Goal: Information Seeking & Learning: Understand process/instructions

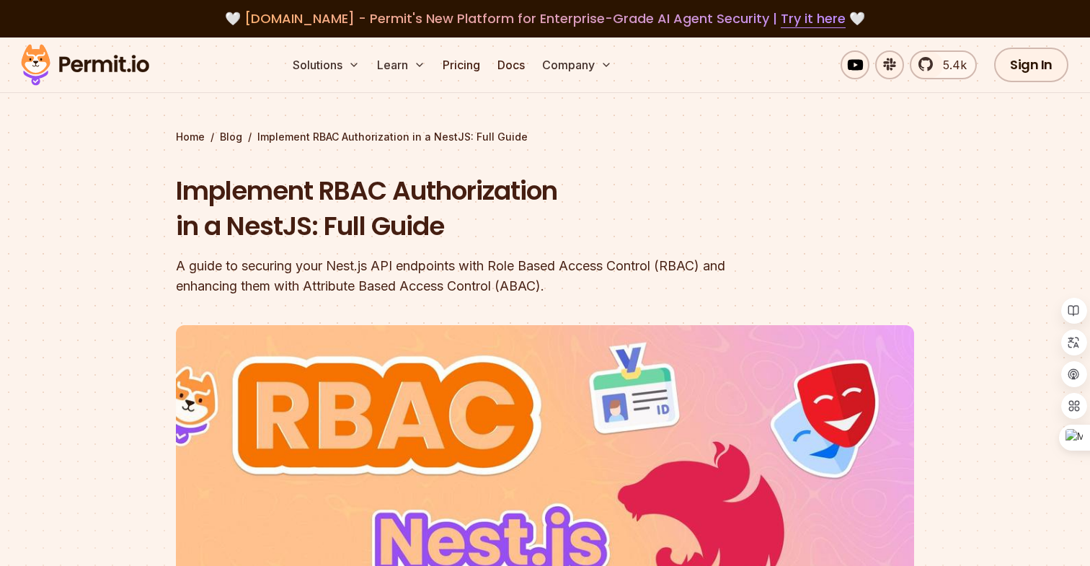
click at [295, 270] on div "A guide to securing your Nest.js API endpoints with Role Based Access Control (…" at bounding box center [453, 276] width 554 height 40
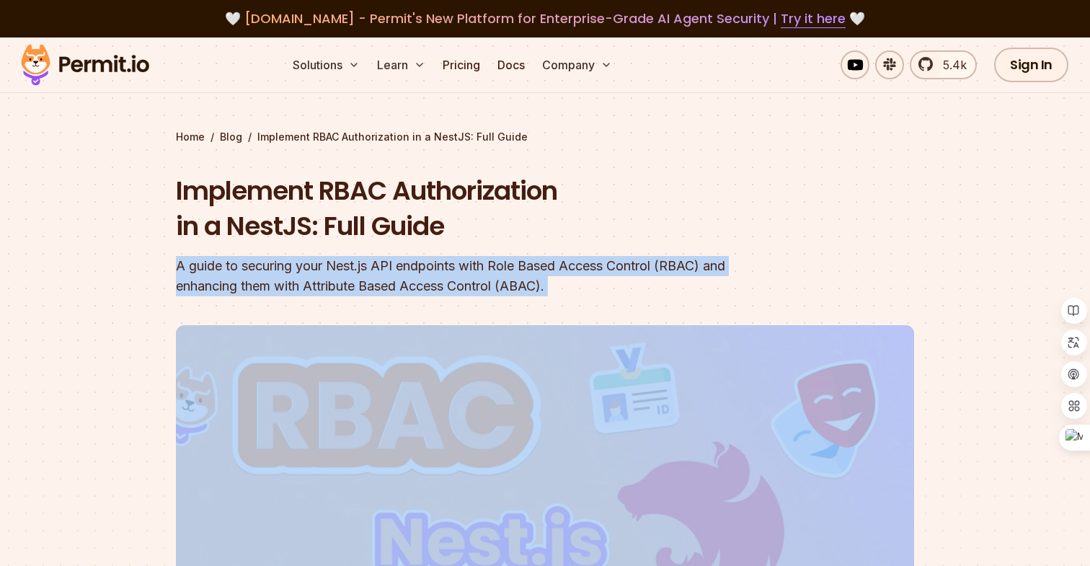
click at [339, 233] on h1 "Implement RBAC Authorization in a NestJS: Full Guide" at bounding box center [453, 208] width 554 height 71
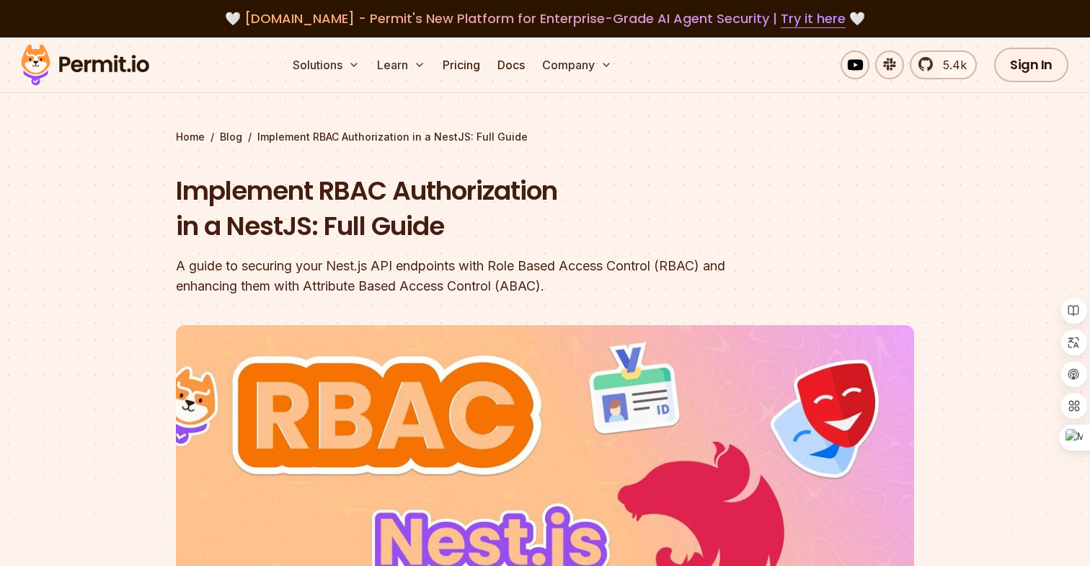
click at [339, 233] on h1 "Implement RBAC Authorization in a NestJS: Full Guide" at bounding box center [453, 208] width 554 height 71
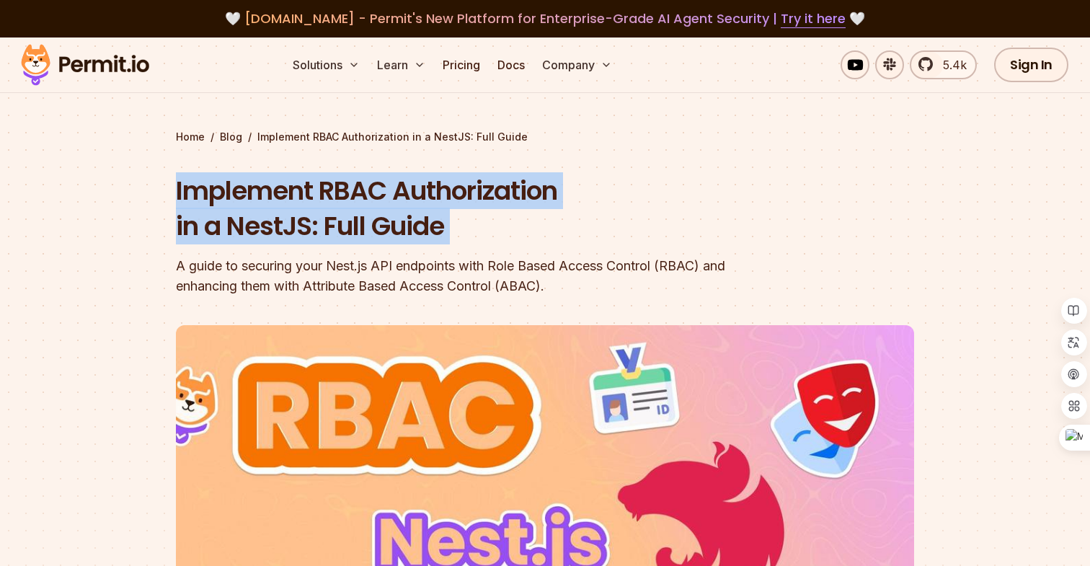
click at [366, 220] on h1 "Implement RBAC Authorization in a NestJS: Full Guide" at bounding box center [453, 208] width 554 height 71
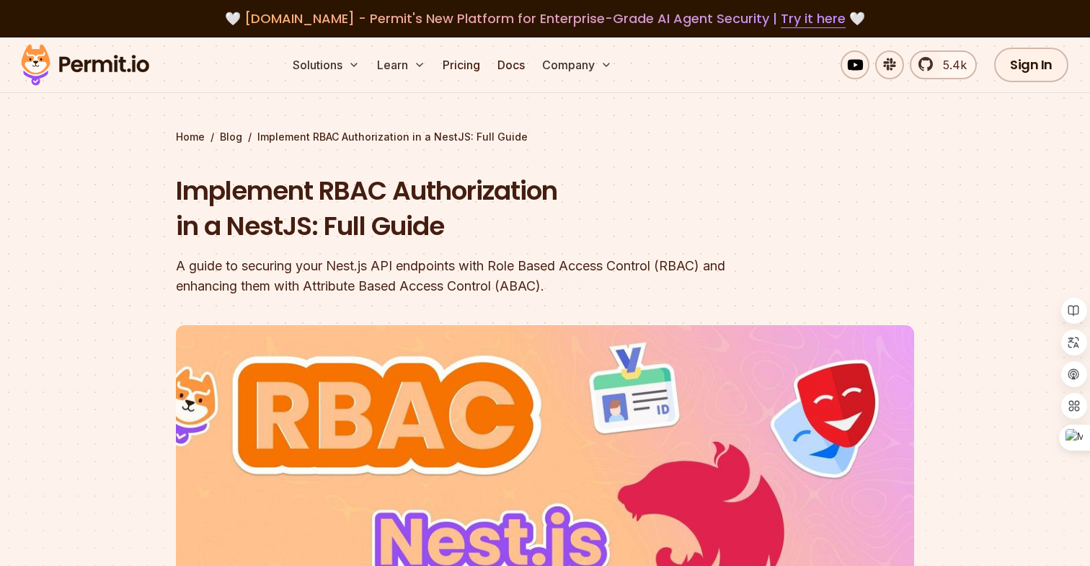
click at [467, 288] on div "A guide to securing your Nest.js API endpoints with Role Based Access Control (…" at bounding box center [453, 276] width 554 height 40
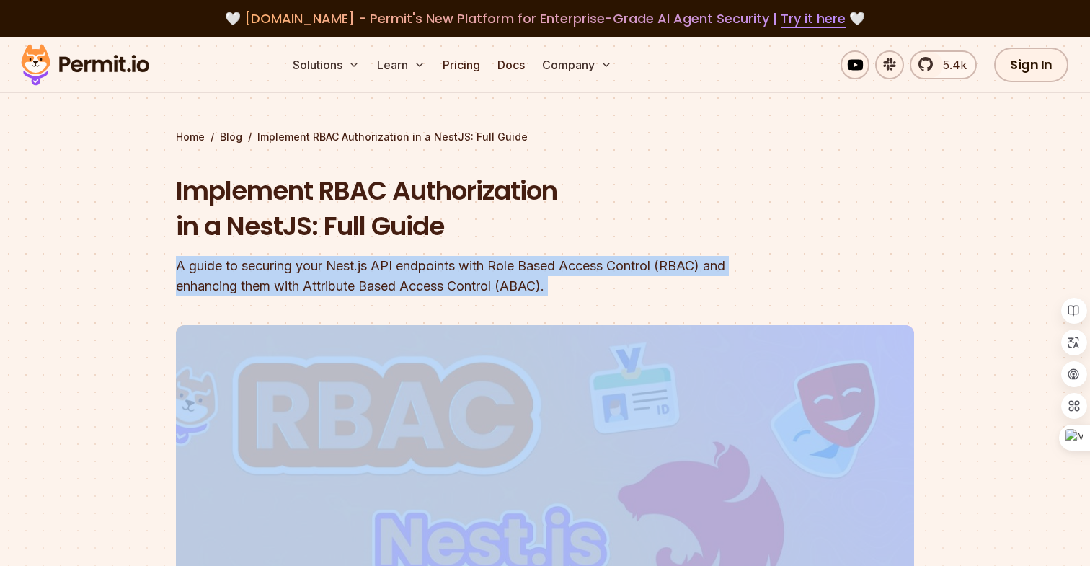
click at [335, 279] on div "A guide to securing your Nest.js API endpoints with Role Based Access Control (…" at bounding box center [453, 276] width 554 height 40
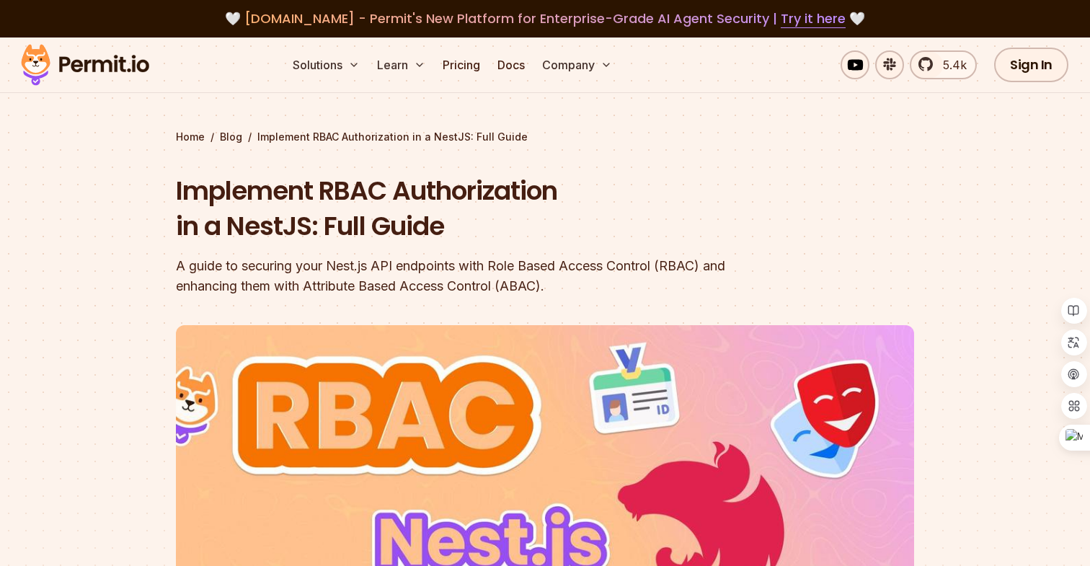
click at [335, 279] on div "A guide to securing your Nest.js API endpoints with Role Based Access Control (…" at bounding box center [453, 276] width 554 height 40
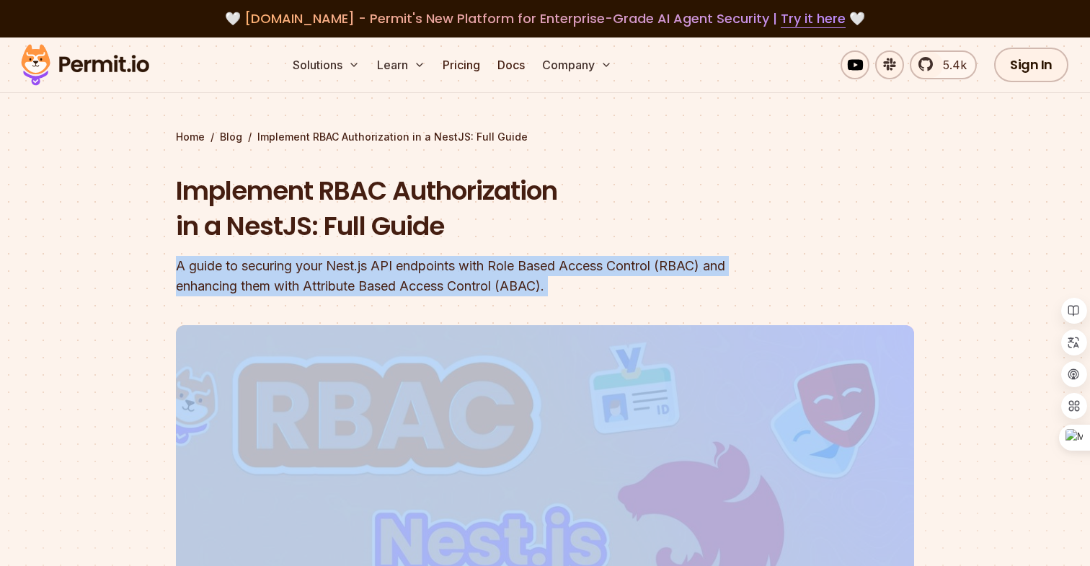
click at [351, 281] on div "A guide to securing your Nest.js API endpoints with Role Based Access Control (…" at bounding box center [453, 276] width 554 height 40
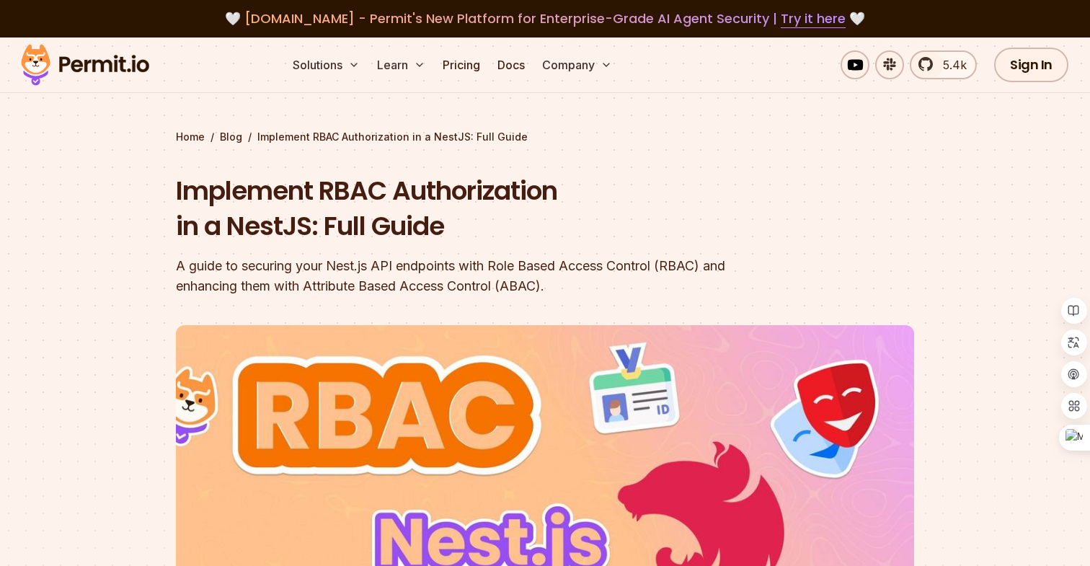
click at [591, 287] on div "A guide to securing your Nest.js API endpoints with Role Based Access Control (…" at bounding box center [453, 276] width 554 height 40
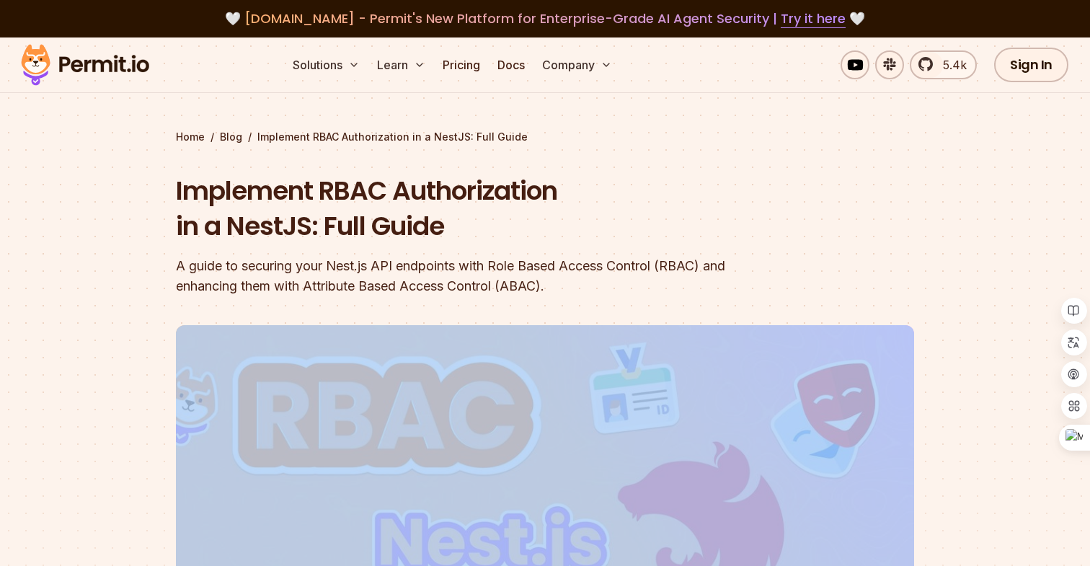
click at [591, 287] on div "A guide to securing your Nest.js API endpoints with Role Based Access Control (…" at bounding box center [453, 276] width 554 height 40
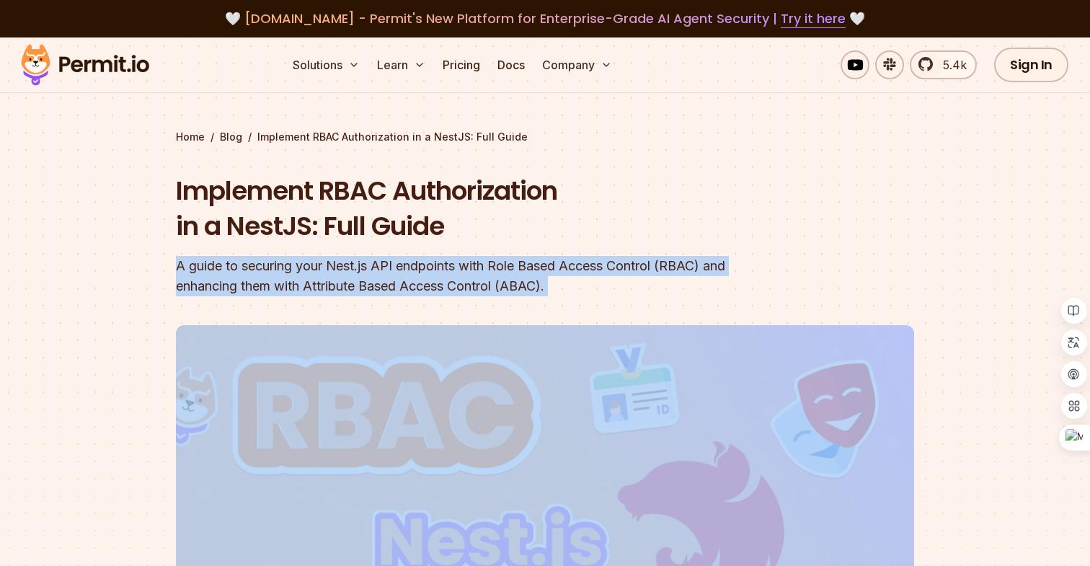
click at [630, 288] on div "A guide to securing your Nest.js API endpoints with Role Based Access Control (…" at bounding box center [453, 276] width 554 height 40
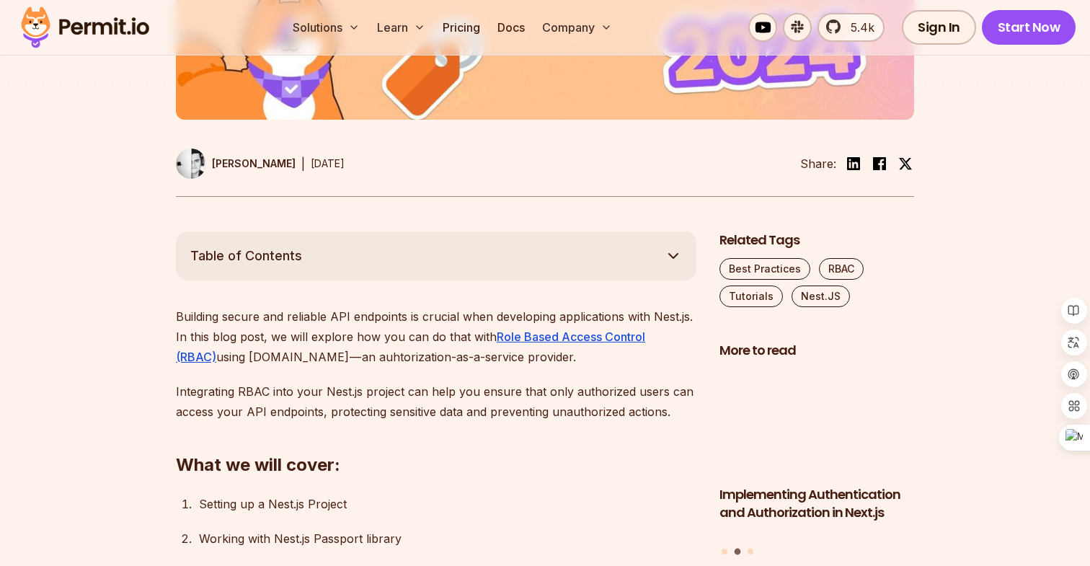
scroll to position [648, 0]
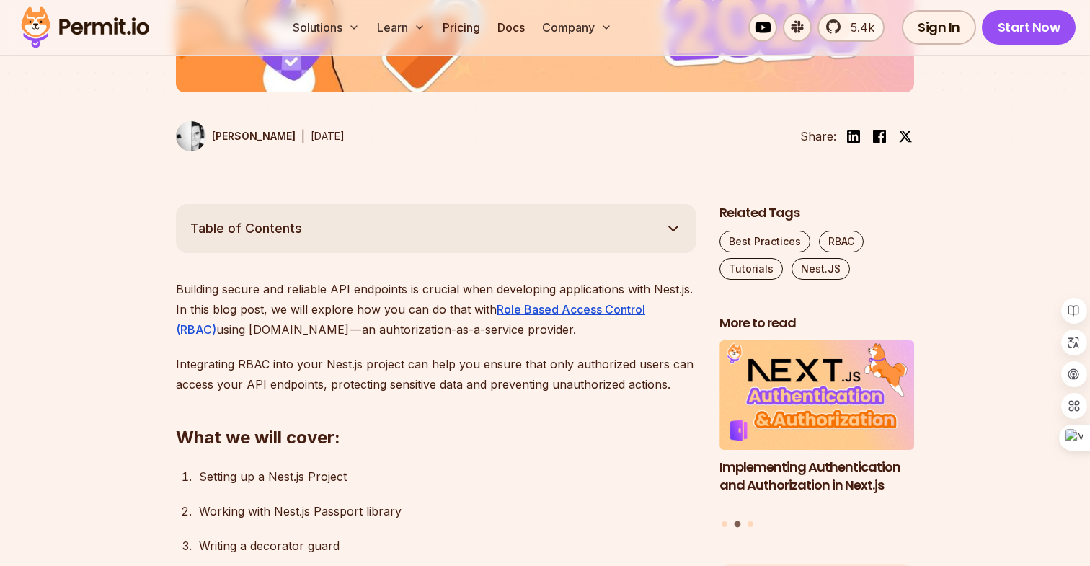
click at [367, 317] on p "Building secure and reliable API endpoints is crucial when developing applicati…" at bounding box center [436, 309] width 521 height 61
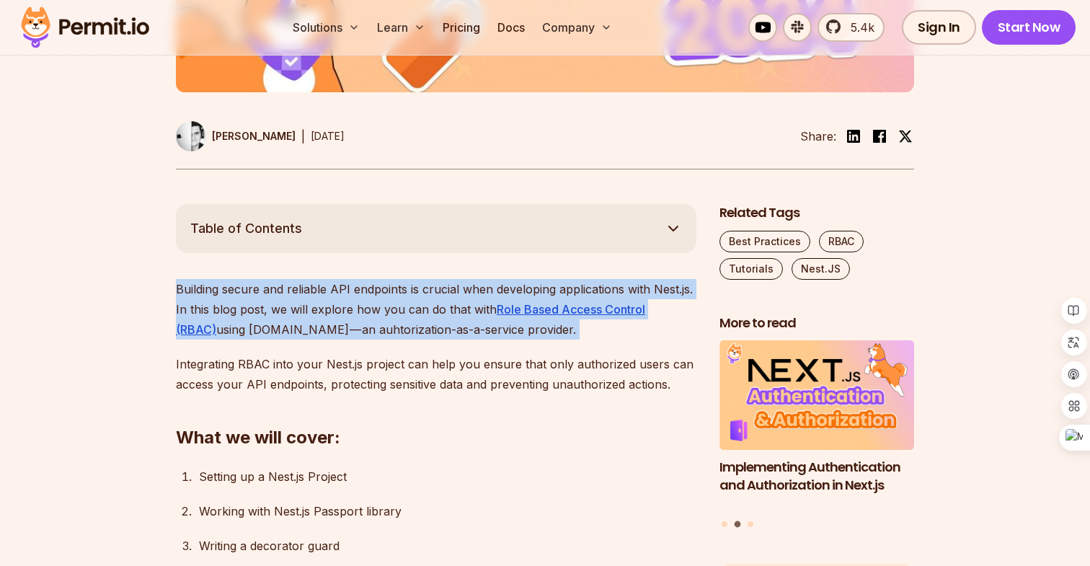
click at [333, 312] on p "Building secure and reliable API endpoints is crucial when developing applicati…" at bounding box center [436, 309] width 521 height 61
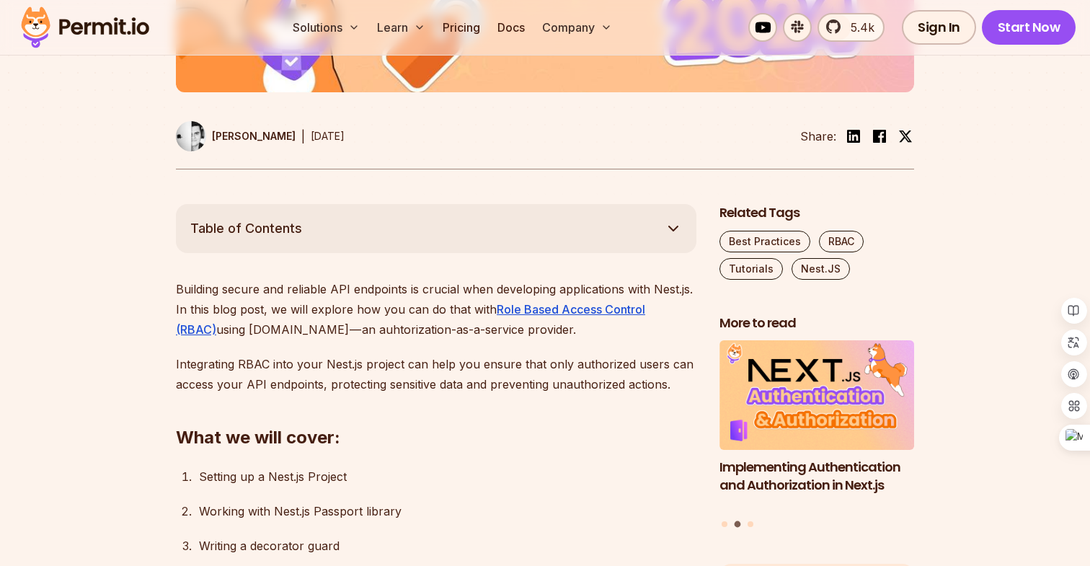
click at [333, 312] on p "Building secure and reliable API endpoints is crucial when developing applicati…" at bounding box center [436, 309] width 521 height 61
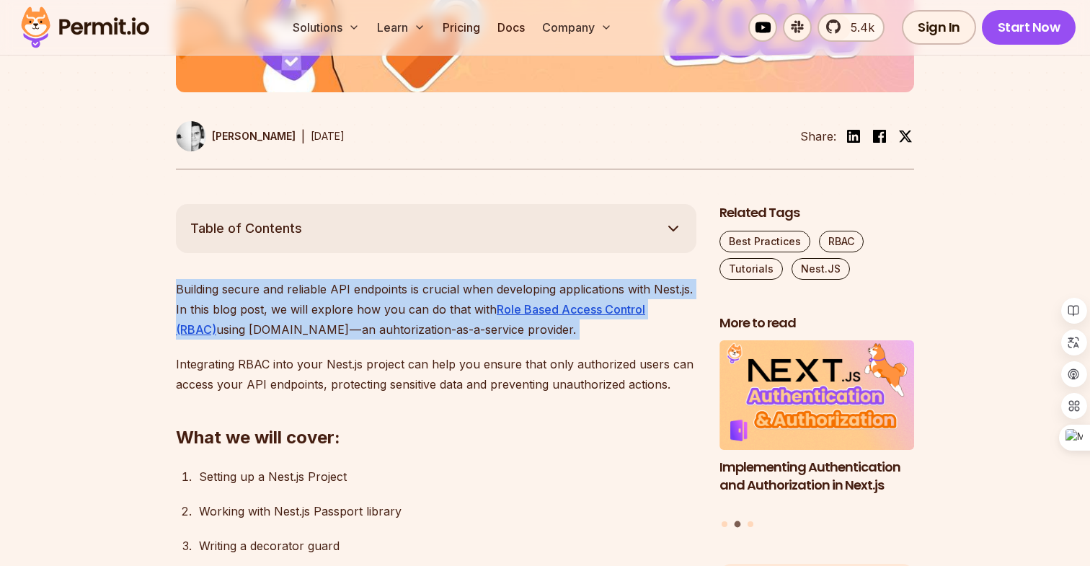
click at [296, 312] on p "Building secure and reliable API endpoints is crucial when developing applicati…" at bounding box center [436, 309] width 521 height 61
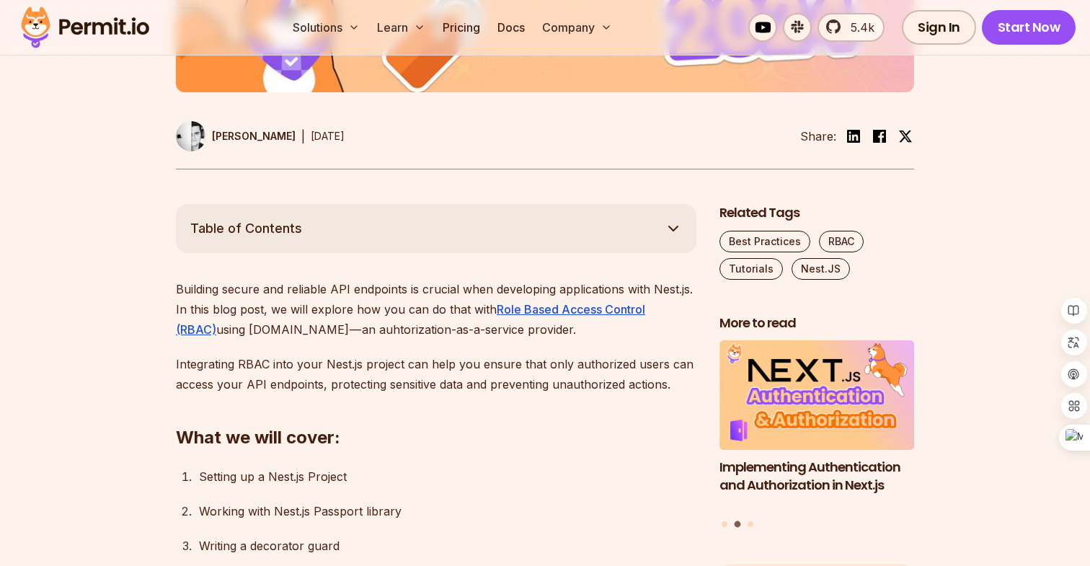
click at [296, 312] on p "Building secure and reliable API endpoints is crucial when developing applicati…" at bounding box center [436, 309] width 521 height 61
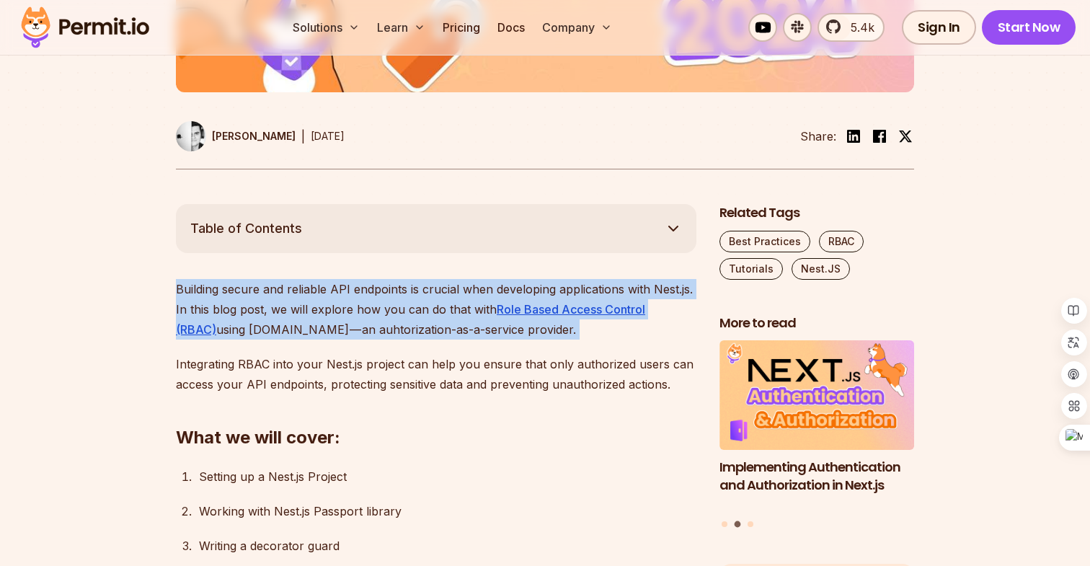
click at [233, 312] on p "Building secure and reliable API endpoints is crucial when developing applicati…" at bounding box center [436, 309] width 521 height 61
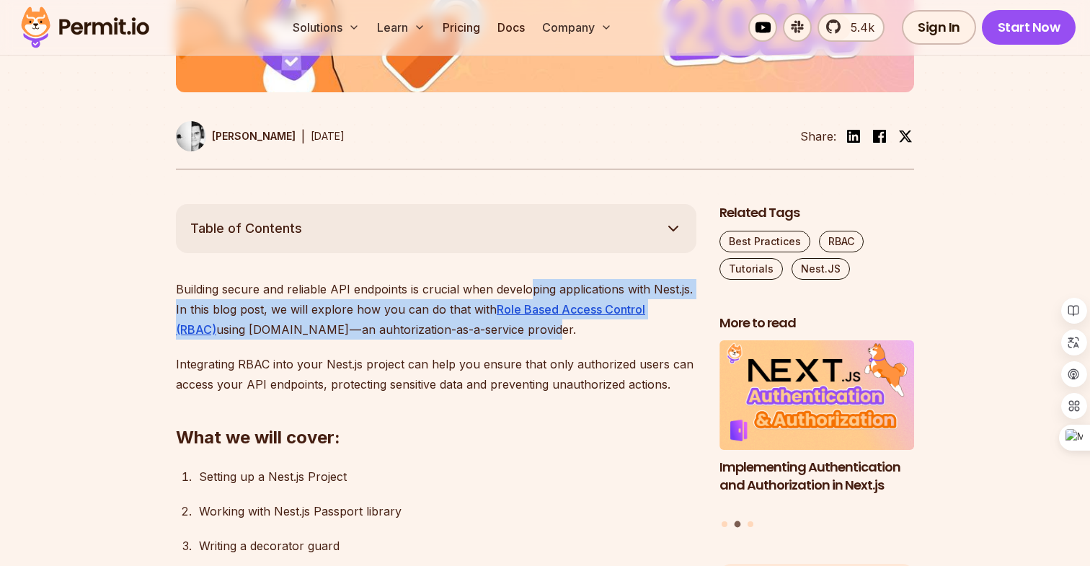
drag, startPoint x: 531, startPoint y: 329, endPoint x: 531, endPoint y: 283, distance: 46.2
click at [531, 282] on p "Building secure and reliable API endpoints is crucial when developing applicati…" at bounding box center [436, 309] width 521 height 61
click at [387, 303] on p "Building secure and reliable API endpoints is crucial when developing applicati…" at bounding box center [436, 309] width 521 height 61
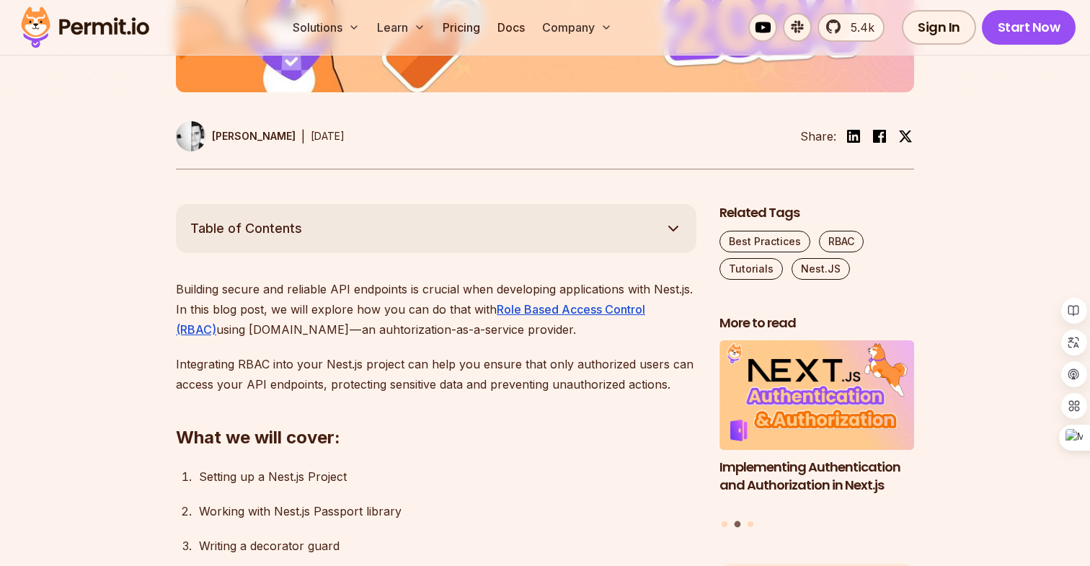
click at [387, 303] on p "Building secure and reliable API endpoints is crucial when developing applicati…" at bounding box center [436, 309] width 521 height 61
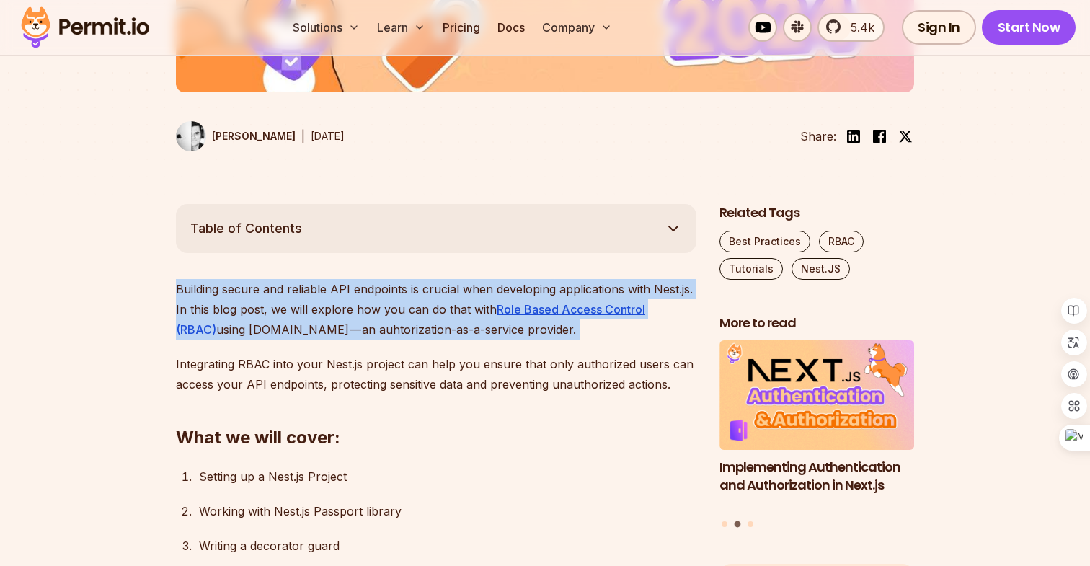
click at [371, 380] on p "Integrating RBAC into your Nest.js project can help you ensure that only author…" at bounding box center [436, 374] width 521 height 40
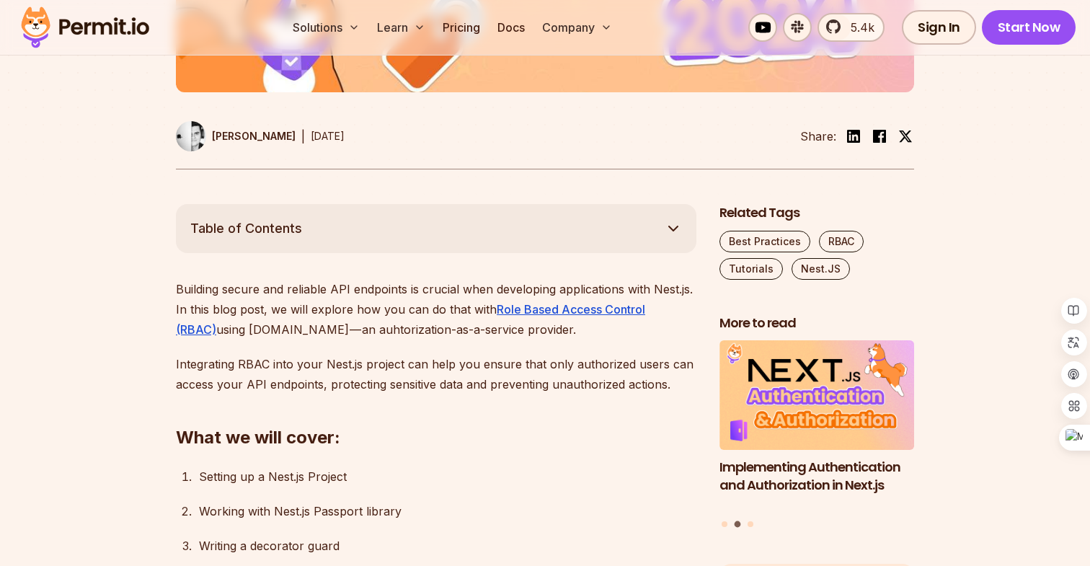
click at [371, 380] on p "Integrating RBAC into your Nest.js project can help you ensure that only author…" at bounding box center [436, 374] width 521 height 40
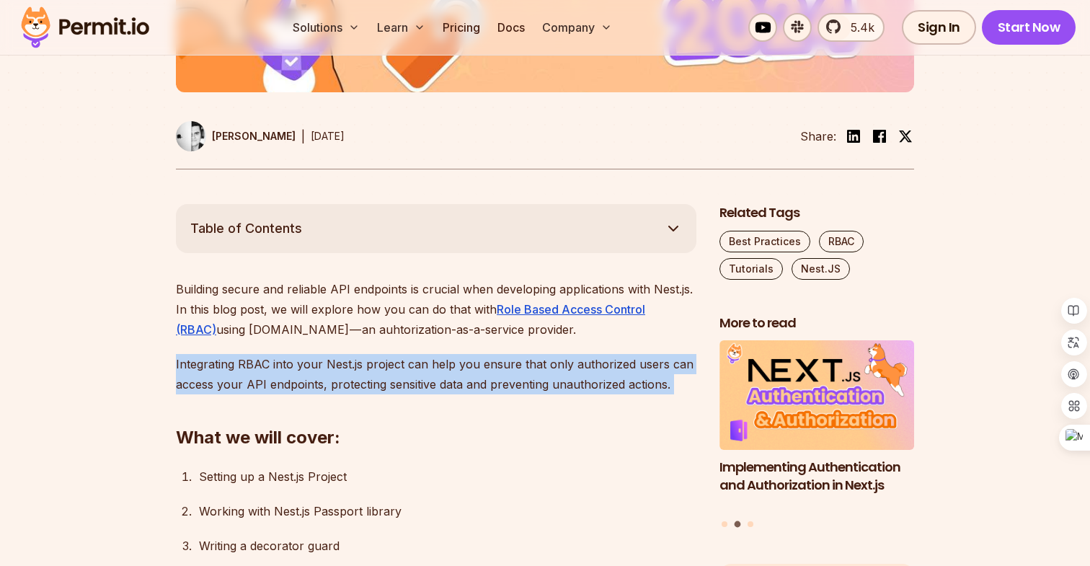
click at [295, 365] on p "Integrating RBAC into your Nest.js project can help you ensure that only author…" at bounding box center [436, 374] width 521 height 40
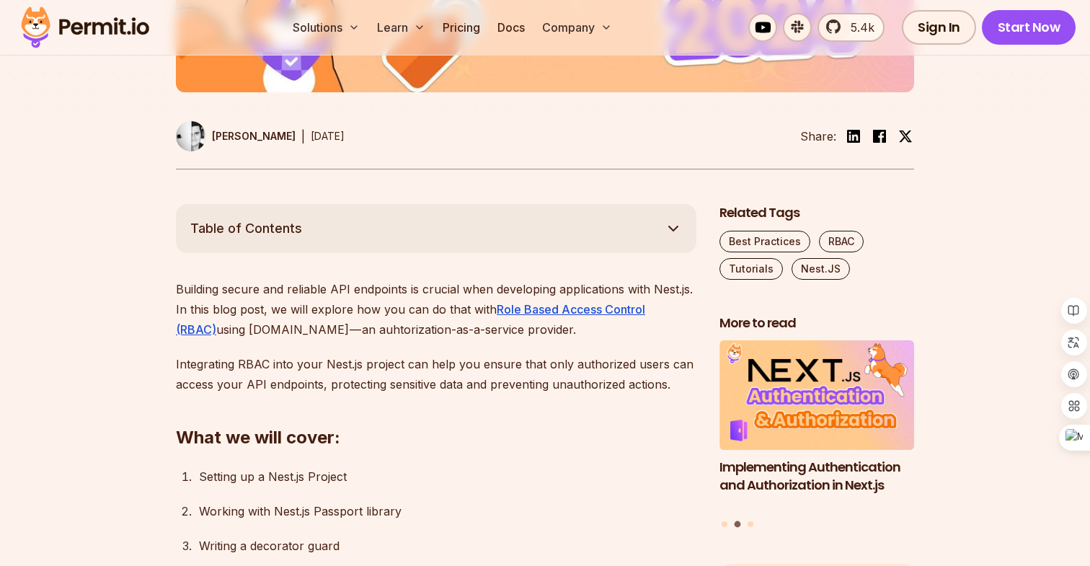
click at [348, 317] on p "Building secure and reliable API endpoints is crucial when developing applicati…" at bounding box center [436, 309] width 521 height 61
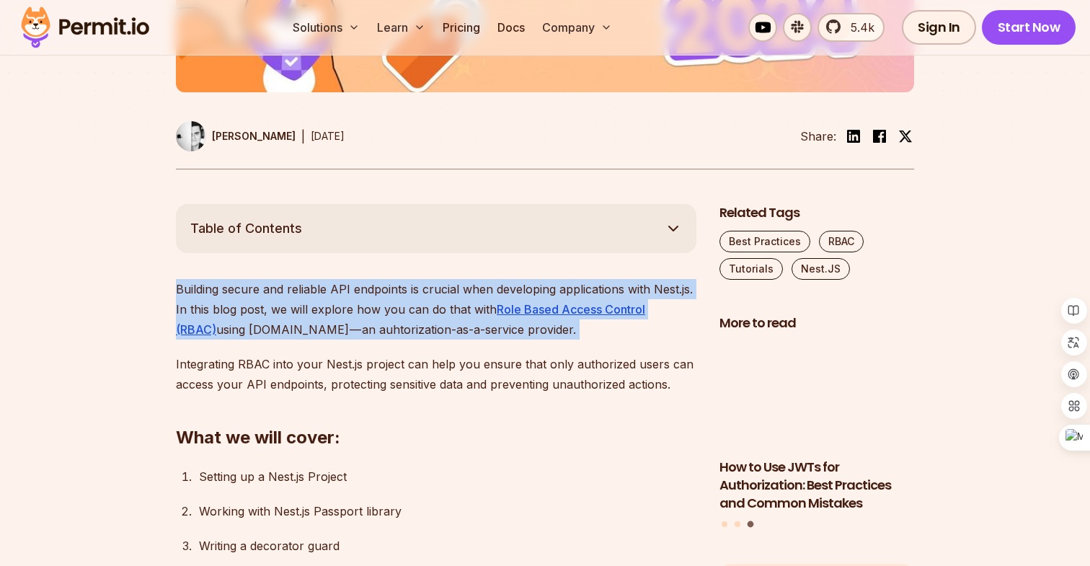
click at [365, 375] on p "Integrating RBAC into your Nest.js project can help you ensure that only author…" at bounding box center [436, 374] width 521 height 40
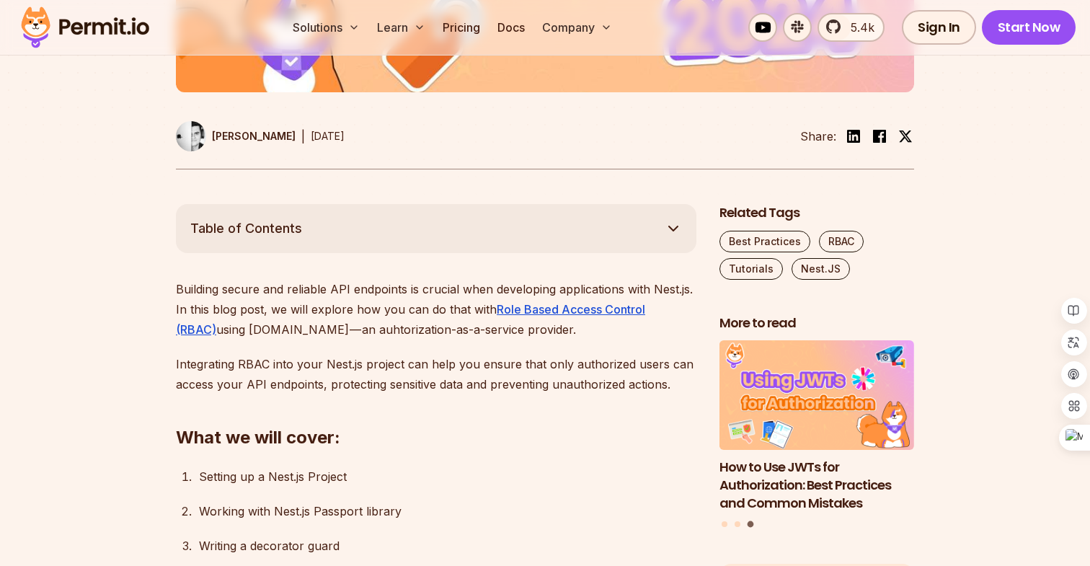
click at [365, 375] on p "Integrating RBAC into your Nest.js project can help you ensure that only author…" at bounding box center [436, 374] width 521 height 40
click at [439, 371] on p "Integrating RBAC into your Nest.js project can help you ensure that only author…" at bounding box center [436, 374] width 521 height 40
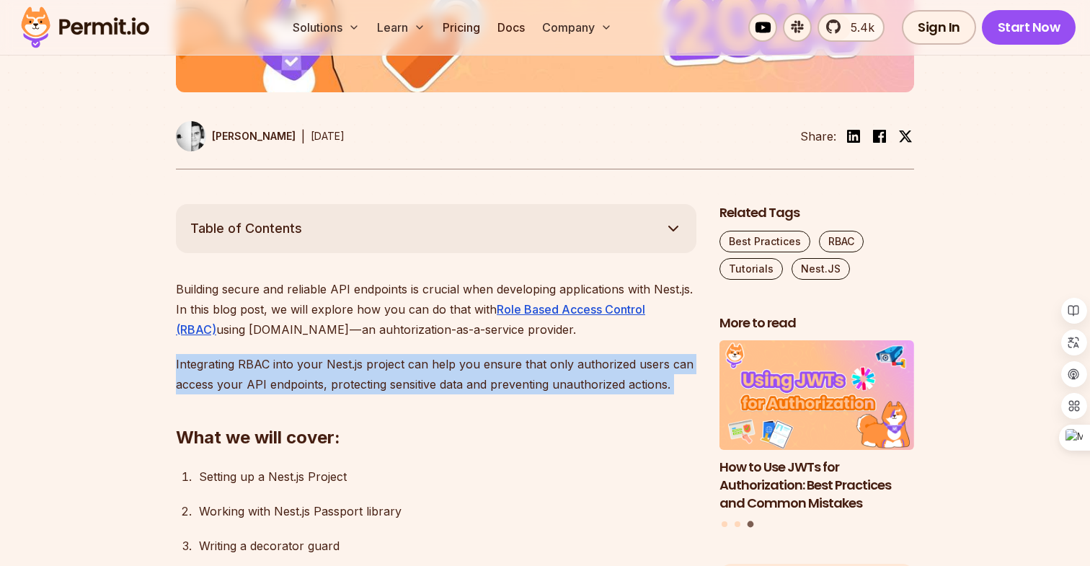
click at [429, 371] on p "Integrating RBAC into your Nest.js project can help you ensure that only author…" at bounding box center [436, 374] width 521 height 40
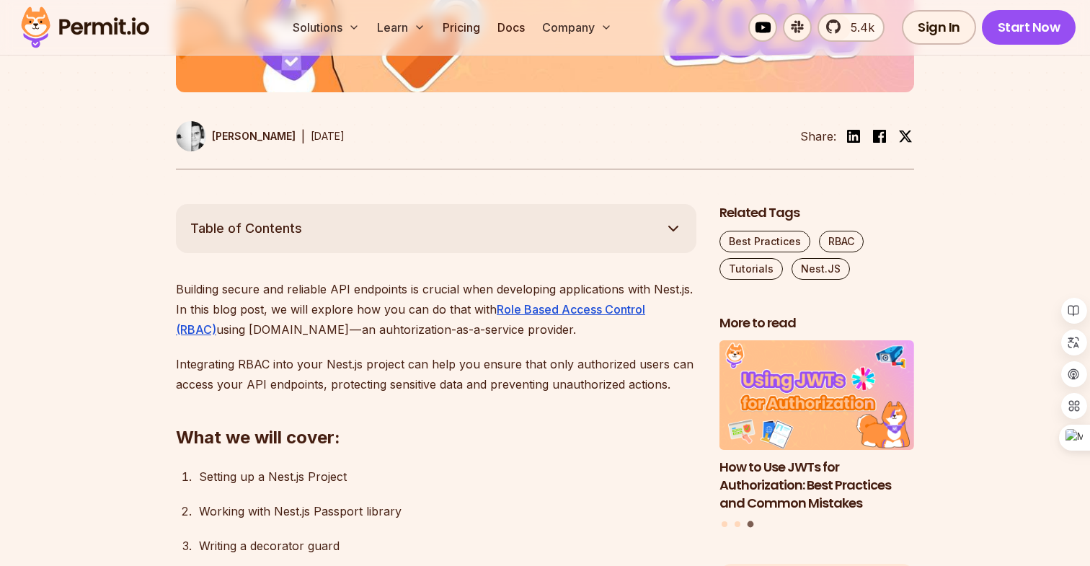
click at [429, 371] on p "Integrating RBAC into your Nest.js project can help you ensure that only author…" at bounding box center [436, 374] width 521 height 40
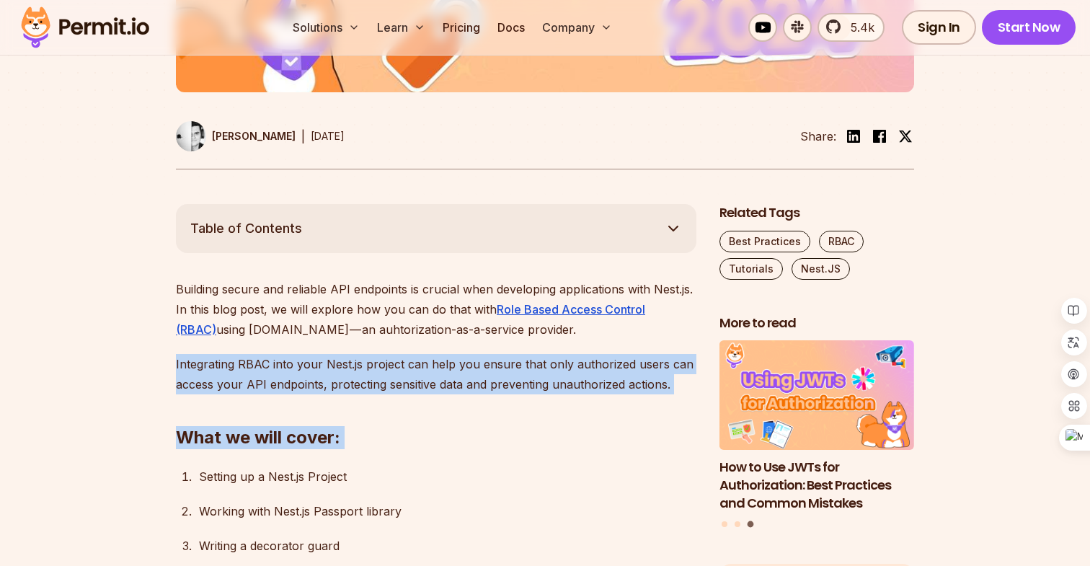
drag, startPoint x: 332, startPoint y: 410, endPoint x: 359, endPoint y: 345, distance: 70.8
click at [392, 365] on p "Integrating RBAC into your Nest.js project can help you ensure that only author…" at bounding box center [436, 374] width 521 height 40
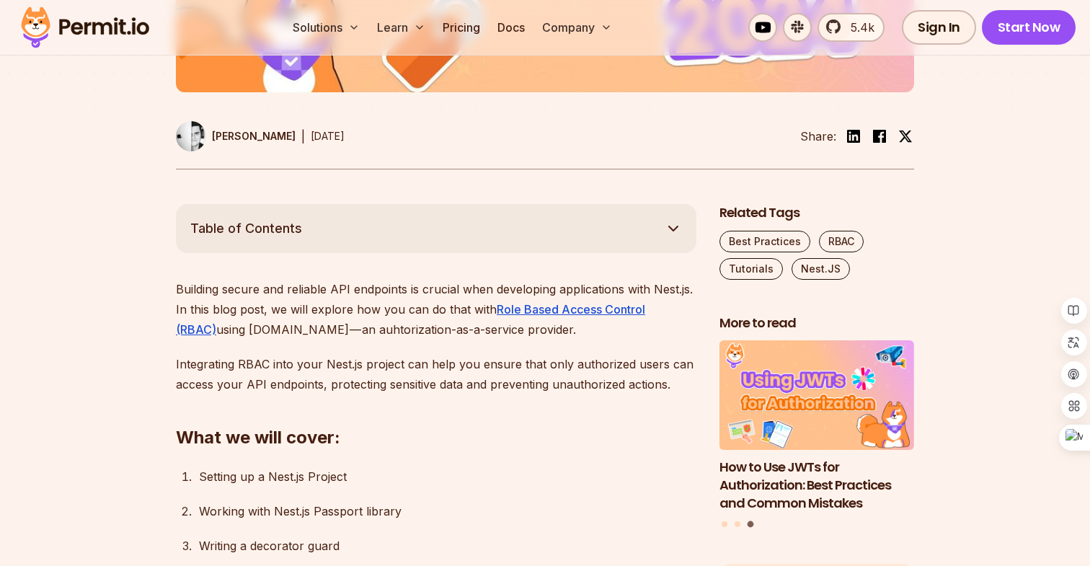
click at [392, 365] on p "Integrating RBAC into your Nest.js project can help you ensure that only author…" at bounding box center [436, 374] width 521 height 40
click at [444, 366] on p "Integrating RBAC into your Nest.js project can help you ensure that only author…" at bounding box center [436, 374] width 521 height 40
click at [476, 375] on p "Integrating RBAC into your Nest.js project can help you ensure that only author…" at bounding box center [436, 374] width 521 height 40
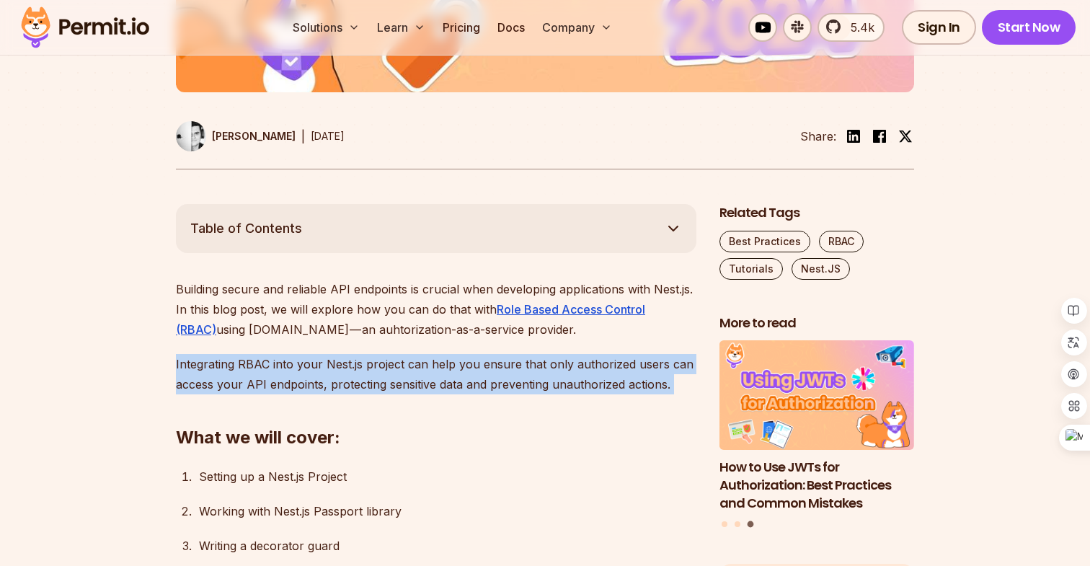
click at [341, 424] on h2 "What we will cover:" at bounding box center [436, 408] width 521 height 81
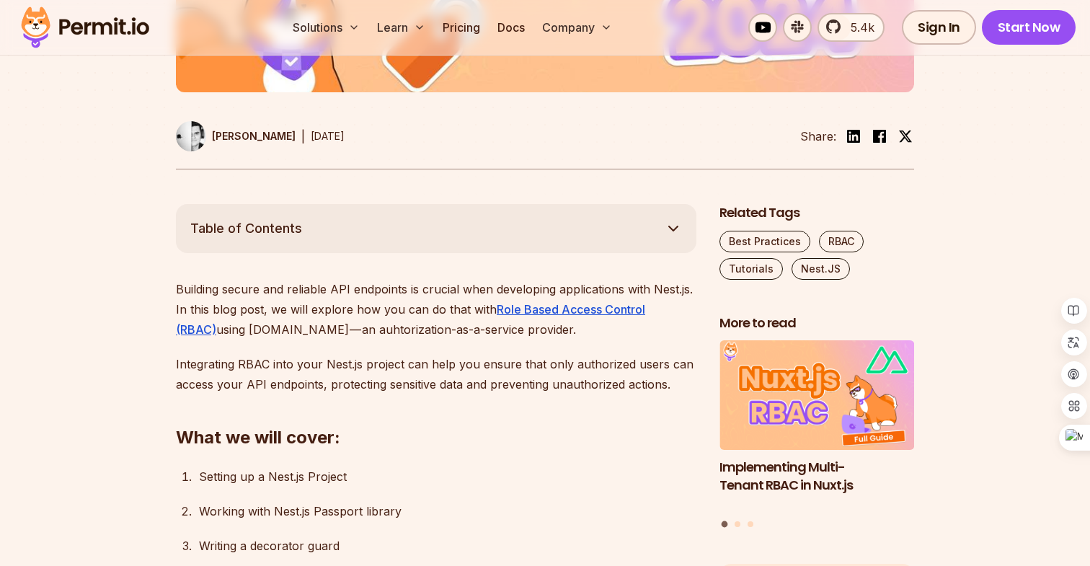
scroll to position [741, 0]
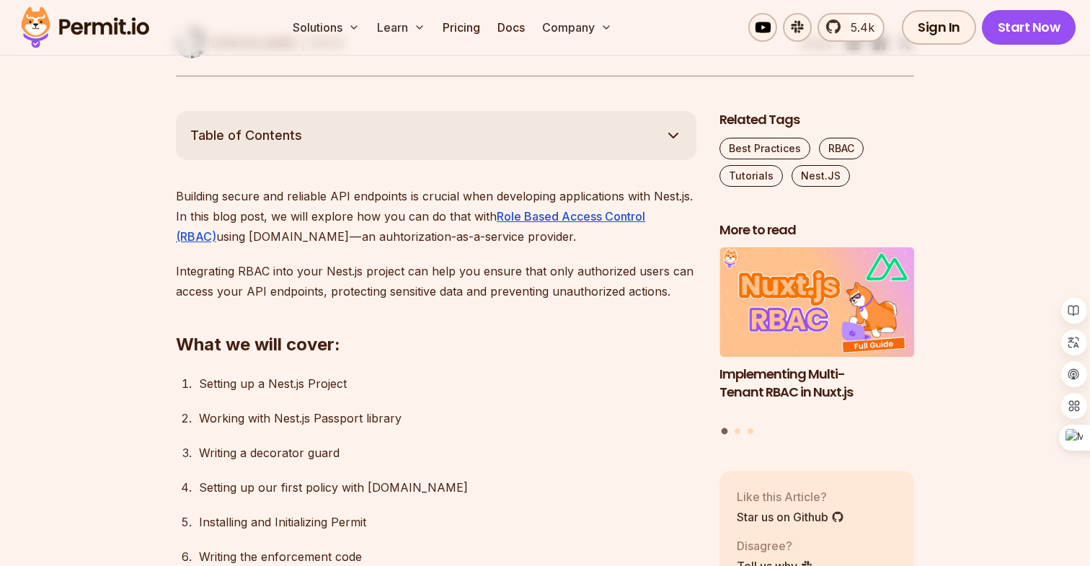
click at [311, 349] on h2 "What we will cover:" at bounding box center [436, 315] width 521 height 81
click at [397, 344] on h2 "What we will cover:" at bounding box center [436, 315] width 521 height 81
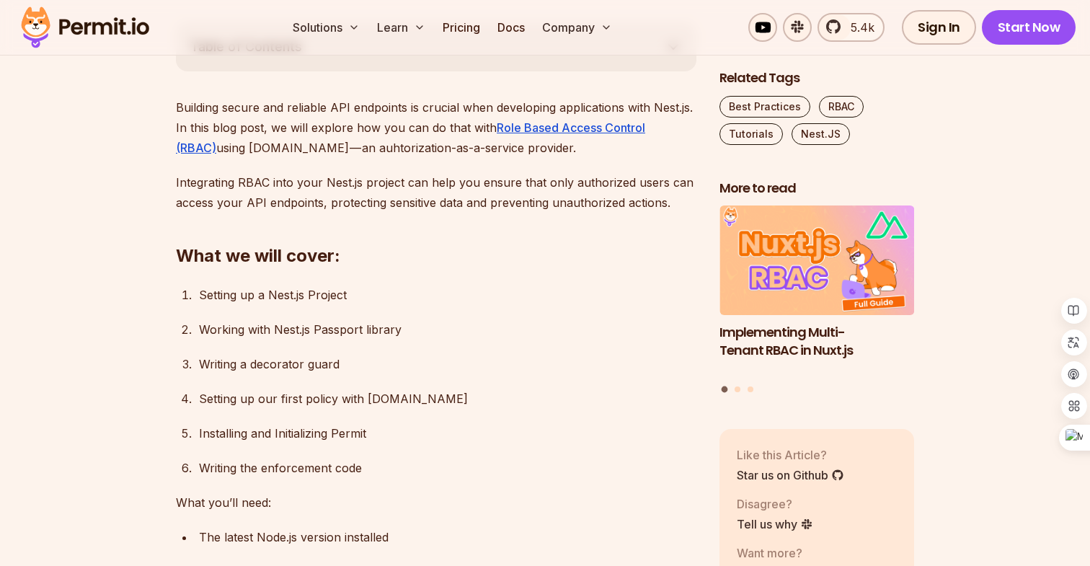
scroll to position [850, 0]
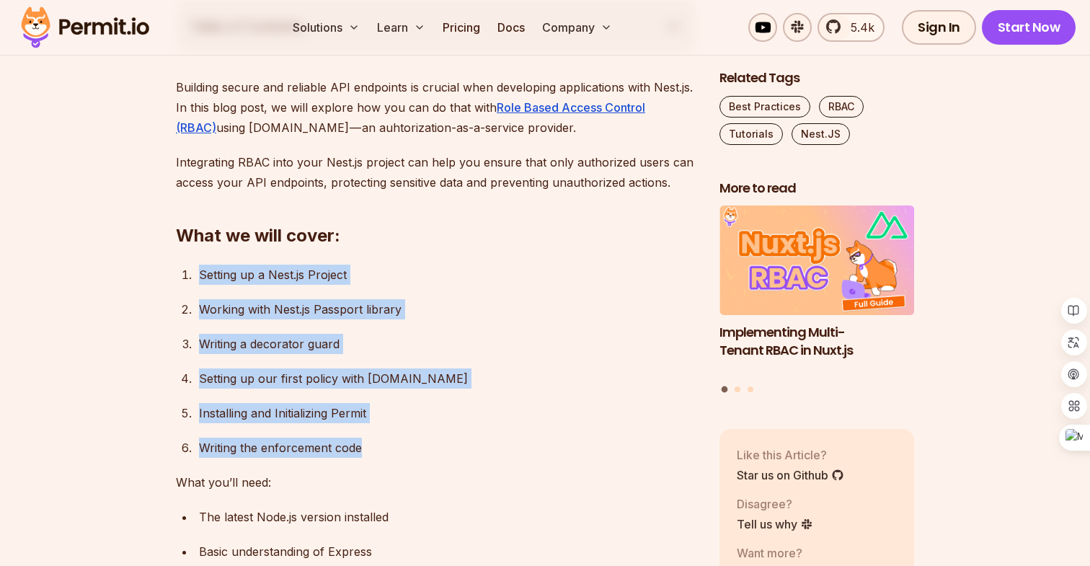
drag, startPoint x: 397, startPoint y: 405, endPoint x: 397, endPoint y: 225, distance: 180.3
click at [404, 278] on div "Setting up a Nest.js Project" at bounding box center [448, 275] width 498 height 20
drag, startPoint x: 391, startPoint y: 373, endPoint x: 400, endPoint y: 258, distance: 115.0
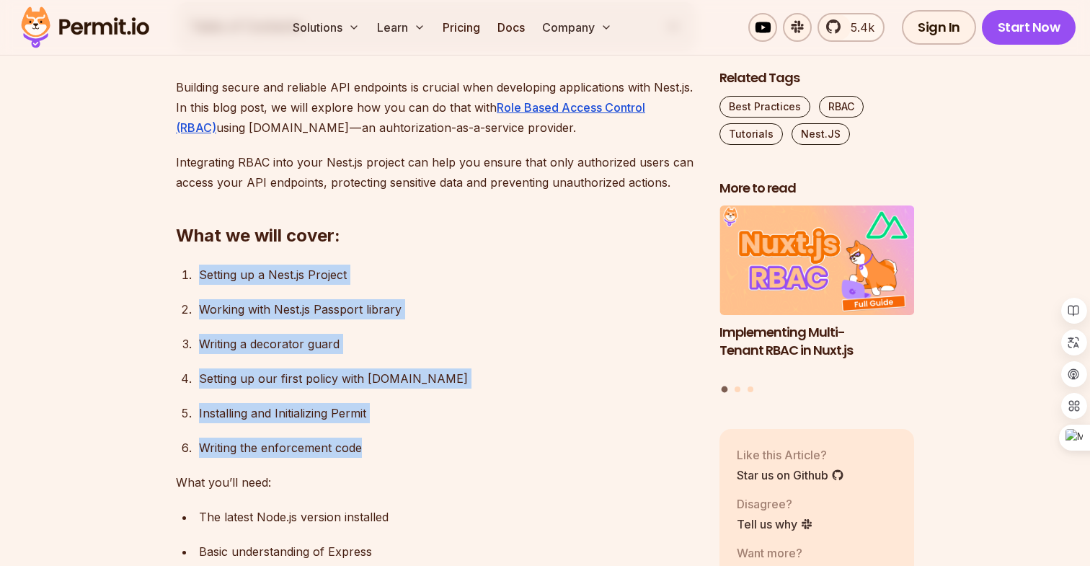
drag, startPoint x: 382, startPoint y: 454, endPoint x: 415, endPoint y: 250, distance: 206.0
click at [415, 314] on div "Working with Nest.js Passport library" at bounding box center [448, 309] width 498 height 20
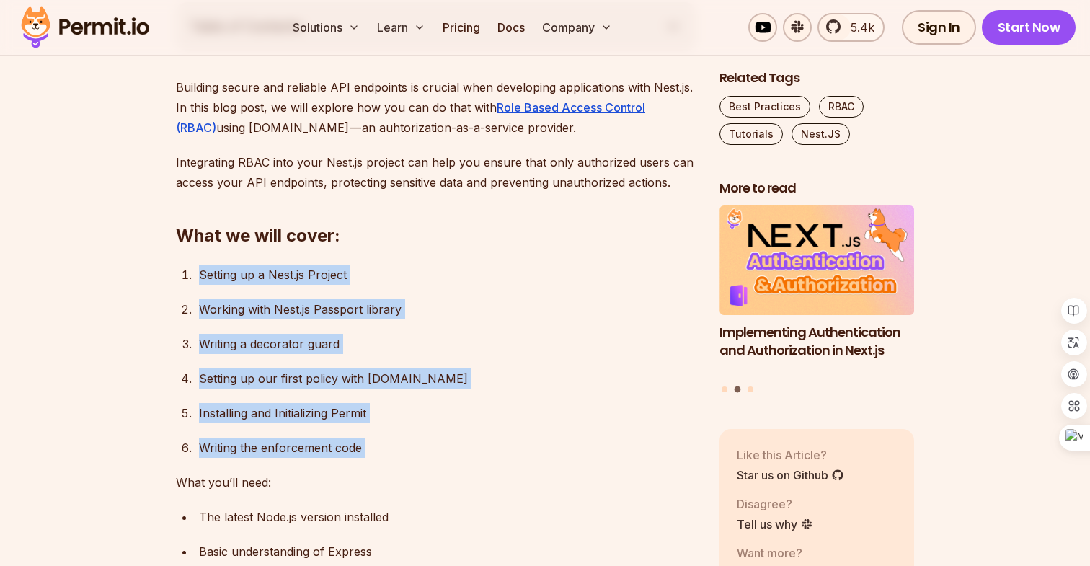
drag, startPoint x: 411, startPoint y: 465, endPoint x: 432, endPoint y: 237, distance: 228.8
click at [417, 361] on ol "Setting up a Nest.js Project Working with Nest.js Passport library Writing a de…" at bounding box center [436, 361] width 521 height 193
drag, startPoint x: 424, startPoint y: 369, endPoint x: 447, endPoint y: 224, distance: 147.5
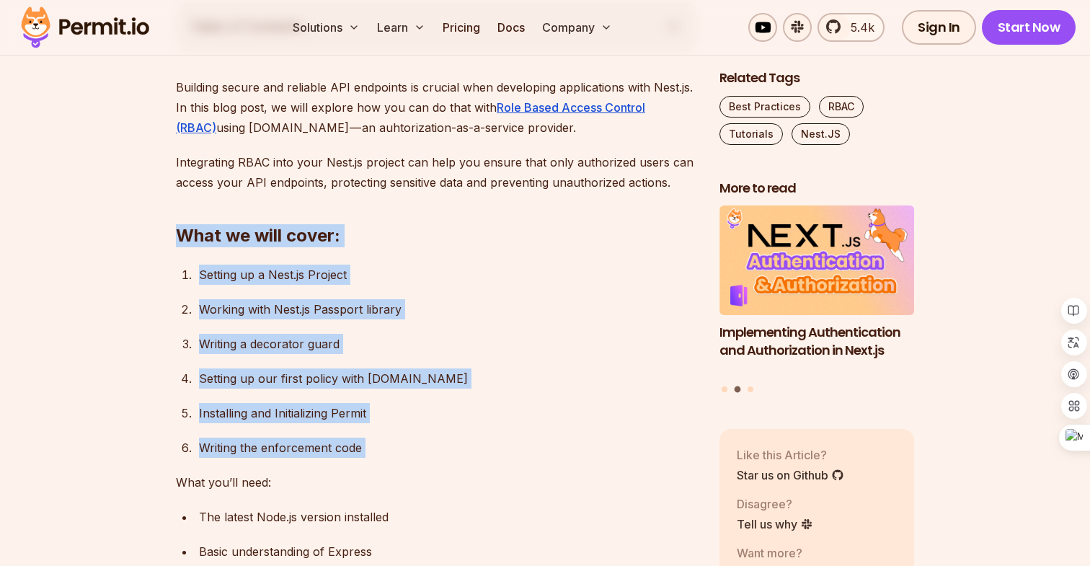
click at [418, 373] on div "Setting up our first policy with [DOMAIN_NAME]" at bounding box center [448, 378] width 498 height 20
drag, startPoint x: 397, startPoint y: 460, endPoint x: 457, endPoint y: 203, distance: 263.8
click at [408, 357] on ol "Setting up a Nest.js Project Working with Nest.js Passport library Writing a de…" at bounding box center [436, 361] width 521 height 193
drag, startPoint x: 387, startPoint y: 459, endPoint x: 419, endPoint y: 225, distance: 236.5
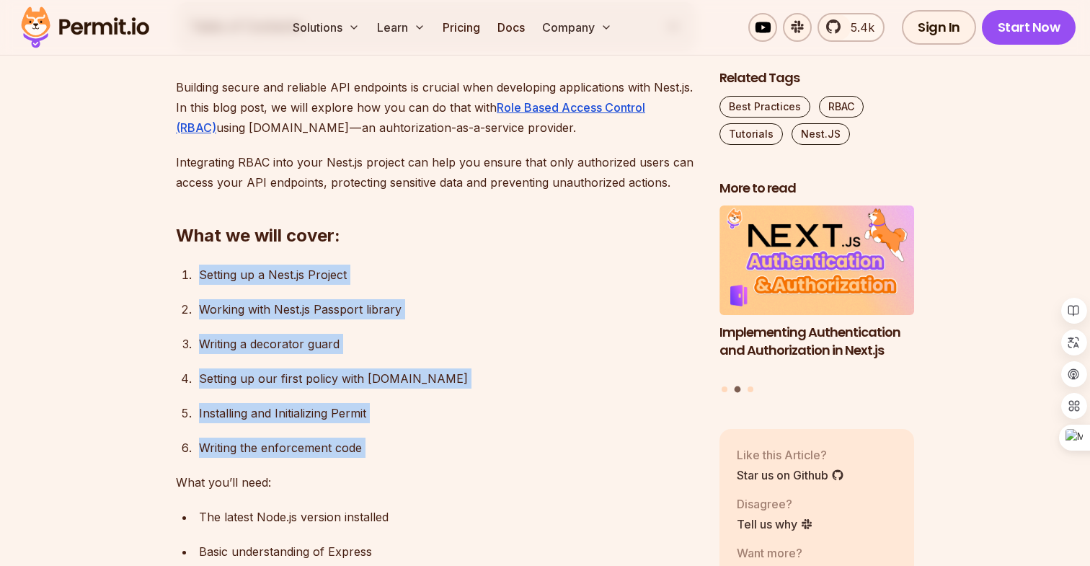
click at [417, 340] on div "Writing a decorator guard" at bounding box center [448, 344] width 498 height 20
drag, startPoint x: 396, startPoint y: 464, endPoint x: 428, endPoint y: 242, distance: 224.5
click at [429, 340] on div "Writing a decorator guard" at bounding box center [448, 344] width 498 height 20
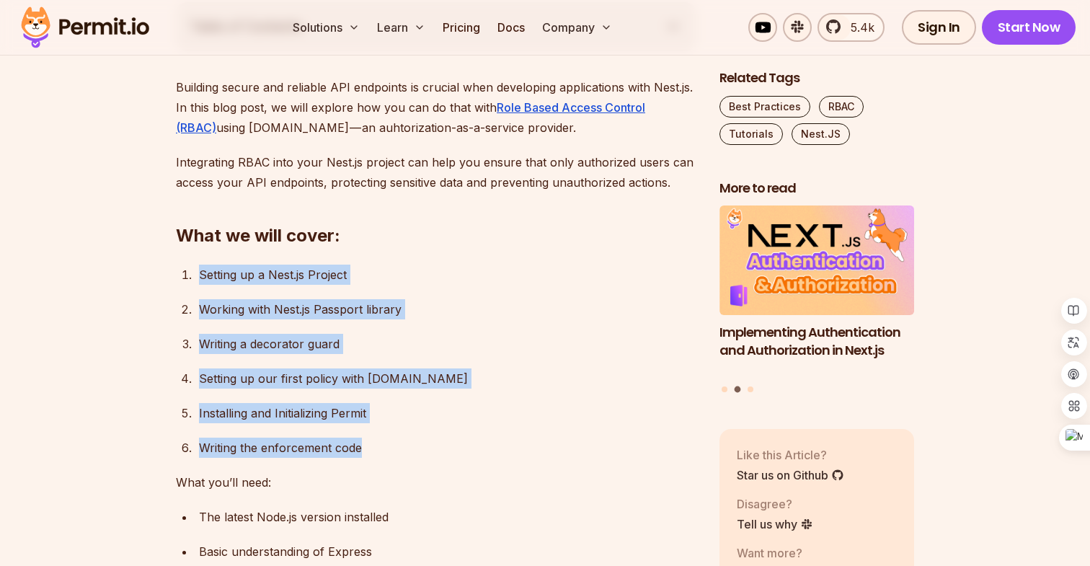
drag, startPoint x: 392, startPoint y: 452, endPoint x: 438, endPoint y: 226, distance: 230.4
click at [428, 360] on ol "Setting up a Nest.js Project Working with Nest.js Passport library Writing a de…" at bounding box center [436, 361] width 521 height 193
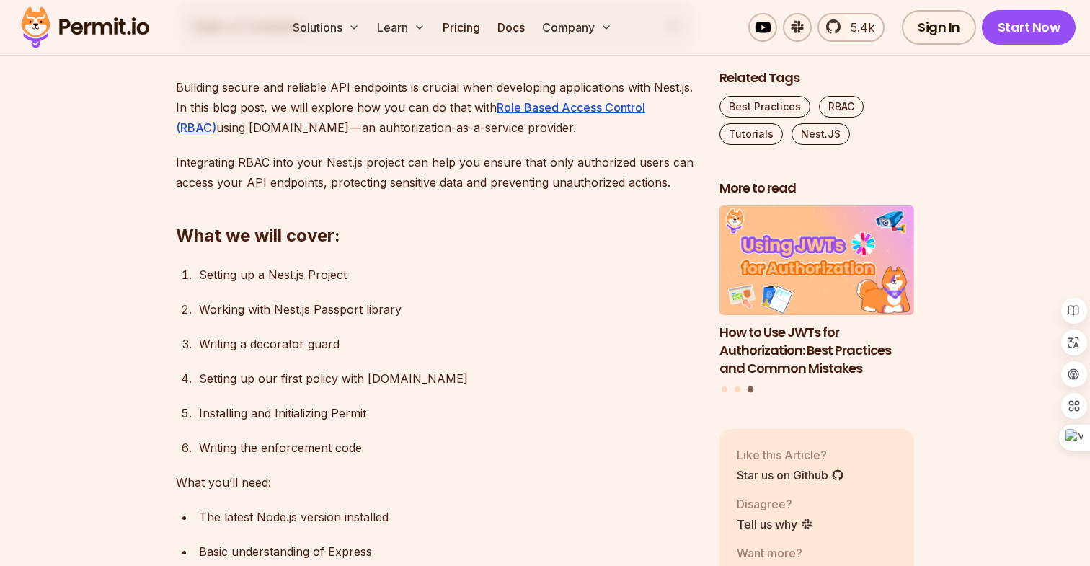
scroll to position [952, 0]
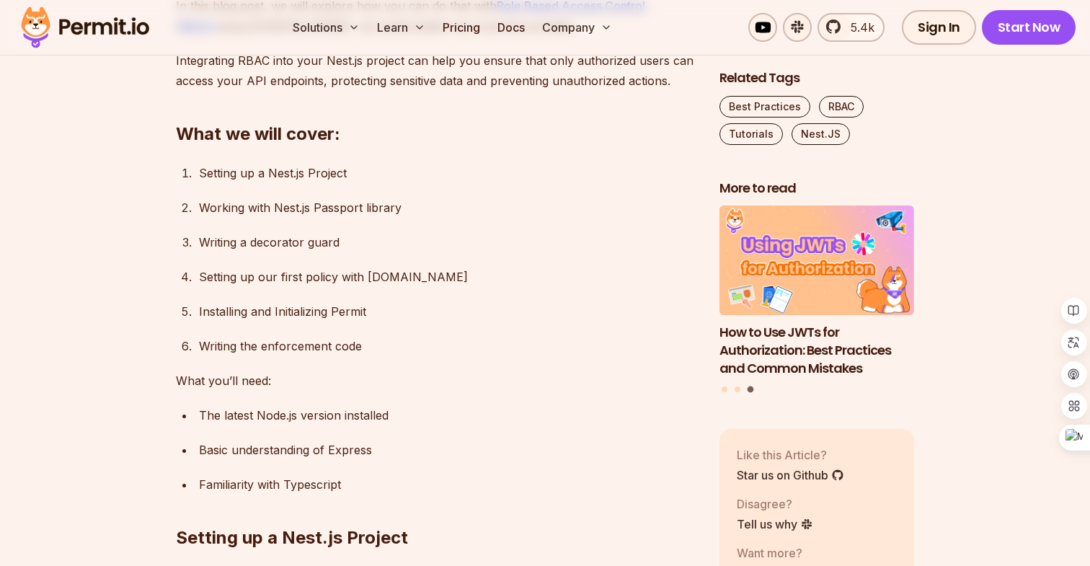
click at [385, 415] on div "⁠The latest Node.js version installed" at bounding box center [448, 415] width 498 height 20
click at [406, 418] on div "⁠The latest Node.js version installed" at bounding box center [448, 415] width 498 height 20
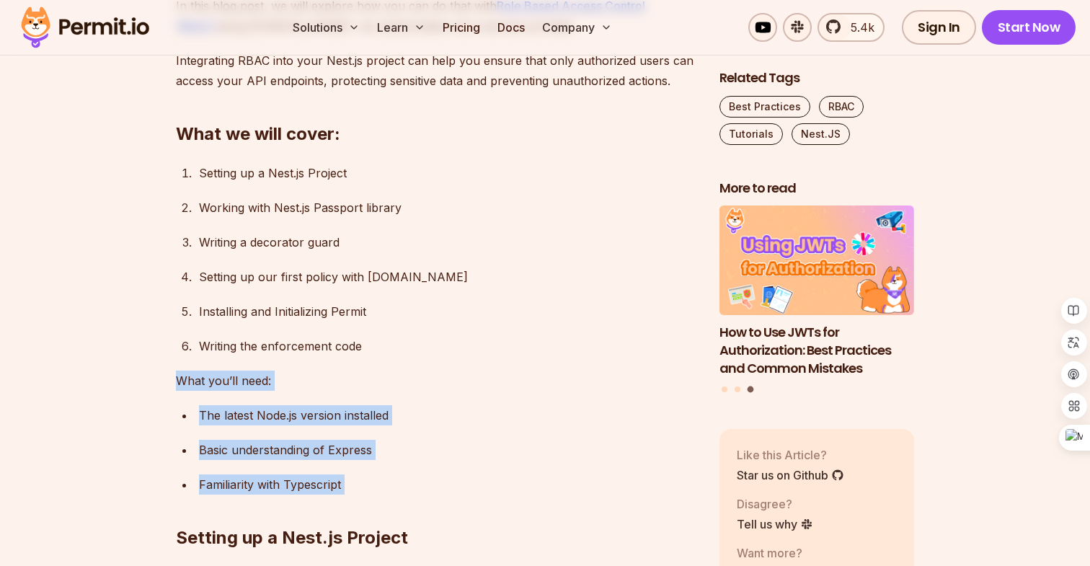
drag, startPoint x: 366, startPoint y: 493, endPoint x: 391, endPoint y: 356, distance: 140.0
click at [427, 355] on div "Writing the enforcement code" at bounding box center [448, 346] width 498 height 20
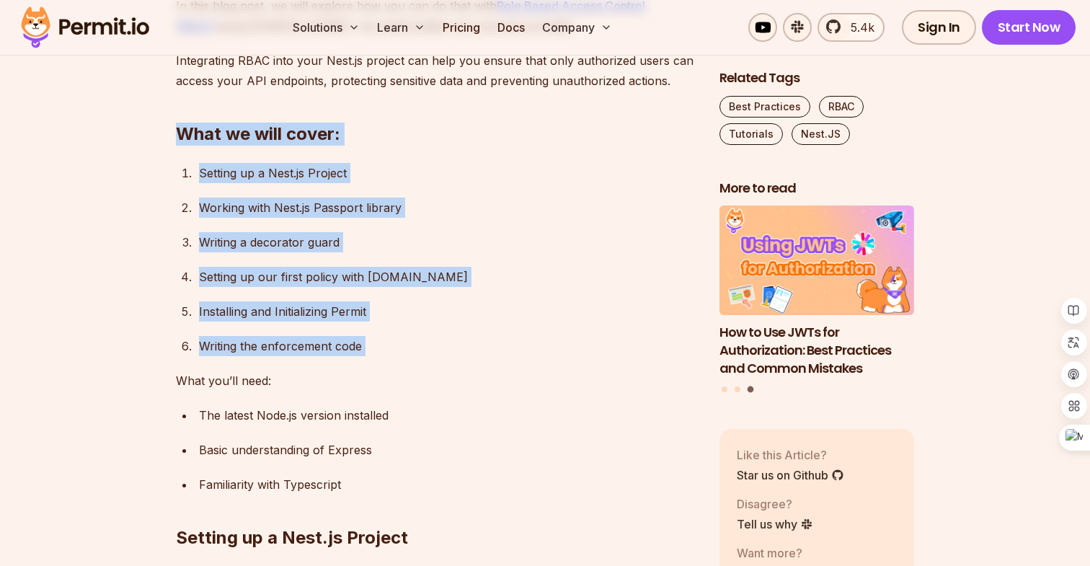
drag, startPoint x: 427, startPoint y: 355, endPoint x: 472, endPoint y: 118, distance: 240.7
click at [472, 200] on div "Working with Nest.js Passport library" at bounding box center [448, 208] width 498 height 20
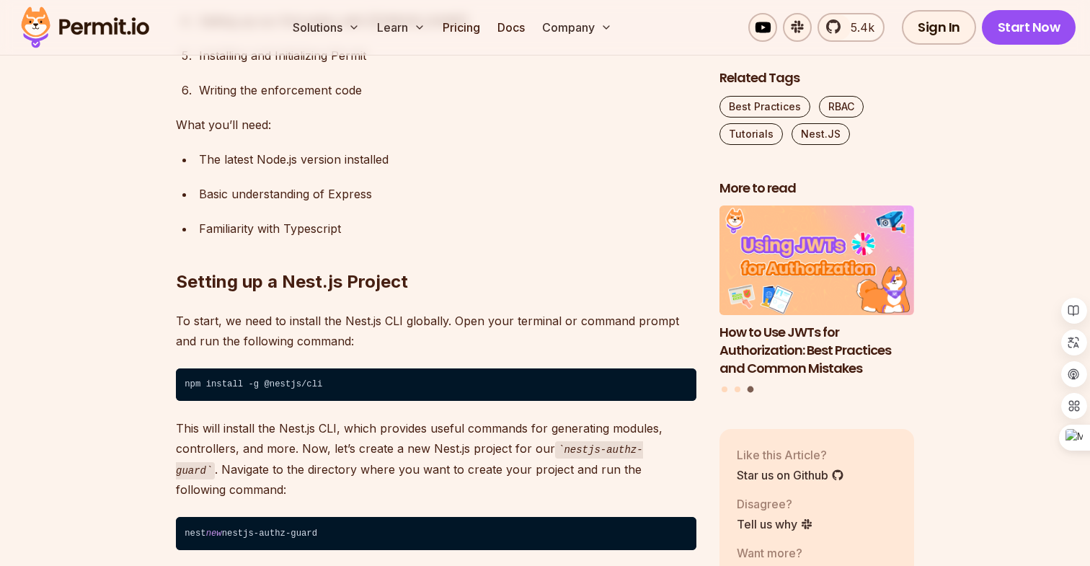
scroll to position [1212, 0]
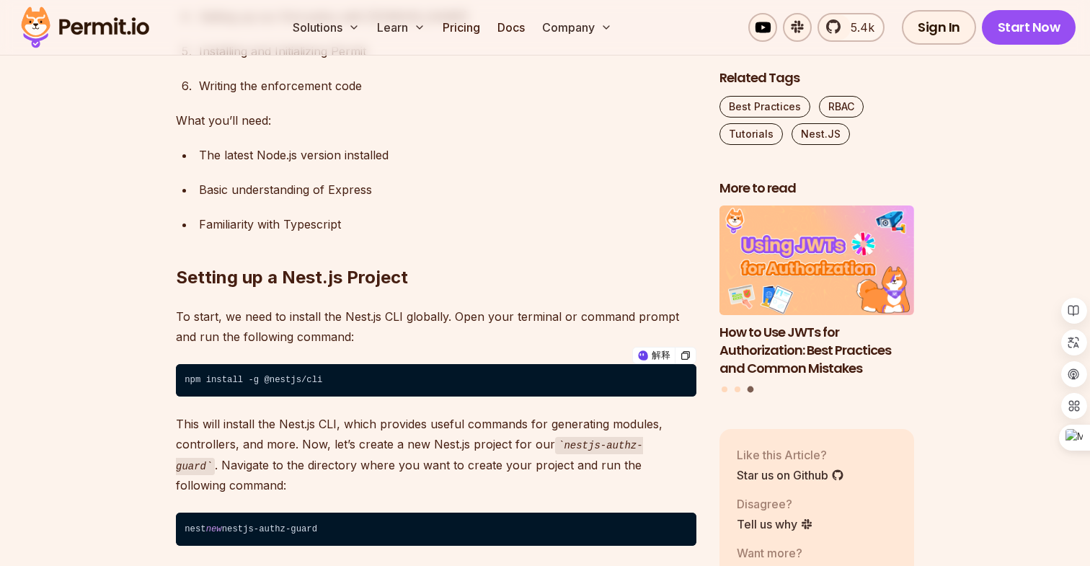
click at [428, 330] on p "To start, we need to install the Nest.js CLI globally. Open your terminal or co…" at bounding box center [436, 326] width 521 height 40
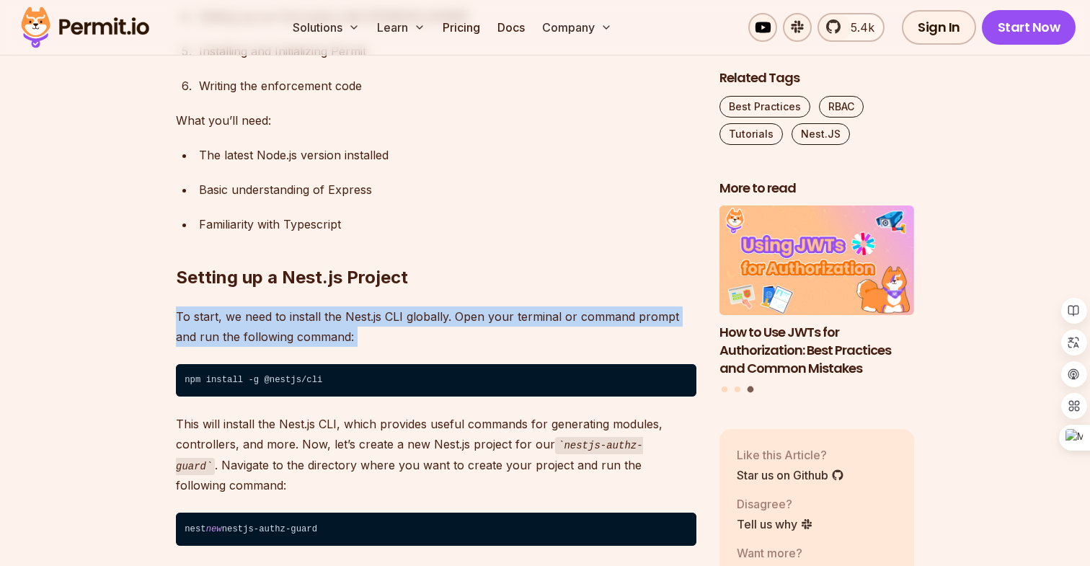
click at [410, 332] on p "To start, we need to install the Nest.js CLI globally. Open your terminal or co…" at bounding box center [436, 326] width 521 height 40
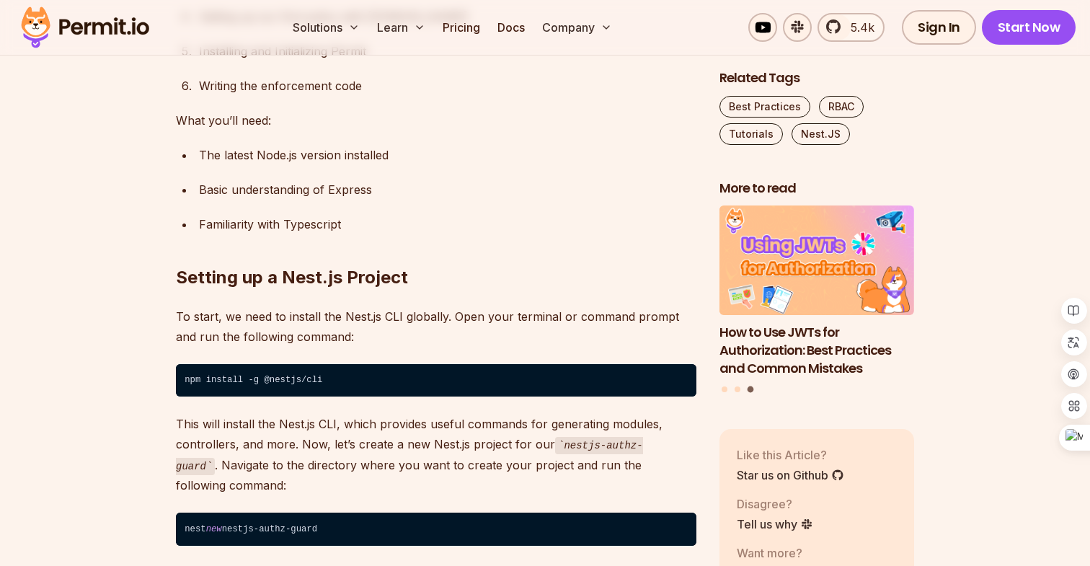
click at [410, 332] on p "To start, we need to install the Nest.js CLI globally. Open your terminal or co…" at bounding box center [436, 326] width 521 height 40
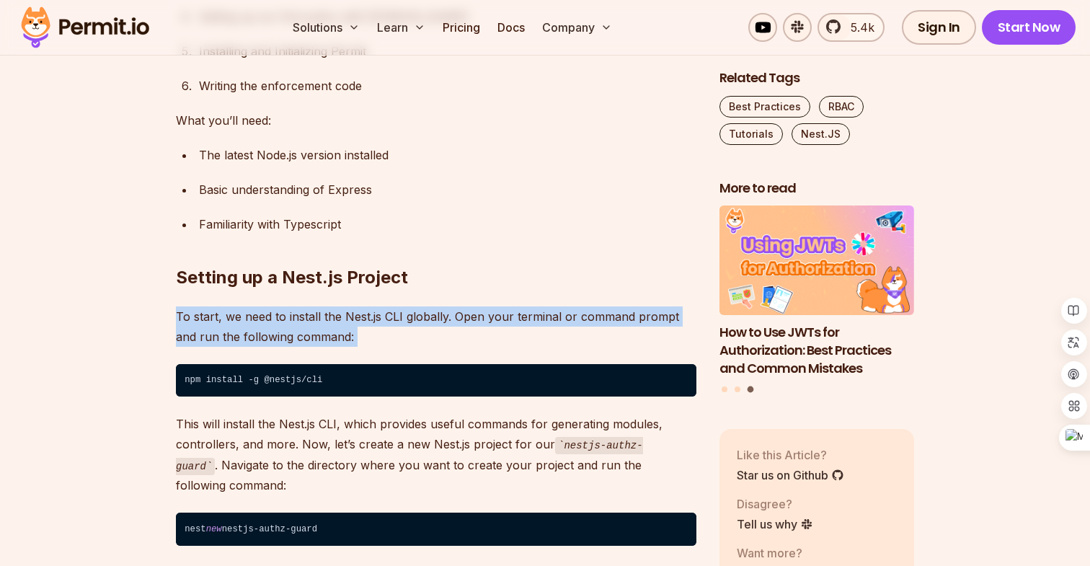
click at [387, 331] on p "To start, we need to install the Nest.js CLI globally. Open your terminal or co…" at bounding box center [436, 326] width 521 height 40
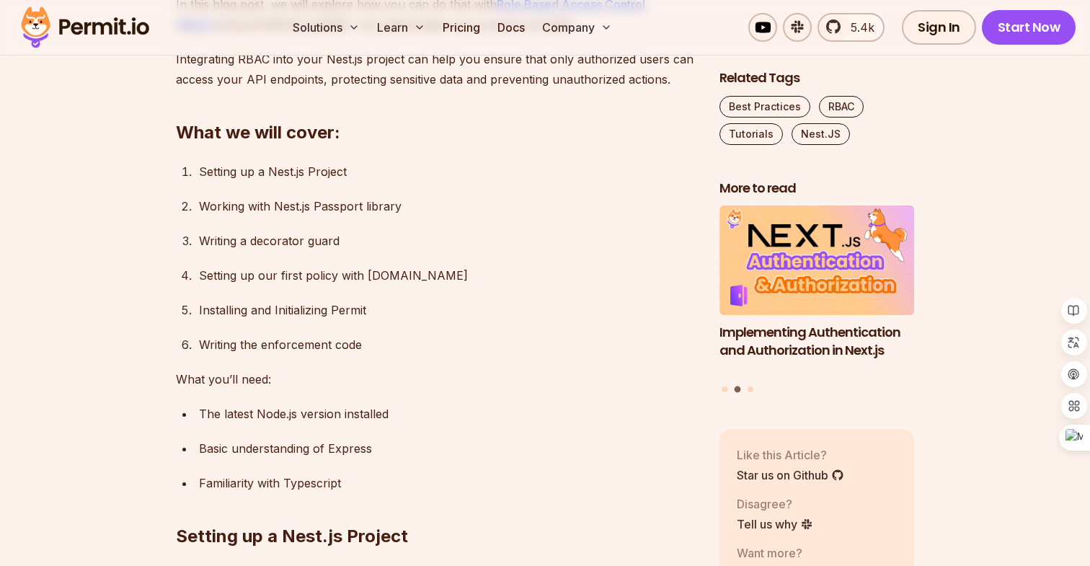
scroll to position [917, 0]
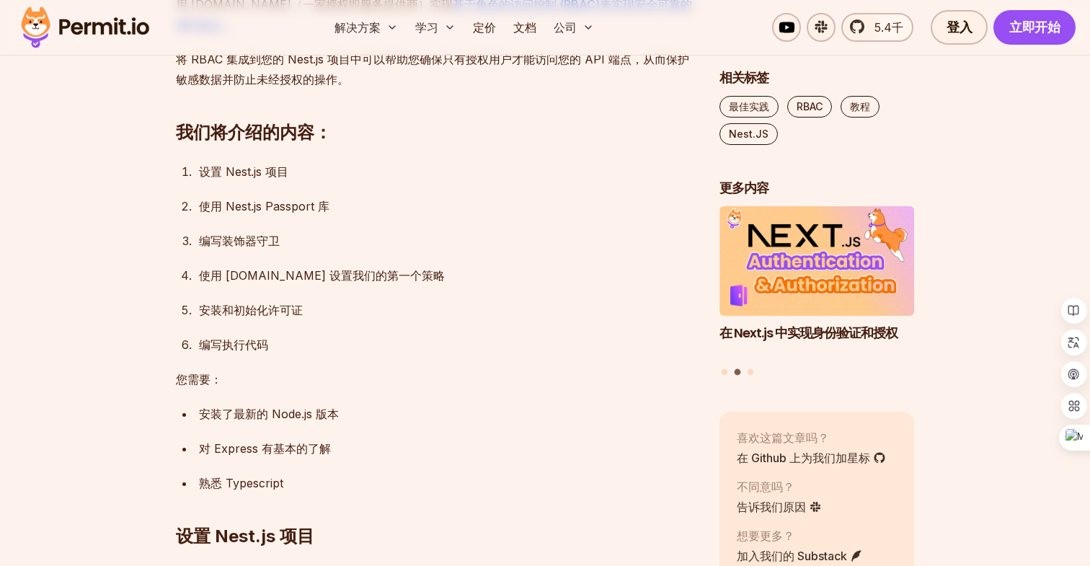
click at [571, 164] on div "设置 Nest.js 项目" at bounding box center [448, 172] width 498 height 20
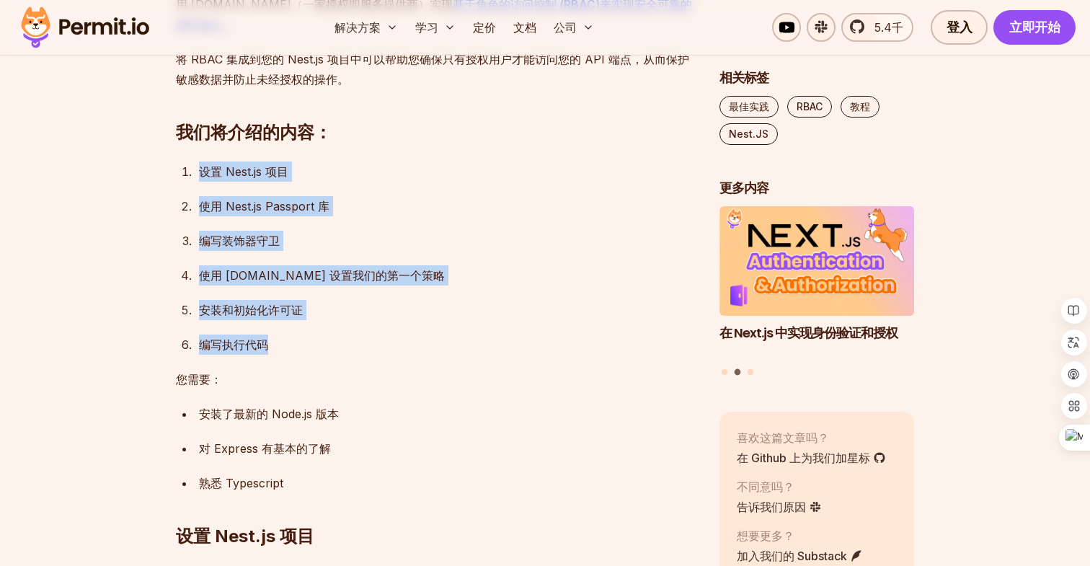
drag, startPoint x: 342, startPoint y: 346, endPoint x: 390, endPoint y: 125, distance: 226.6
click at [389, 211] on div "使用 Nest.js Passport 库" at bounding box center [448, 206] width 498 height 20
drag, startPoint x: 327, startPoint y: 360, endPoint x: 409, endPoint y: 91, distance: 281.3
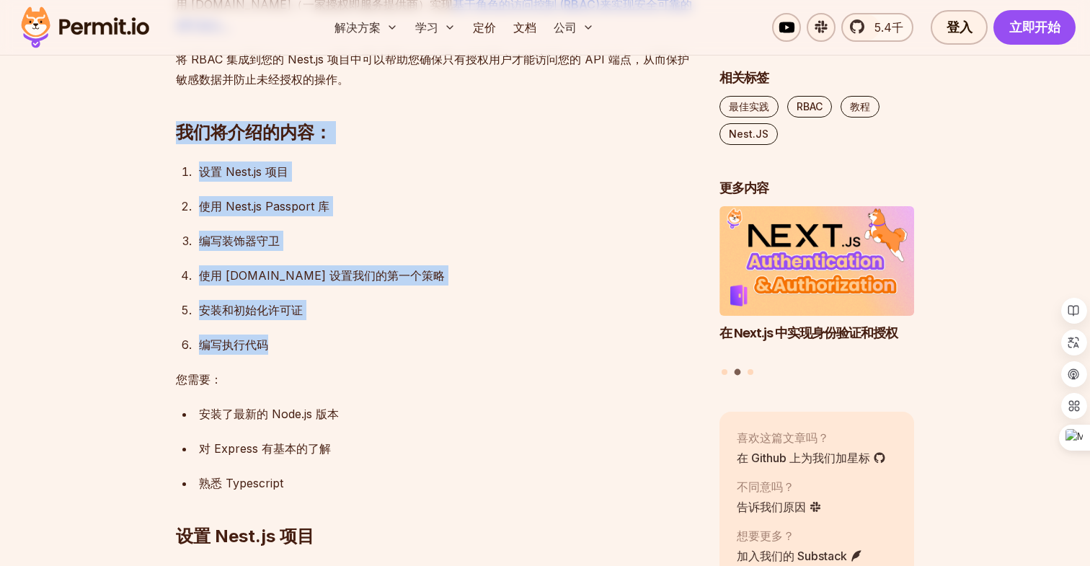
click at [485, 264] on ol "设置 Nest.js 项目 使用 Nest.js Passport 库 编写装饰器守卫 使用 [DOMAIN_NAME] 设置我们的第一个策略 安装和初始化许…" at bounding box center [436, 258] width 521 height 193
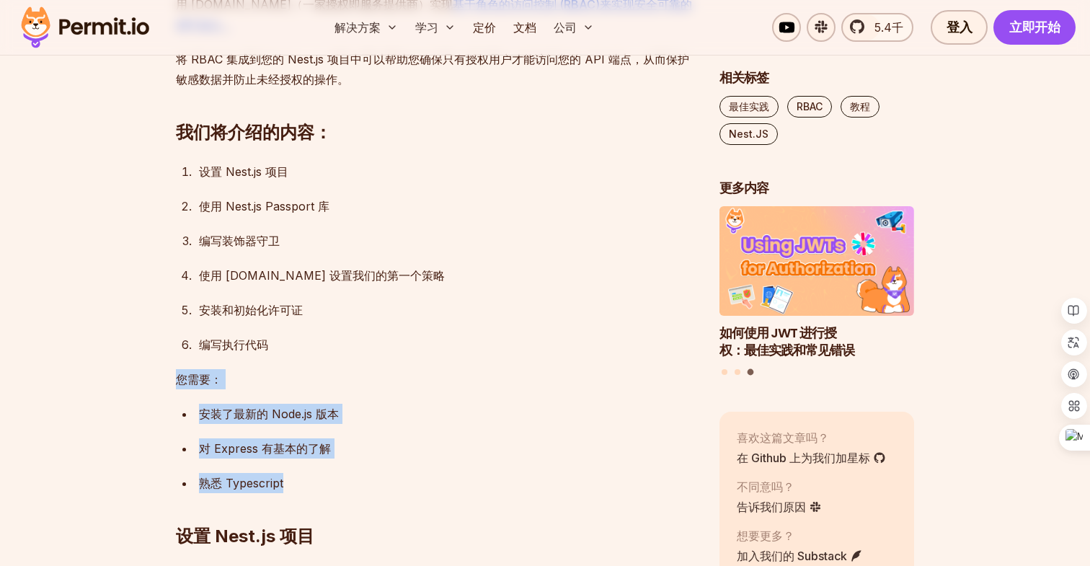
drag, startPoint x: 351, startPoint y: 488, endPoint x: 383, endPoint y: 348, distance: 143.5
click at [441, 407] on div "安装了最新的 Node.js 版本" at bounding box center [448, 414] width 498 height 20
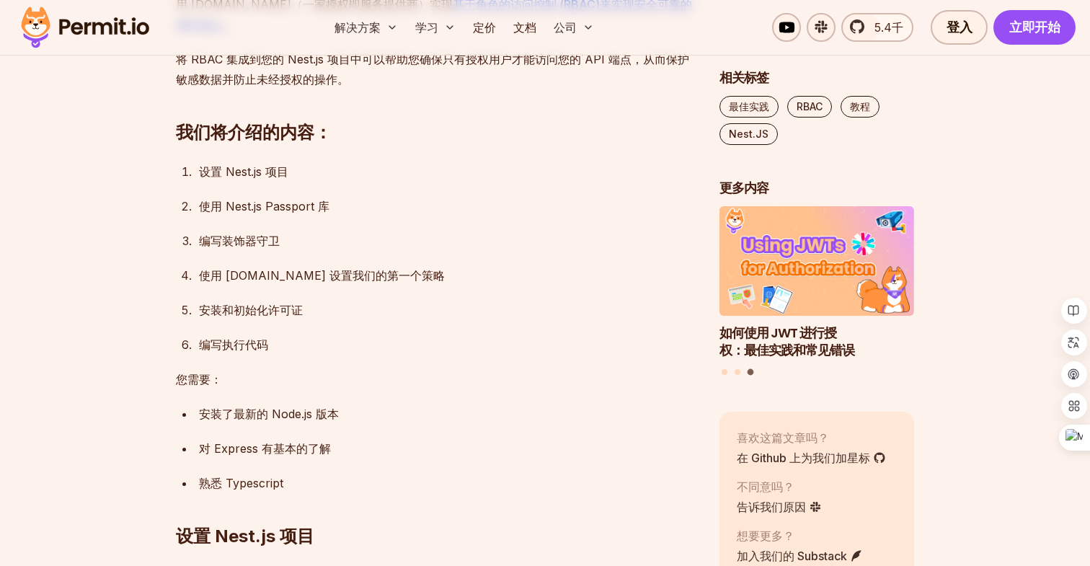
scroll to position [953, 0]
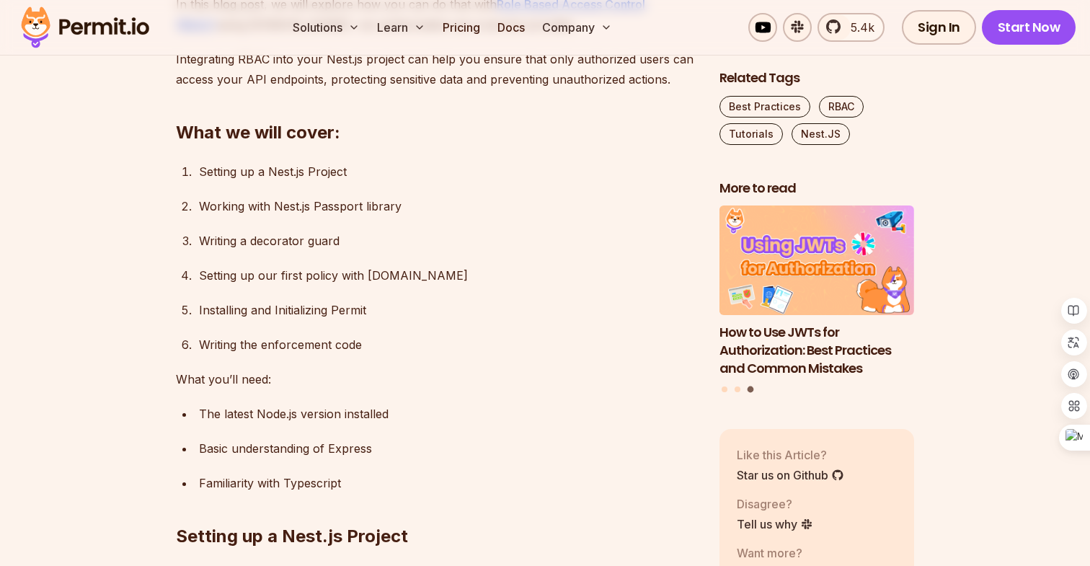
click at [536, 313] on div "Installing and Initializing Permit" at bounding box center [448, 310] width 498 height 20
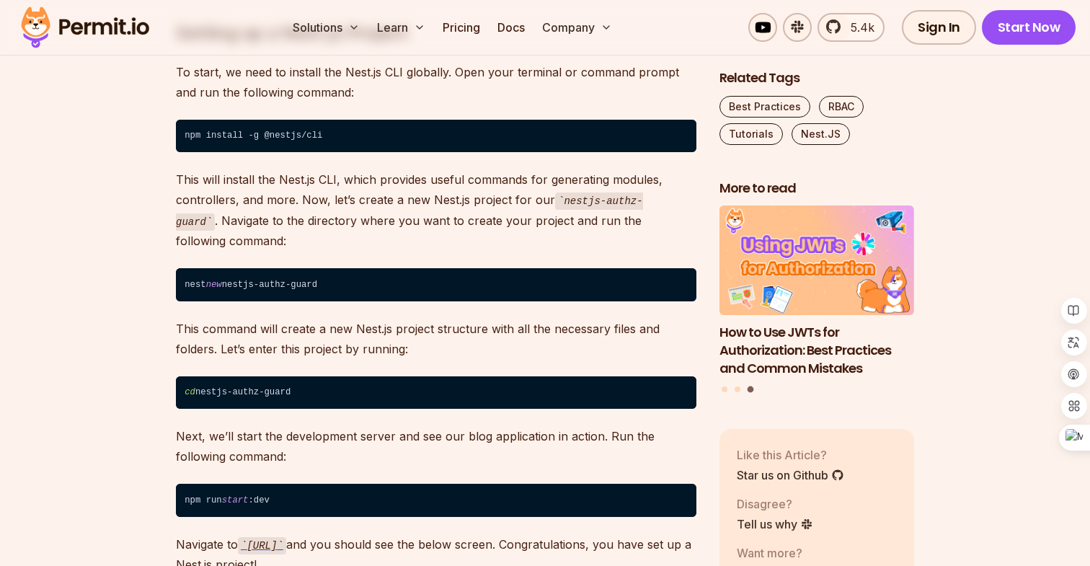
scroll to position [1458, 0]
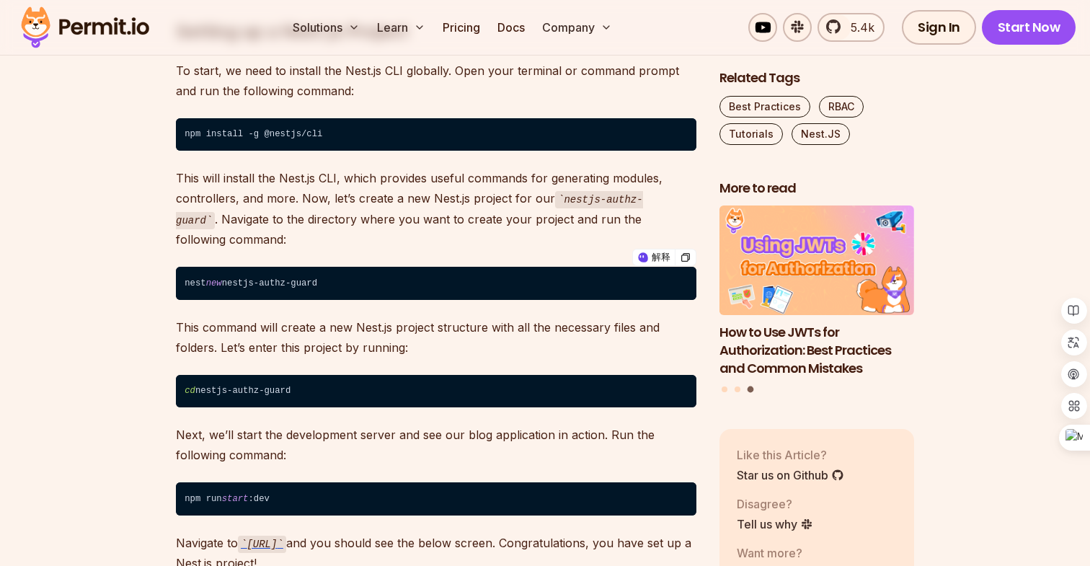
click at [334, 288] on code "nest new nestjs-authz-guard" at bounding box center [436, 283] width 521 height 33
click at [411, 281] on code "nest new nestjs-authz-guard" at bounding box center [436, 283] width 521 height 33
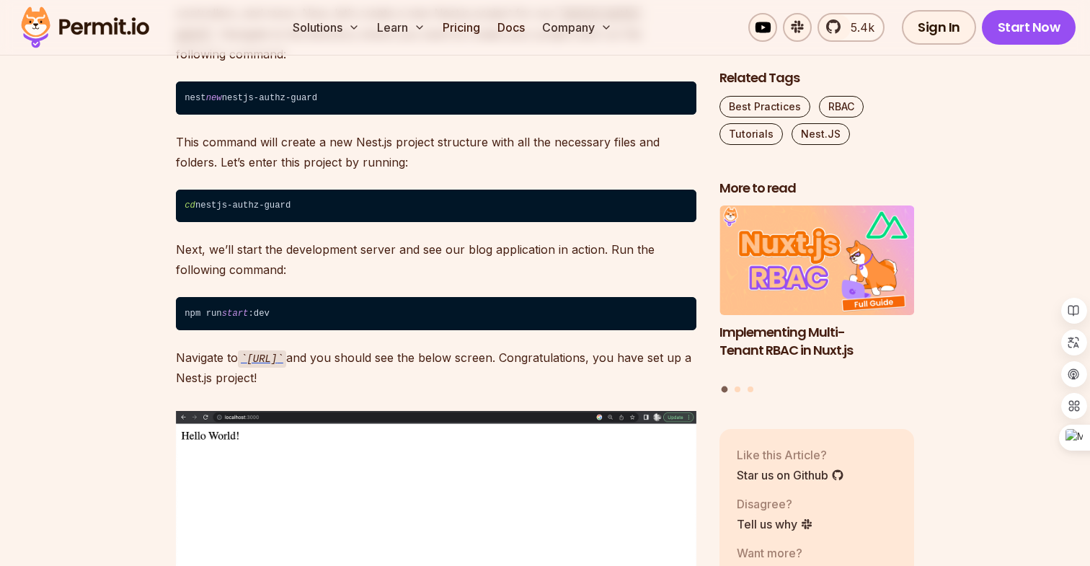
scroll to position [1662, 0]
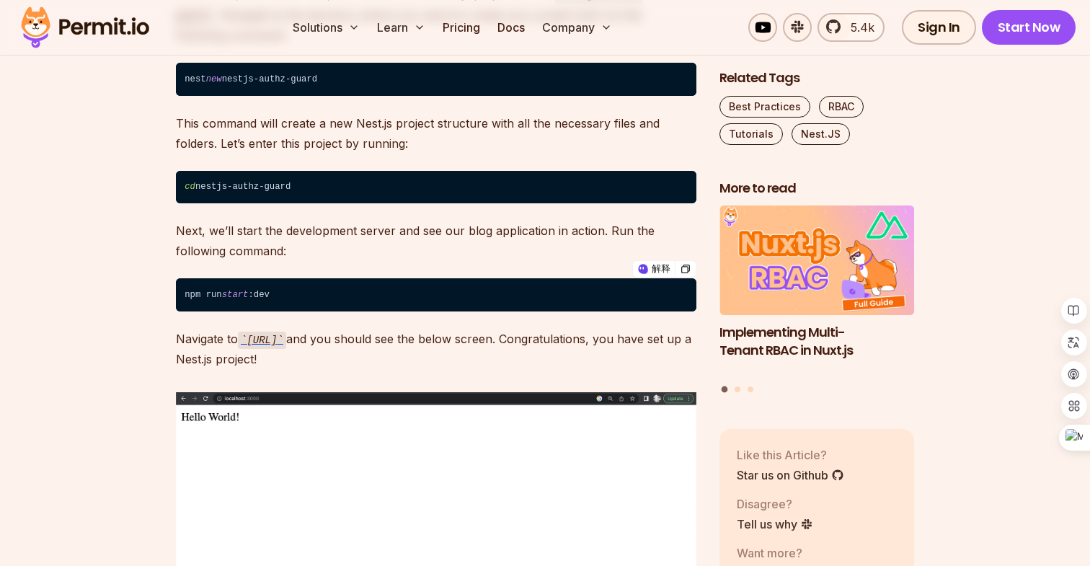
drag, startPoint x: 405, startPoint y: 359, endPoint x: 418, endPoint y: 291, distance: 69.7
click at [512, 334] on p "Navigate to [URL] and you should see the below screen. Congratulations, you hav…" at bounding box center [436, 349] width 521 height 41
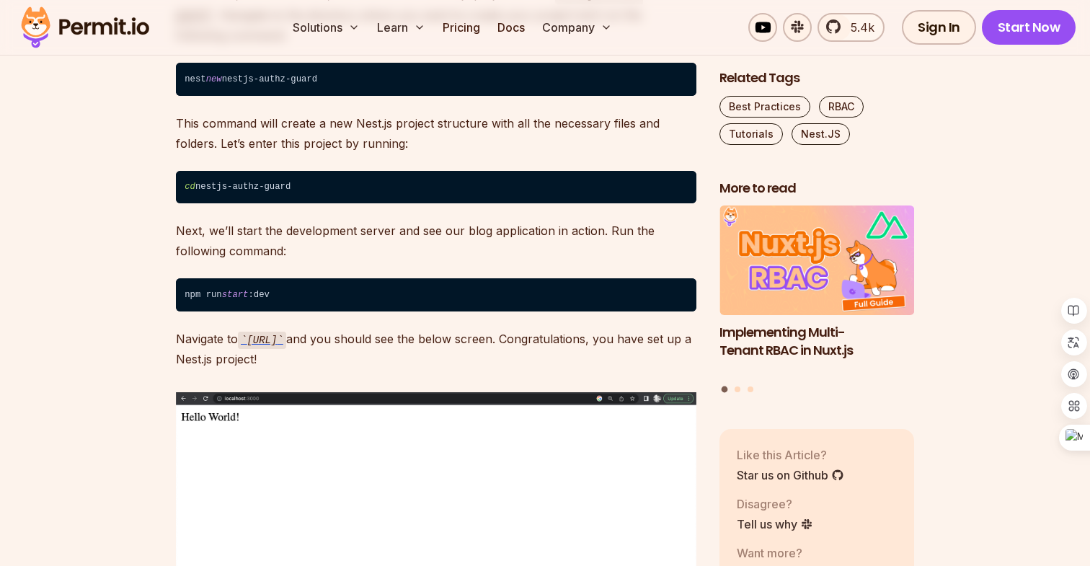
click at [471, 337] on p "Navigate to [URL] and you should see the below screen. Congratulations, you hav…" at bounding box center [436, 349] width 521 height 41
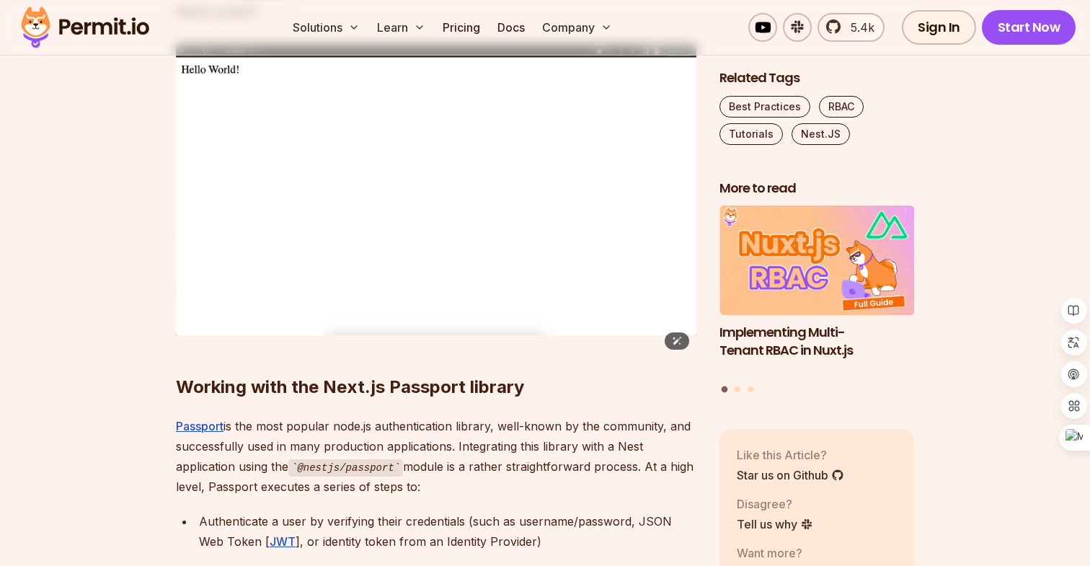
scroll to position [2014, 0]
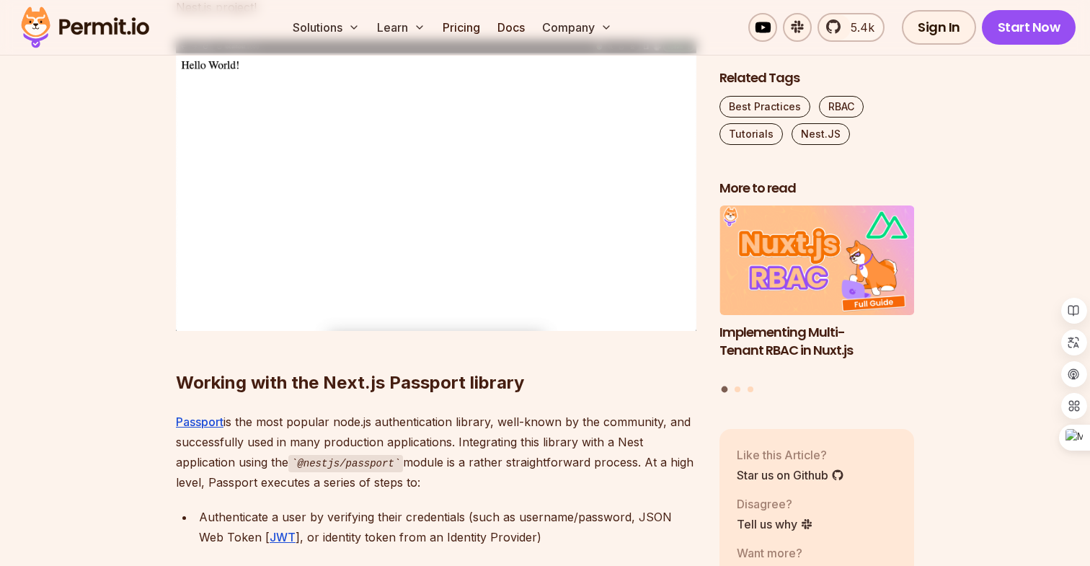
click at [384, 379] on h2 "Working with the Next.js Passport library" at bounding box center [436, 354] width 521 height 81
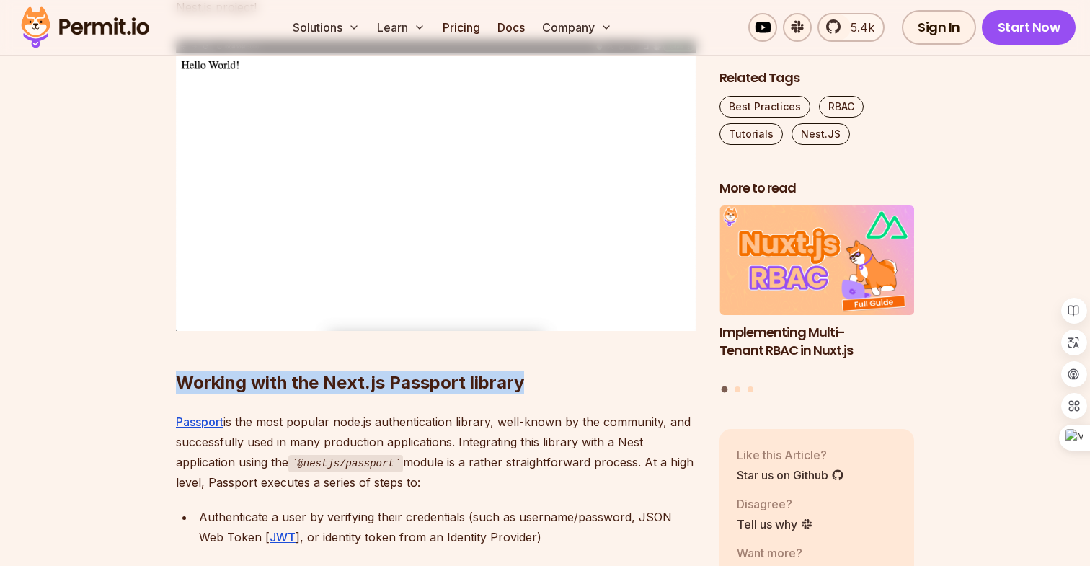
click at [384, 379] on h2 "Working with the Next.js Passport library" at bounding box center [436, 354] width 521 height 81
click at [346, 358] on h2 "Working with the Next.js Passport library" at bounding box center [436, 354] width 521 height 81
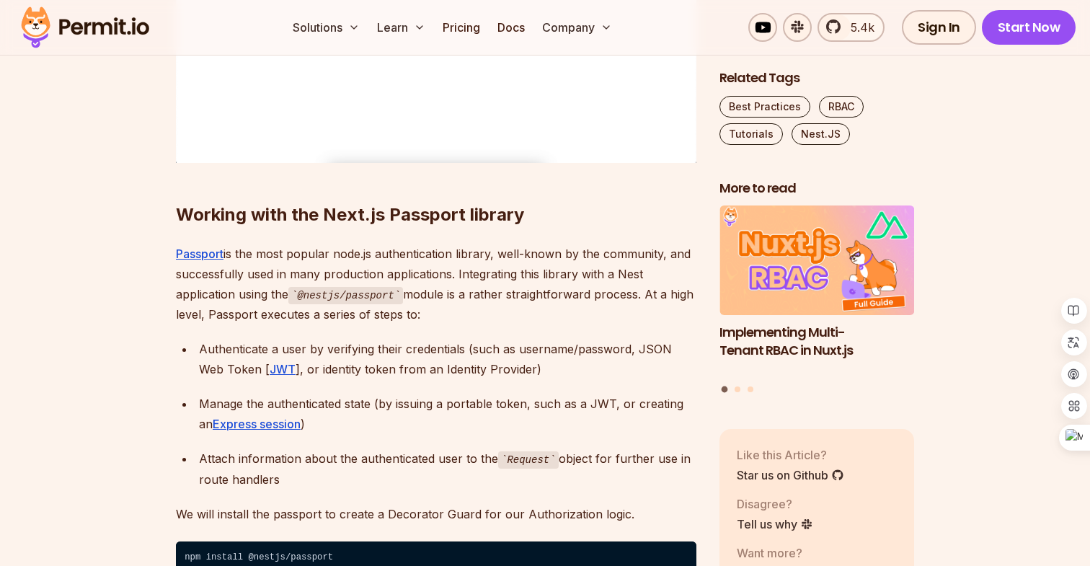
scroll to position [2201, 0]
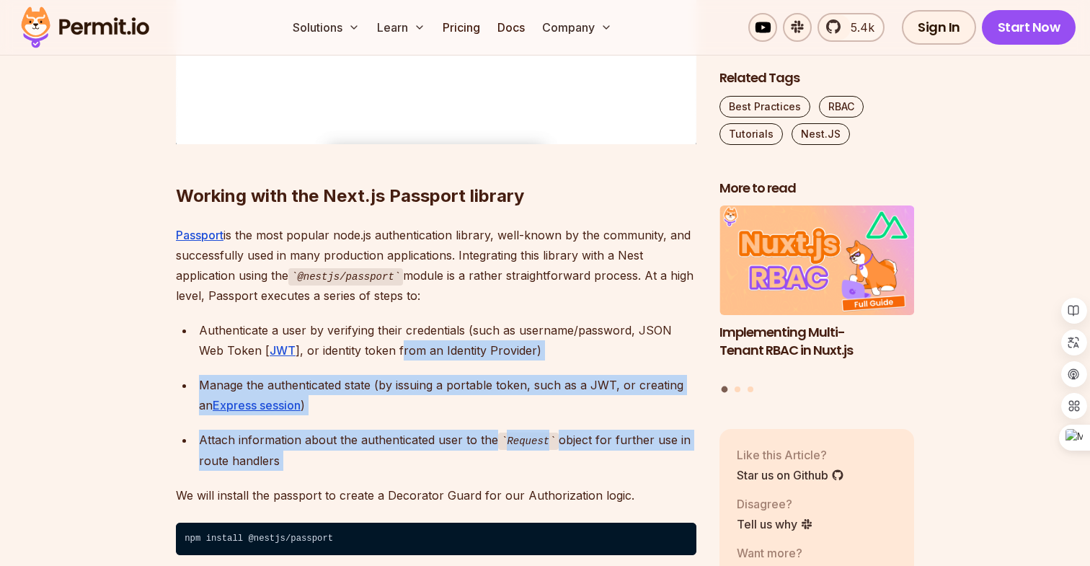
drag, startPoint x: 329, startPoint y: 472, endPoint x: 373, endPoint y: 353, distance: 126.9
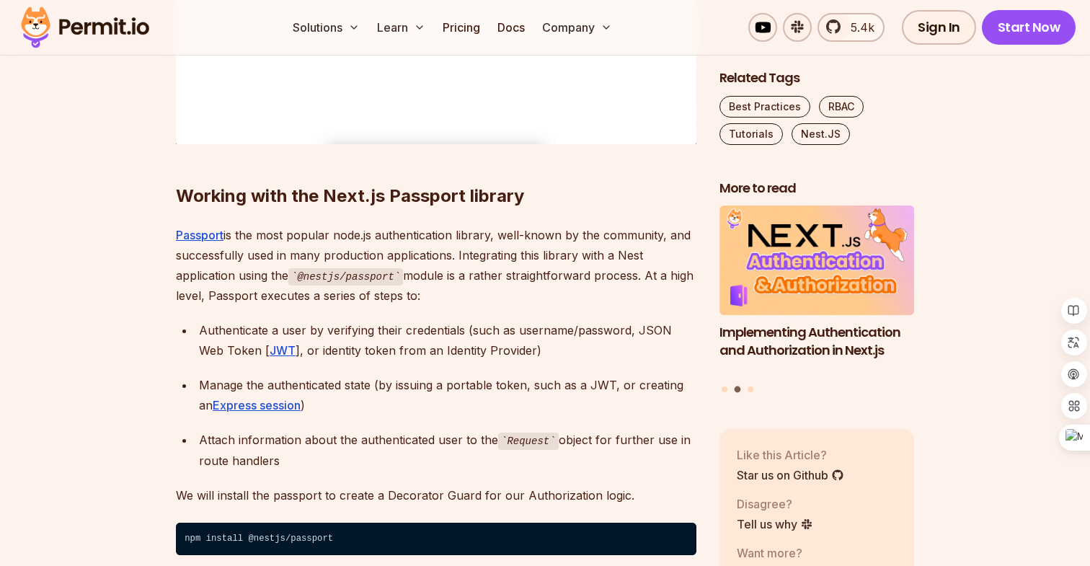
scroll to position [2336, 0]
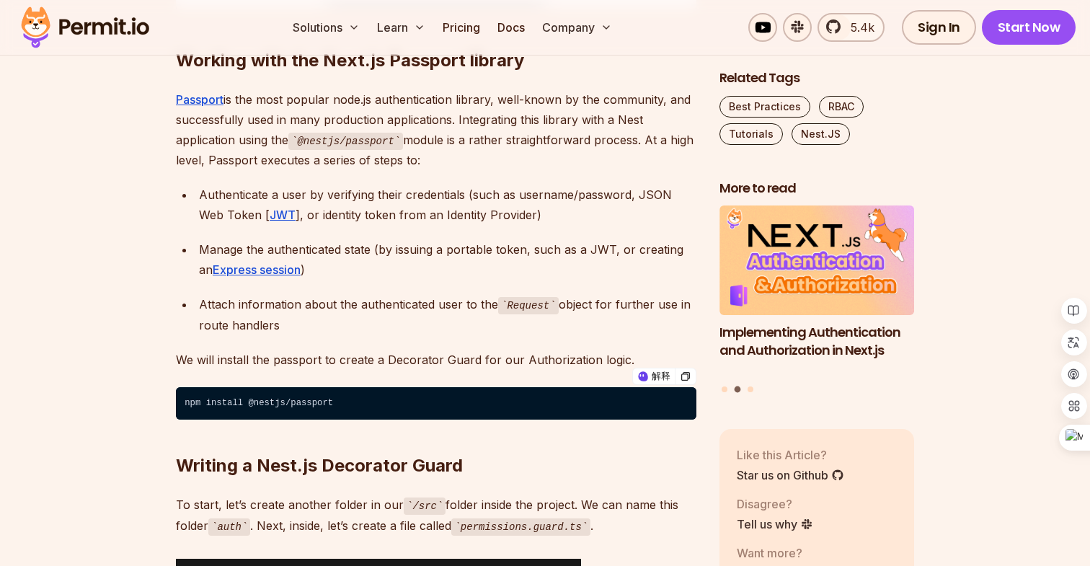
click at [447, 353] on p "We will install the passport to create a Decorator Guard for our Authorization …" at bounding box center [436, 360] width 521 height 20
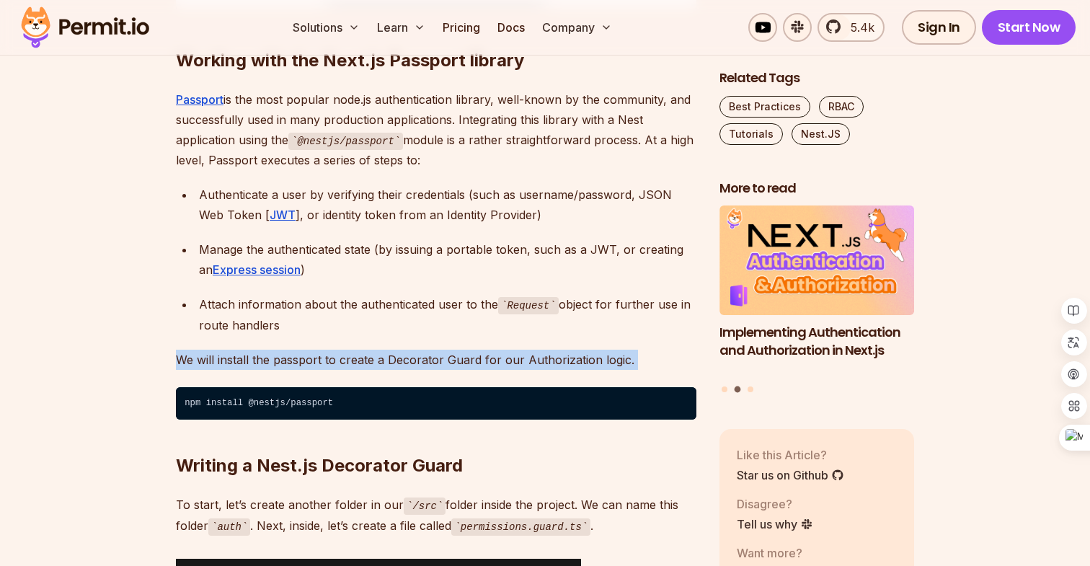
click at [421, 322] on div "Attach information about the authenticated user to the Request object for furth…" at bounding box center [448, 314] width 498 height 41
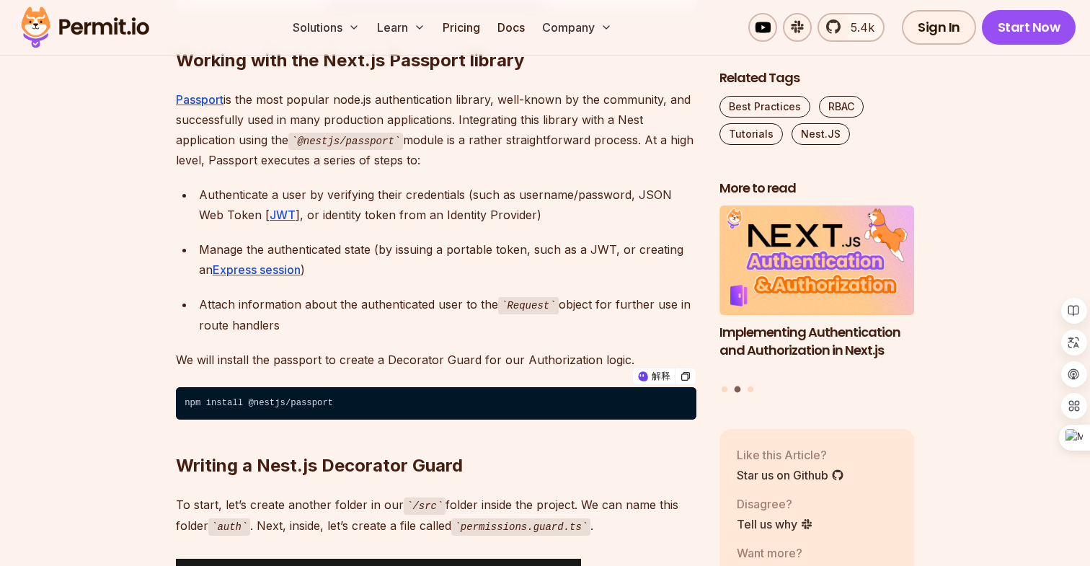
click at [314, 401] on code "npm install @nestjs/passport" at bounding box center [436, 403] width 521 height 33
click at [250, 401] on code "npm install @nestjs/passport" at bounding box center [436, 403] width 521 height 33
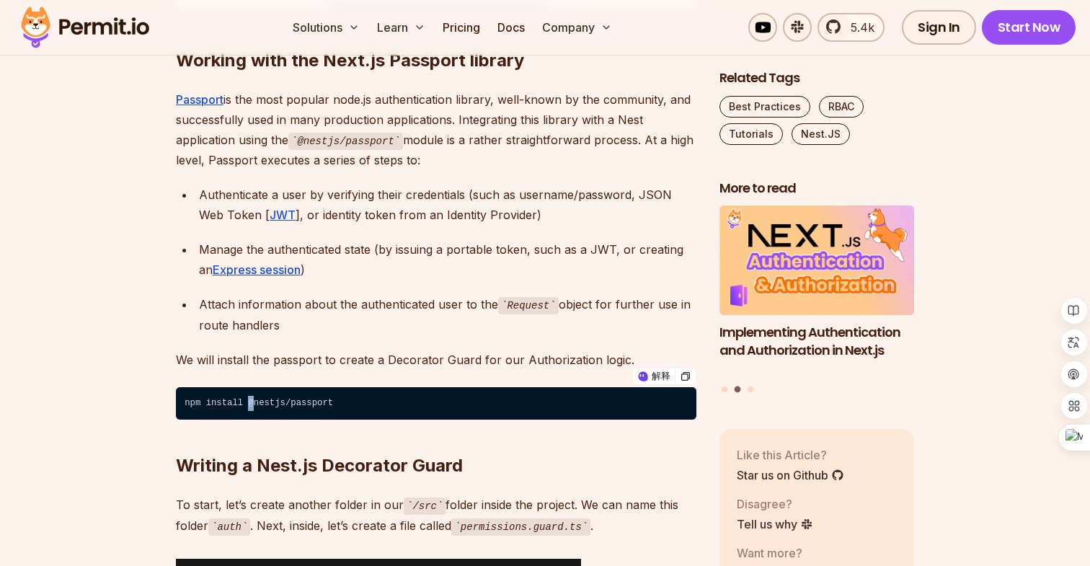
click at [250, 401] on code "npm install @nestjs/passport" at bounding box center [436, 403] width 521 height 33
click at [190, 472] on h2 "Writing a Nest.js Decorator Guard" at bounding box center [436, 437] width 521 height 81
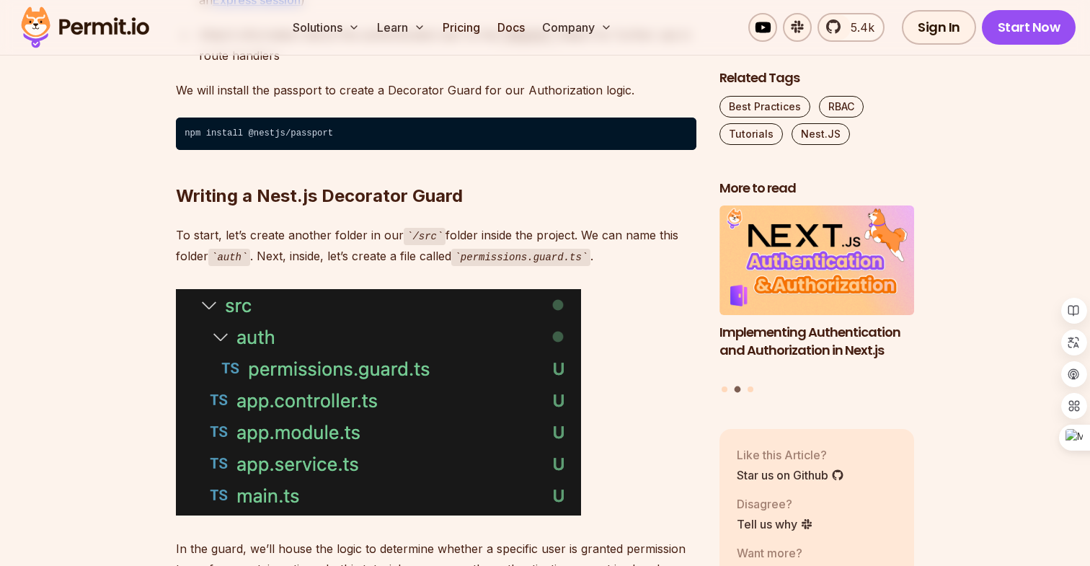
scroll to position [2626, 0]
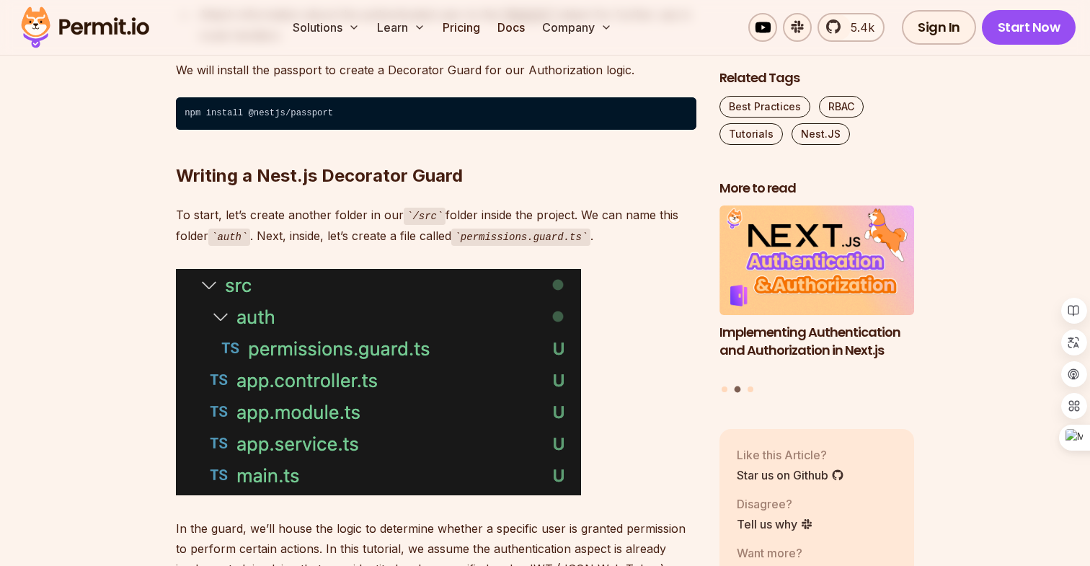
click at [345, 239] on p "To start, let’s create another folder in our /src folder inside the project. We…" at bounding box center [436, 225] width 521 height 41
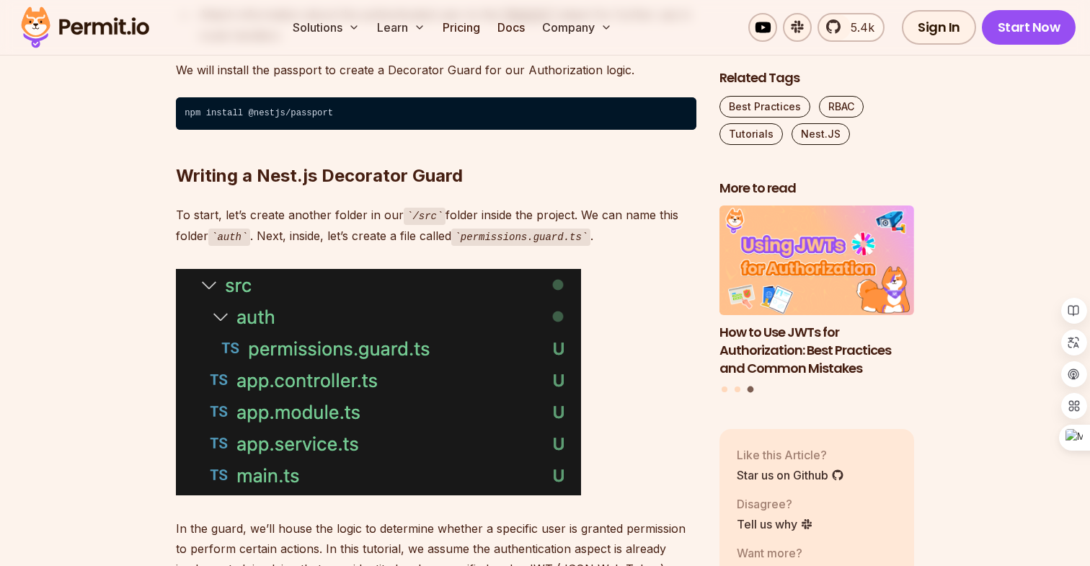
click at [490, 233] on code "permissions.guard.ts" at bounding box center [520, 237] width 139 height 17
click at [449, 233] on p "To start, let’s create another folder in our /src folder inside the project. We…" at bounding box center [436, 225] width 521 height 41
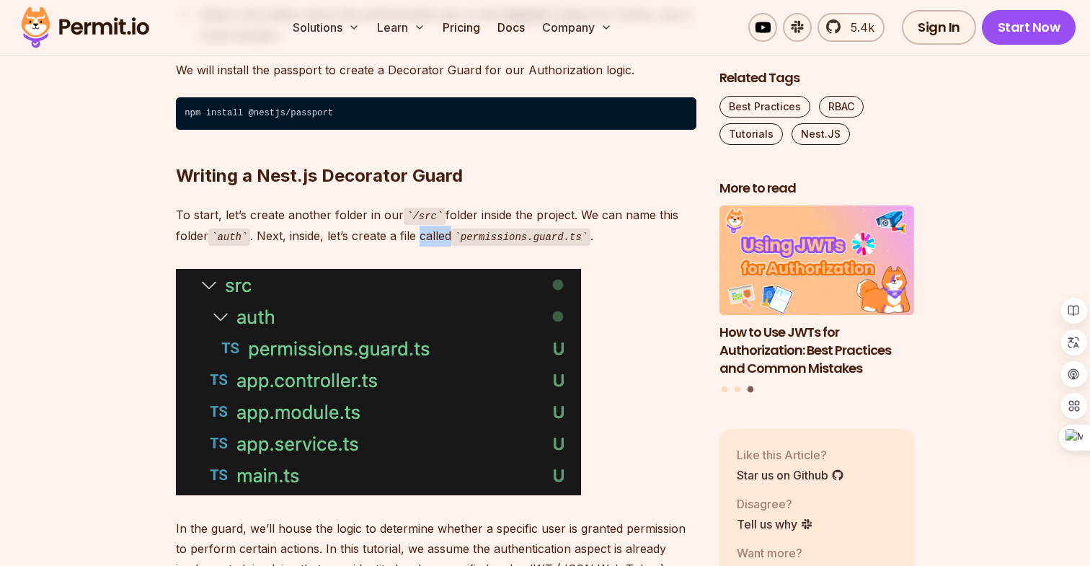
click at [449, 233] on p "To start, let’s create another folder in our /src folder inside the project. We…" at bounding box center [436, 225] width 521 height 41
click at [433, 232] on p "To start, let’s create another folder in our /src folder inside the project. We…" at bounding box center [436, 225] width 521 height 41
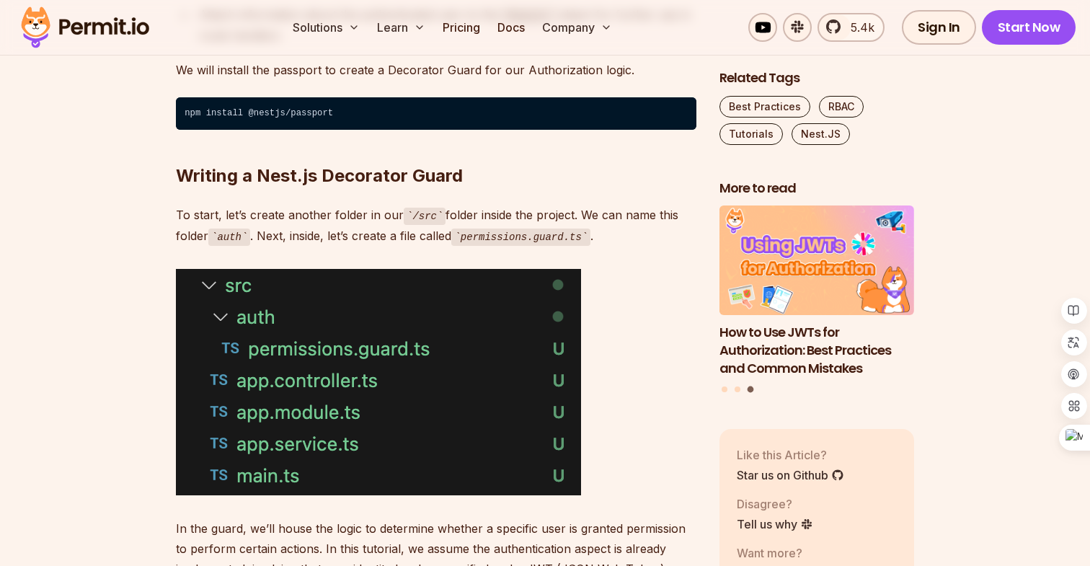
click at [397, 234] on p "To start, let’s create another folder in our /src folder inside the project. We…" at bounding box center [436, 225] width 521 height 41
click at [350, 217] on p "To start, let’s create another folder in our /src folder inside the project. We…" at bounding box center [436, 225] width 521 height 41
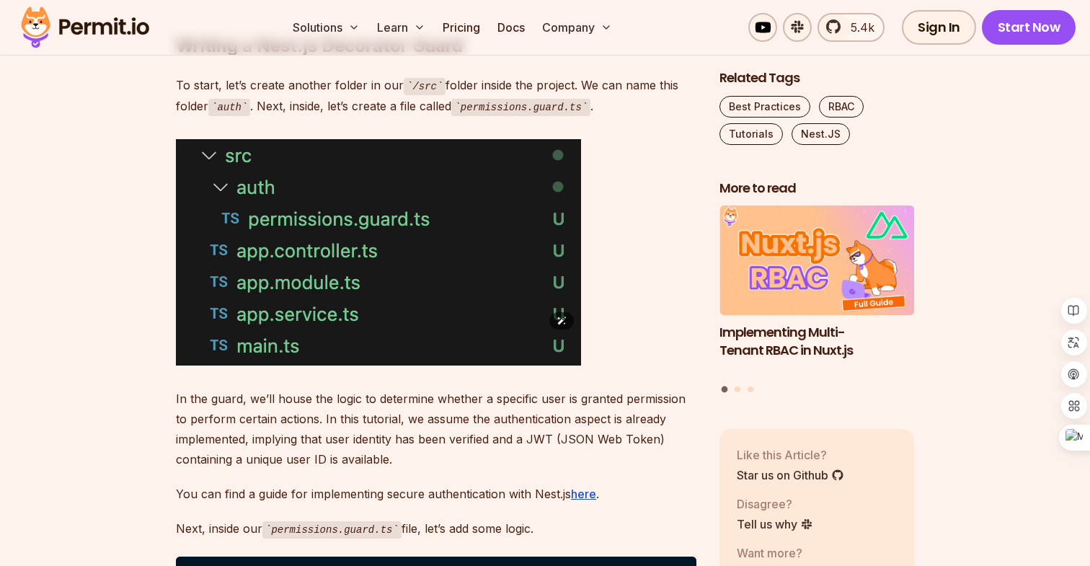
scroll to position [2790, 0]
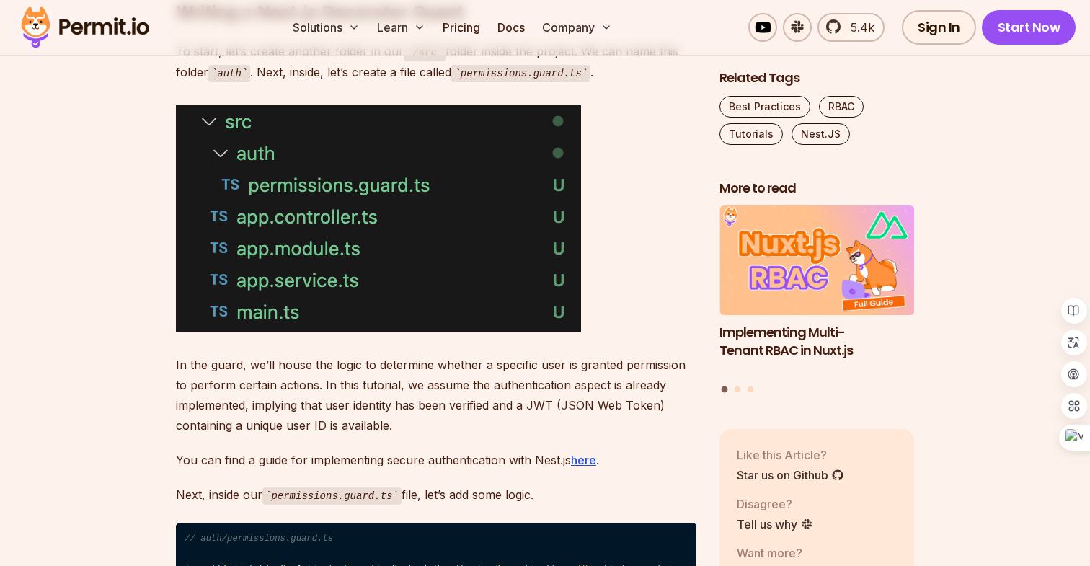
click at [312, 386] on p "In the guard, we’ll house the logic to determine whether a specific user is gra…" at bounding box center [436, 395] width 521 height 81
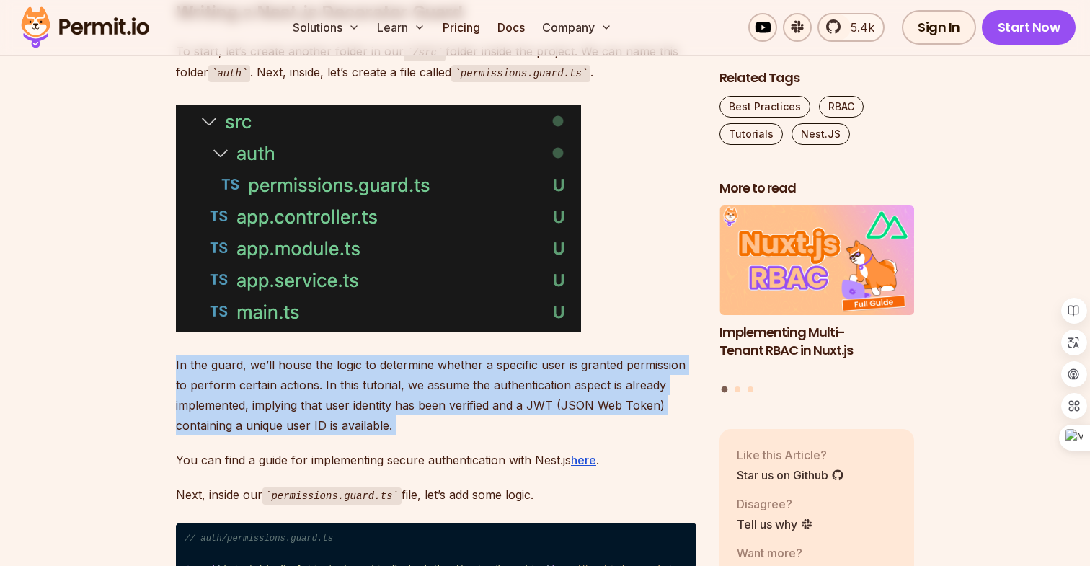
click at [325, 384] on p "In the guard, we’ll house the logic to determine whether a specific user is gra…" at bounding box center [436, 395] width 521 height 81
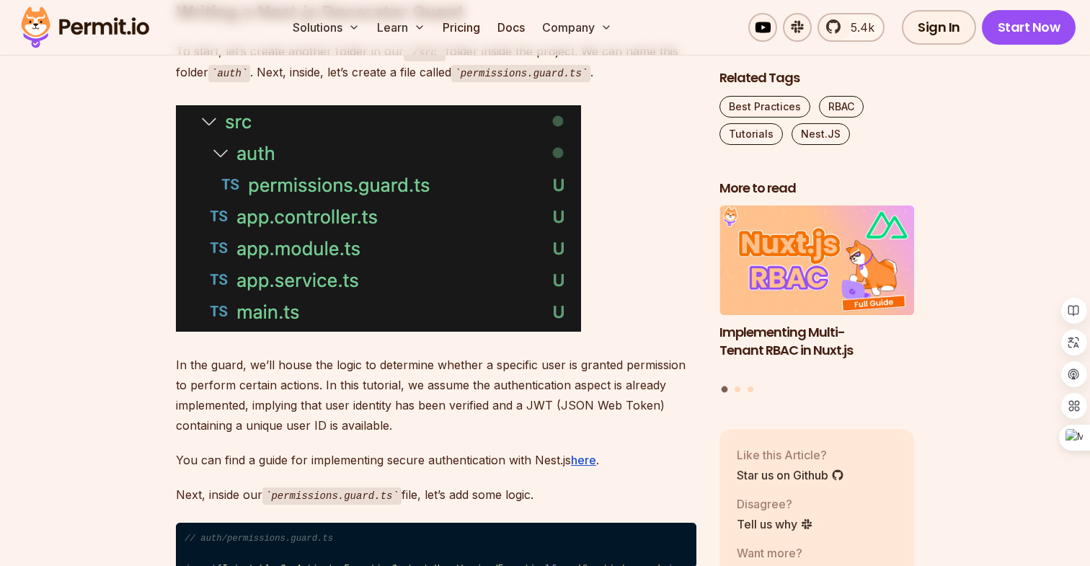
click at [325, 384] on p "In the guard, we’ll house the logic to determine whether a specific user is gra…" at bounding box center [436, 395] width 521 height 81
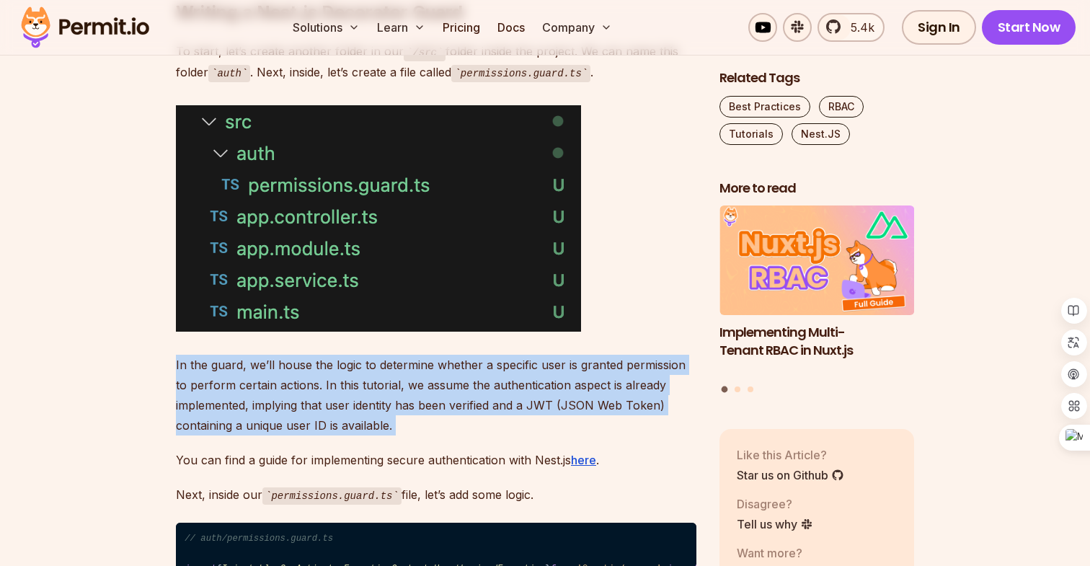
click at [343, 380] on p "In the guard, we’ll house the logic to determine whether a specific user is gra…" at bounding box center [436, 395] width 521 height 81
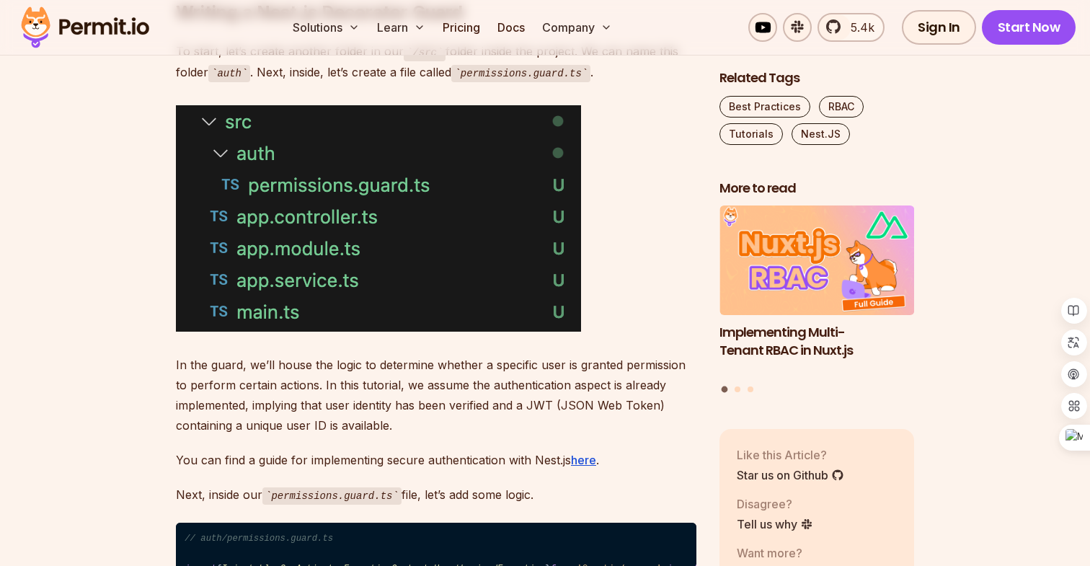
click at [343, 380] on p "In the guard, we’ll house the logic to determine whether a specific user is gra…" at bounding box center [436, 395] width 521 height 81
click at [352, 379] on p "In the guard, we’ll house the logic to determine whether a specific user is gra…" at bounding box center [436, 395] width 521 height 81
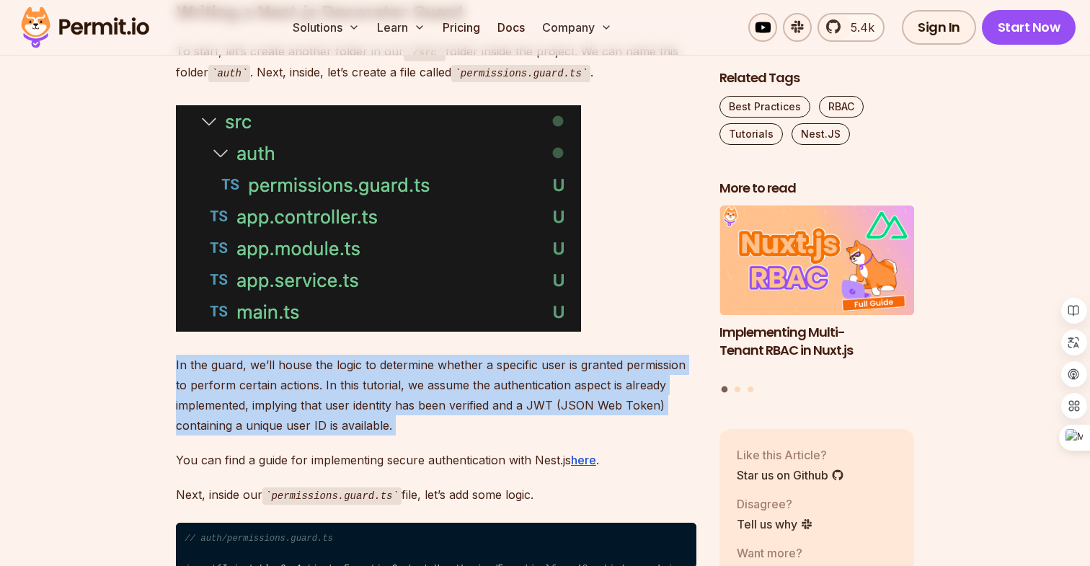
click at [352, 379] on p "In the guard, we’ll house the logic to determine whether a specific user is gra…" at bounding box center [436, 395] width 521 height 81
click at [377, 376] on p "In the guard, we’ll house the logic to determine whether a specific user is gra…" at bounding box center [436, 395] width 521 height 81
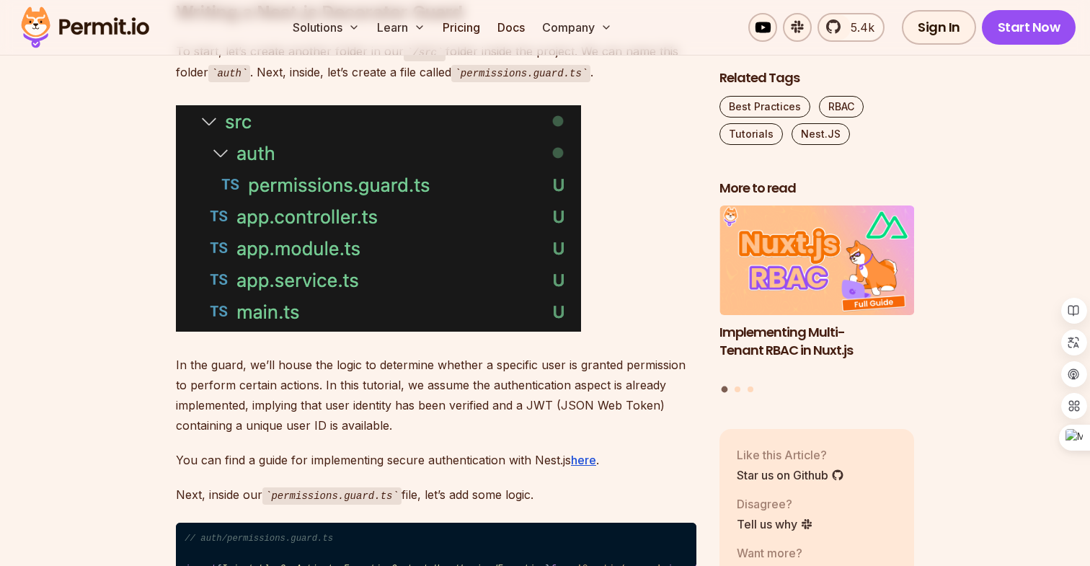
click at [377, 376] on p "In the guard, we’ll house the logic to determine whether a specific user is gra…" at bounding box center [436, 395] width 521 height 81
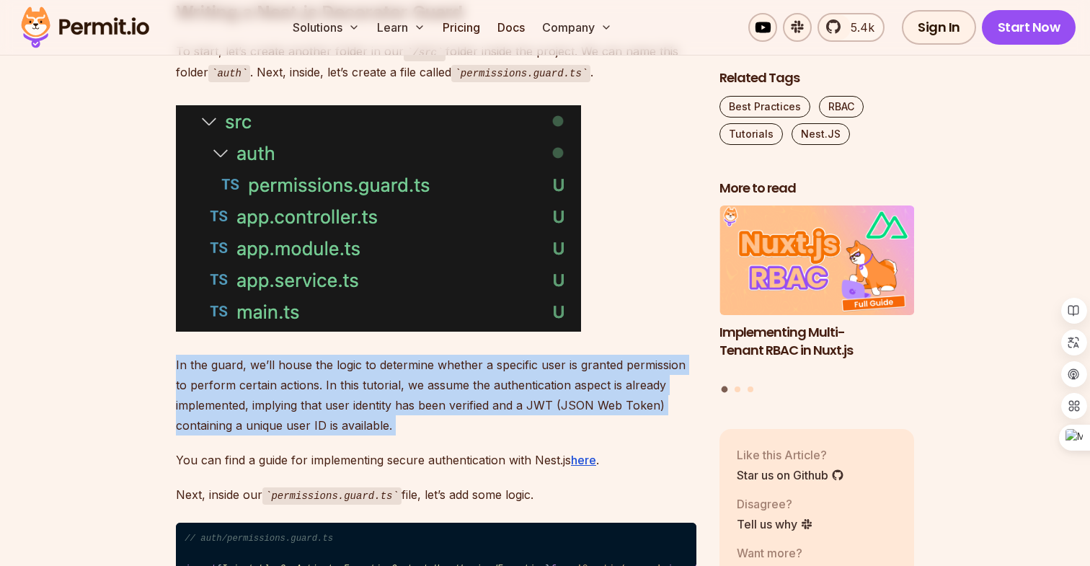
click at [334, 380] on p "In the guard, we’ll house the logic to determine whether a specific user is gra…" at bounding box center [436, 395] width 521 height 81
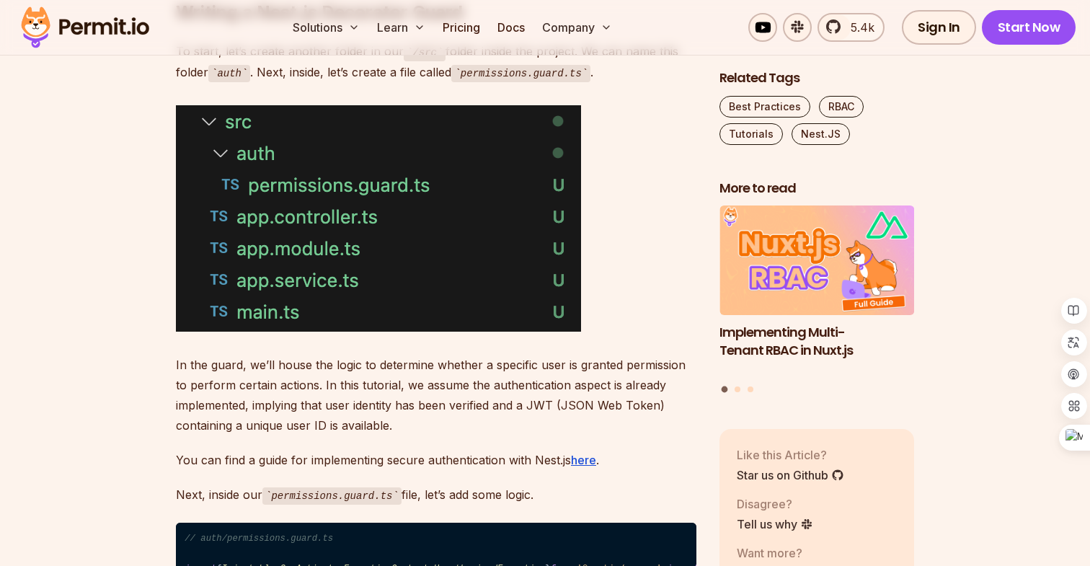
click at [334, 380] on p "In the guard, we’ll house the logic to determine whether a specific user is gra…" at bounding box center [436, 395] width 521 height 81
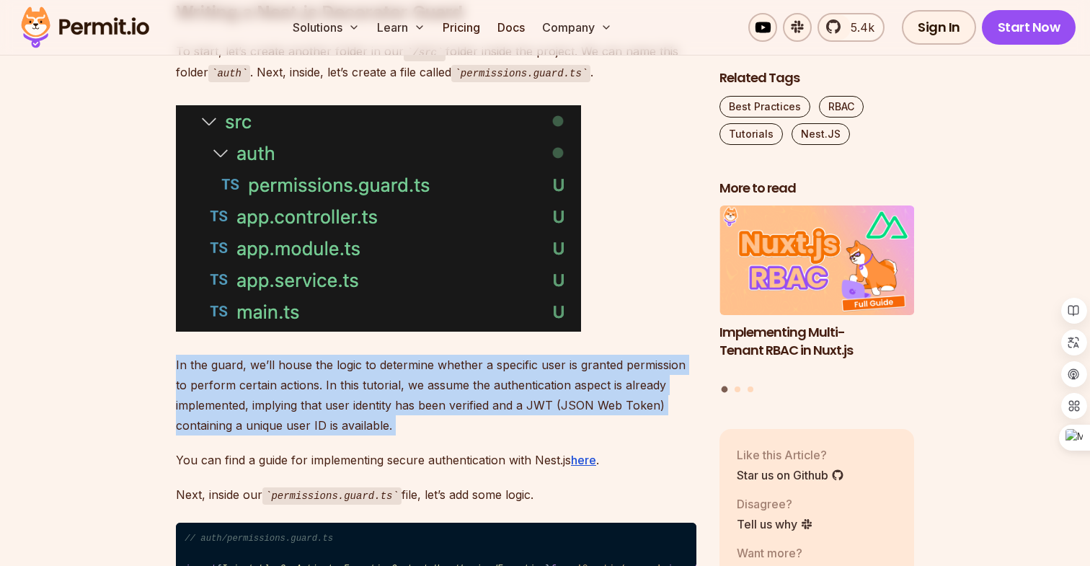
click at [368, 381] on p "In the guard, we’ll house the logic to determine whether a specific user is gra…" at bounding box center [436, 395] width 521 height 81
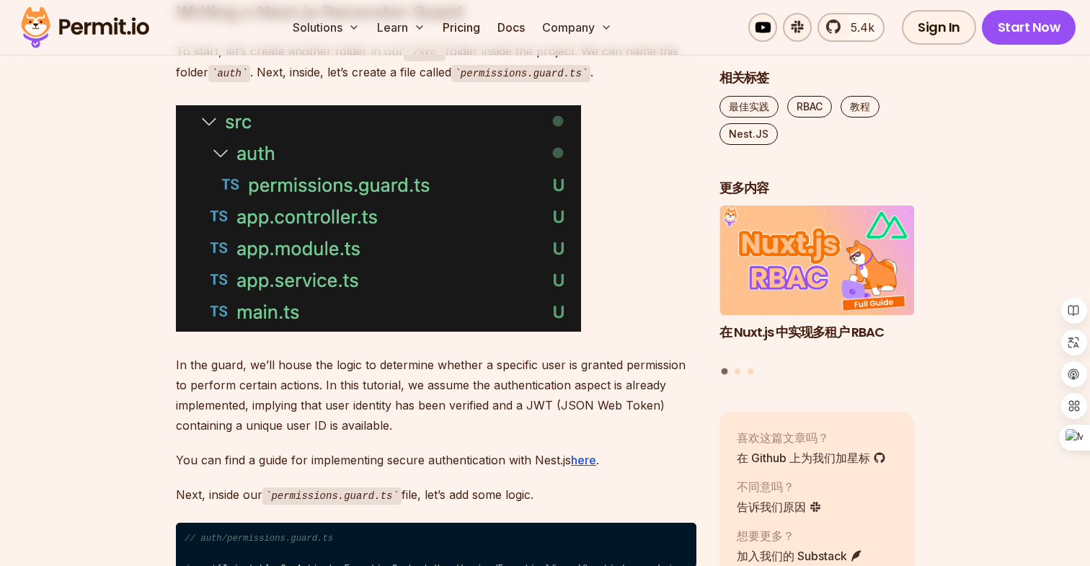
scroll to position [2613, 0]
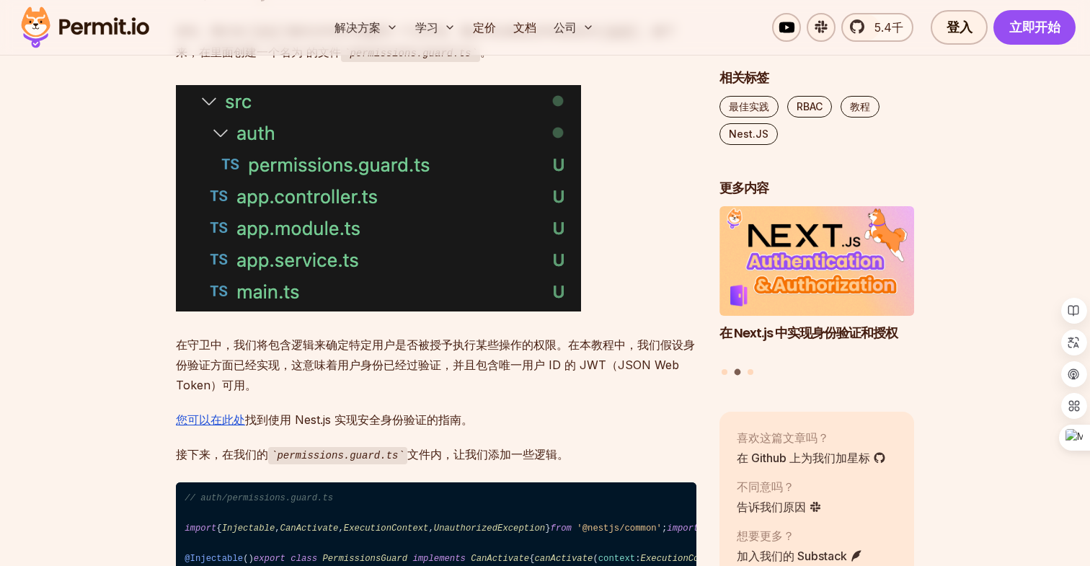
click at [412, 378] on font "在守卫中，我们将包含逻辑来确定特定用户是否被授予执行某些操作的权限。在本教程中，我们假设身份验证方面已经实现，这意味着用户身份已经过验证，并且包含唯一用户 I…" at bounding box center [435, 364] width 519 height 55
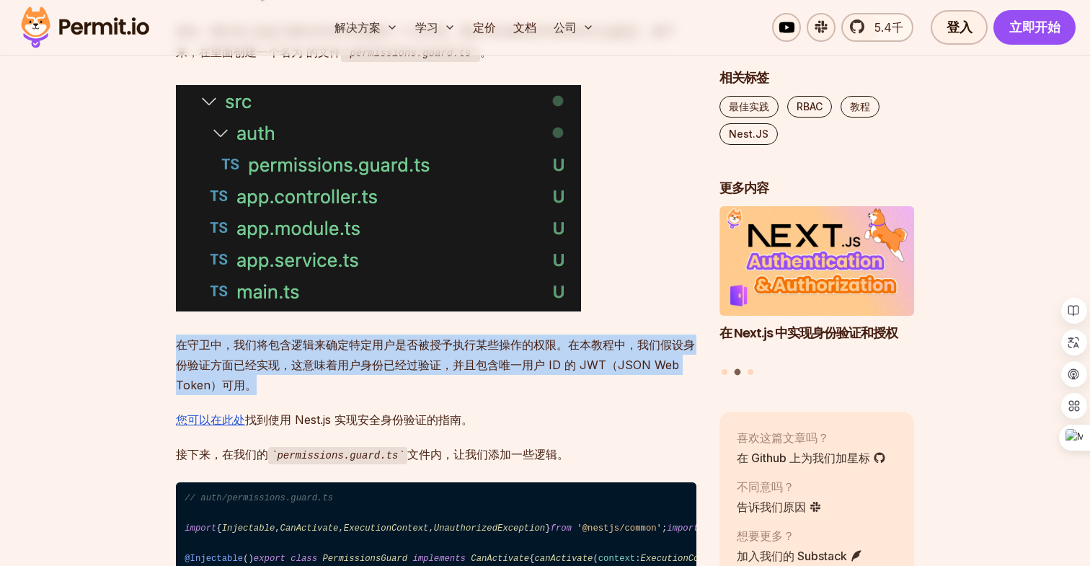
click at [392, 378] on font "在守卫中，我们将包含逻辑来确定特定用户是否被授予执行某些操作的权限。在本教程中，我们假设身份验证方面已经实现，这意味着用户身份已经过验证，并且包含唯一用户 I…" at bounding box center [435, 364] width 519 height 55
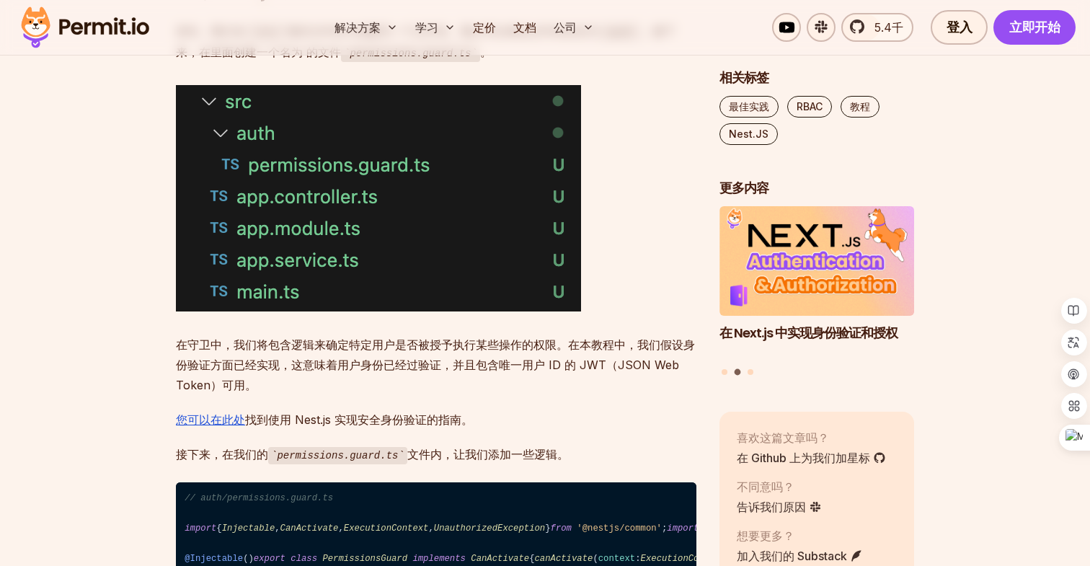
click at [392, 378] on font "在守卫中，我们将包含逻辑来确定特定用户是否被授予执行某些操作的权限。在本教程中，我们假设身份验证方面已经实现，这意味着用户身份已经过验证，并且包含唯一用户 I…" at bounding box center [435, 364] width 519 height 55
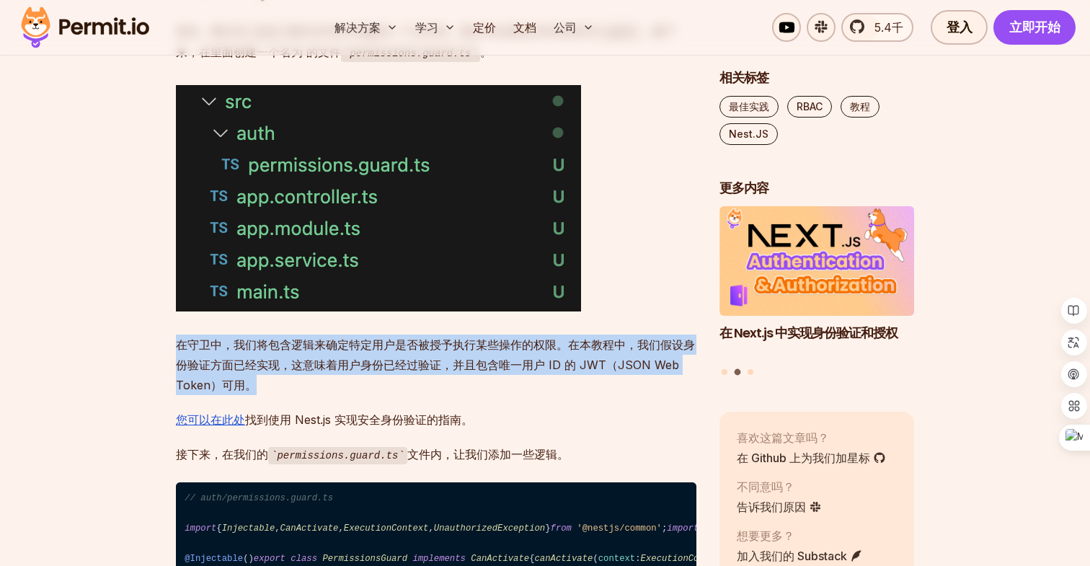
click at [379, 379] on font "在守卫中，我们将包含逻辑来确定特定用户是否被授予执行某些操作的权限。在本教程中，我们假设身份验证方面已经实现，这意味着用户身份已经过验证，并且包含唯一用户 I…" at bounding box center [435, 364] width 519 height 55
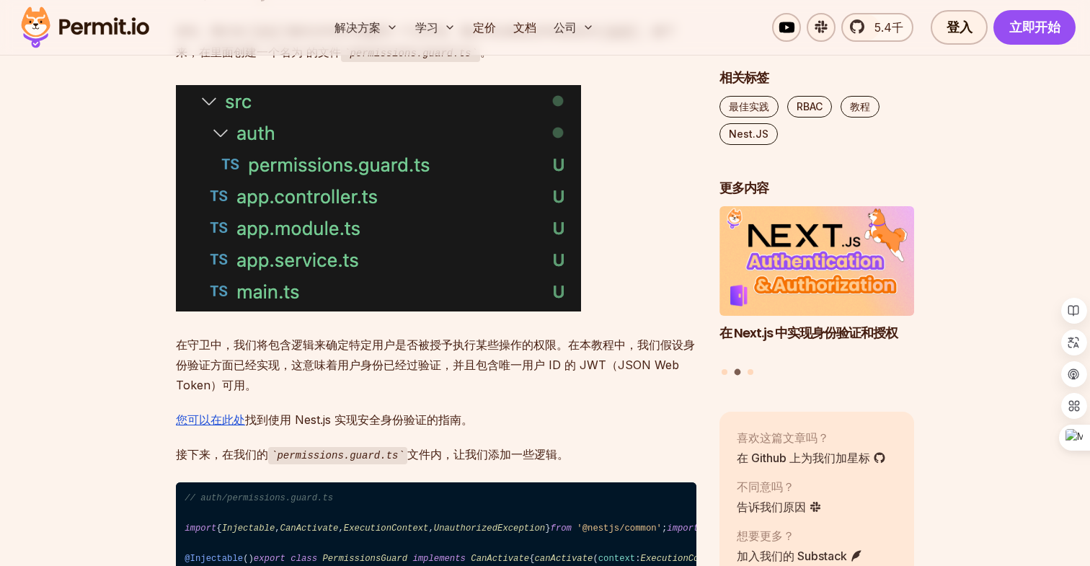
click at [379, 379] on font "在守卫中，我们将包含逻辑来确定特定用户是否被授予执行某些操作的权限。在本教程中，我们假设身份验证方面已经实现，这意味着用户身份已经过验证，并且包含唯一用户 I…" at bounding box center [435, 364] width 519 height 55
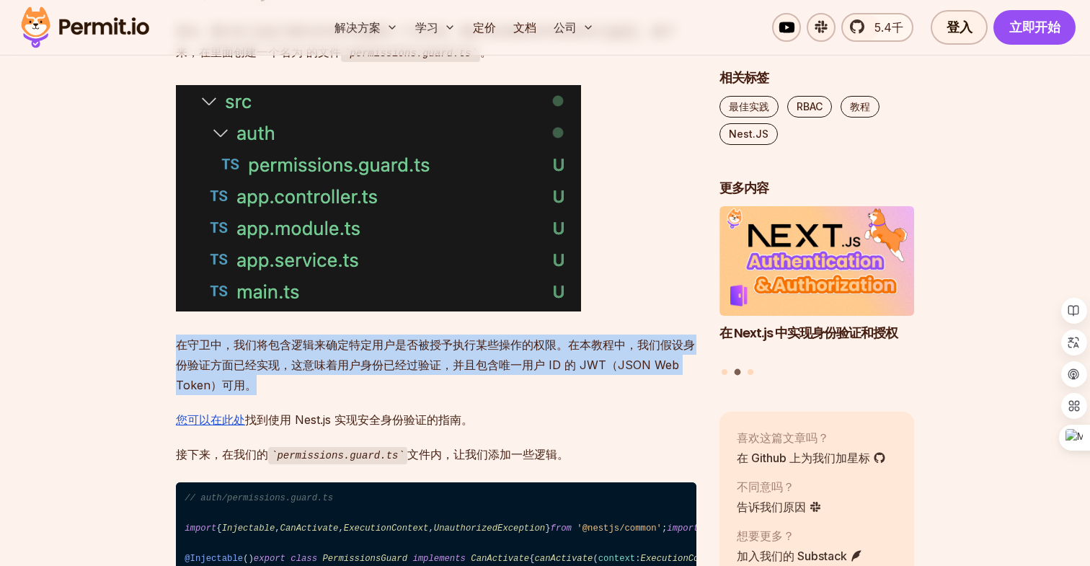
click at [364, 384] on font "在守卫中，我们将包含逻辑来确定特定用户是否被授予执行某些操作的权限。在本教程中，我们假设身份验证方面已经实现，这意味着用户身份已经过验证，并且包含唯一用户 I…" at bounding box center [435, 364] width 519 height 55
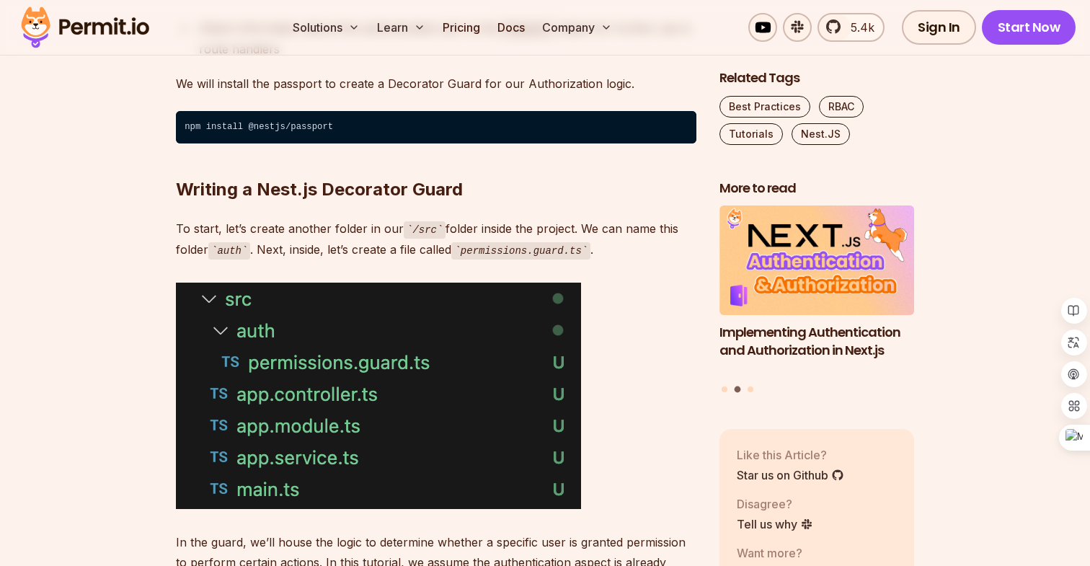
scroll to position [2790, 0]
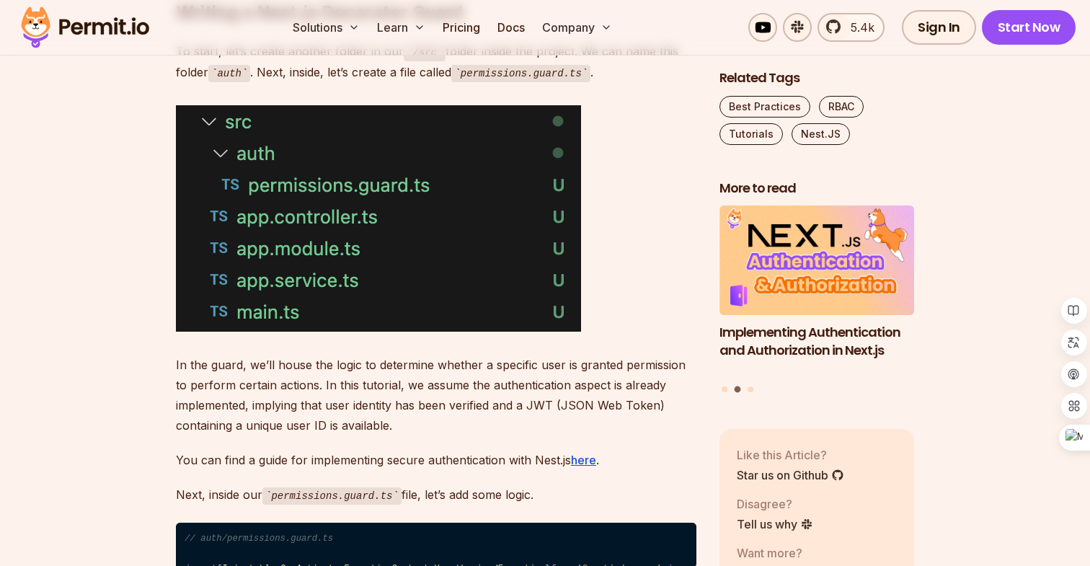
click at [329, 464] on p "You can find a guide for implementing secure authentication with Nest.js here ." at bounding box center [436, 460] width 521 height 20
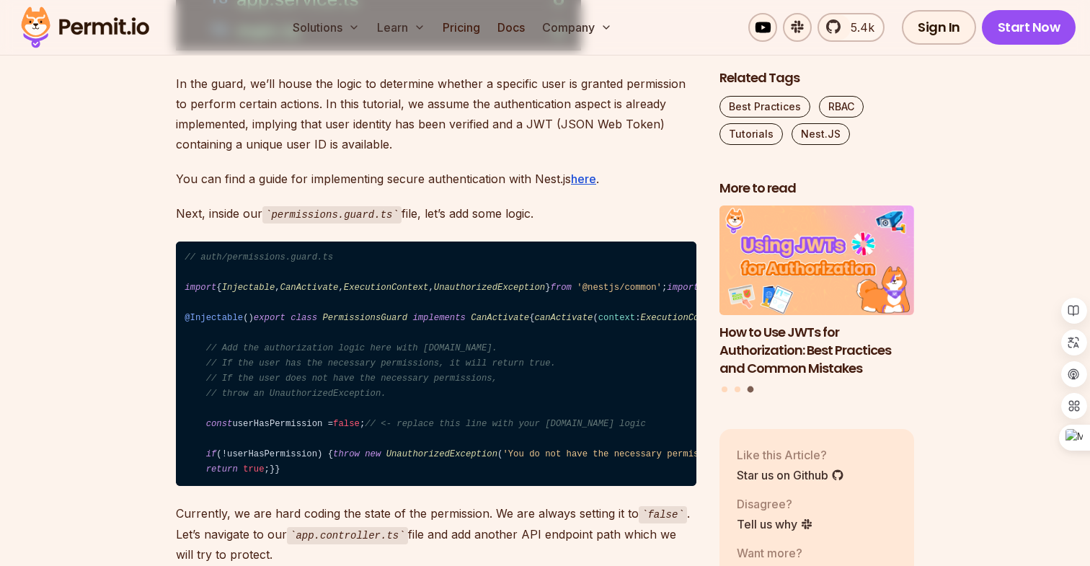
scroll to position [2894, 0]
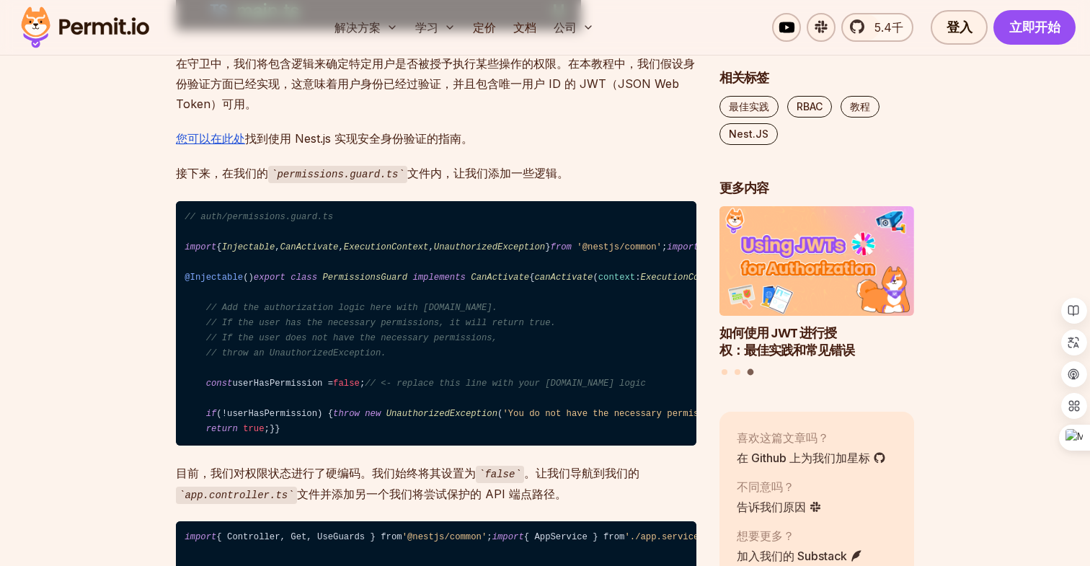
click at [441, 180] on font "文件内，让我们添加一些逻辑。" at bounding box center [488, 173] width 162 height 14
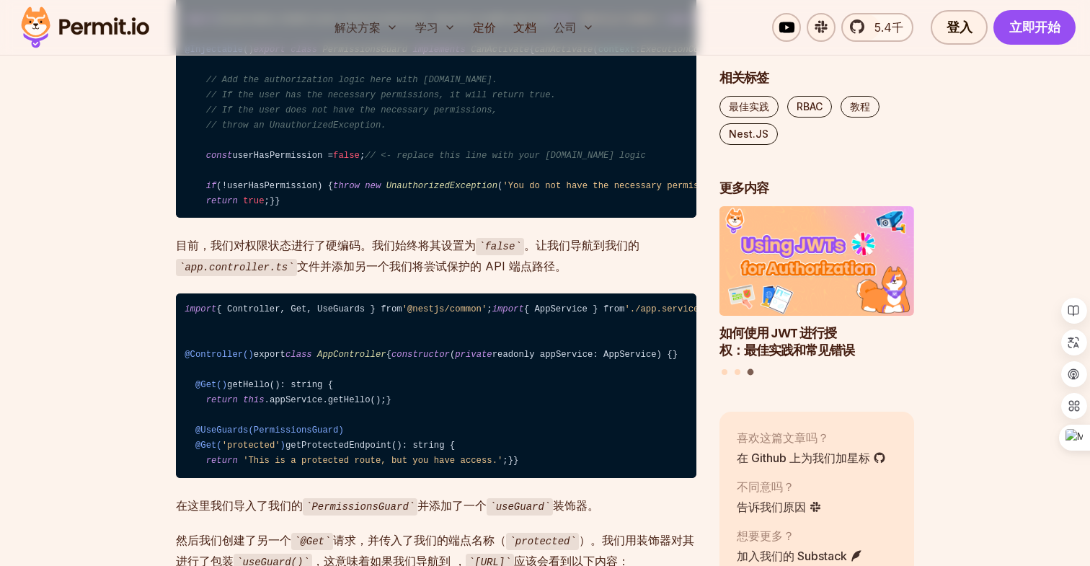
scroll to position [3129, 0]
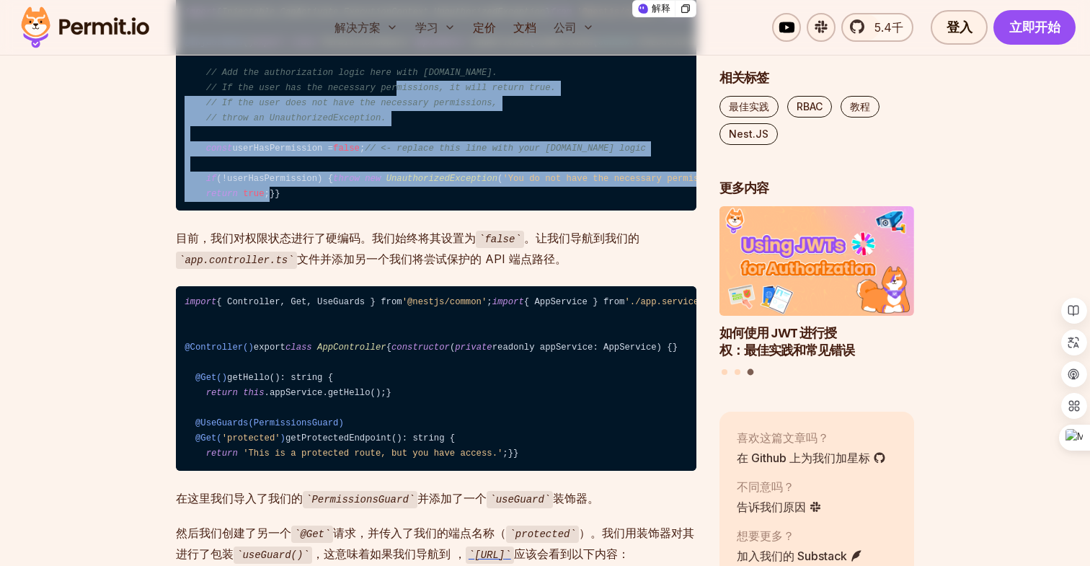
drag, startPoint x: 375, startPoint y: 340, endPoint x: 397, endPoint y: 190, distance: 150.8
click at [397, 190] on code "// auth/permissions.guard.ts import { Injectable , CanActivate , ExecutionConte…" at bounding box center [436, 88] width 521 height 245
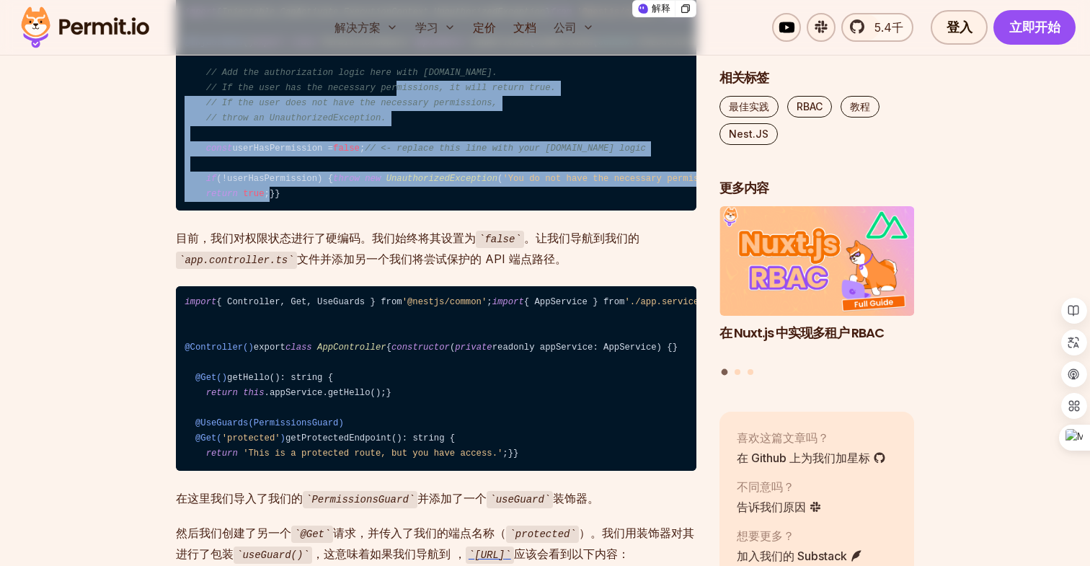
drag, startPoint x: 234, startPoint y: 361, endPoint x: 271, endPoint y: 224, distance: 142.1
click at [271, 211] on code "// auth/permissions.guard.ts import { Injectable , CanActivate , ExecutionConte…" at bounding box center [436, 88] width 521 height 245
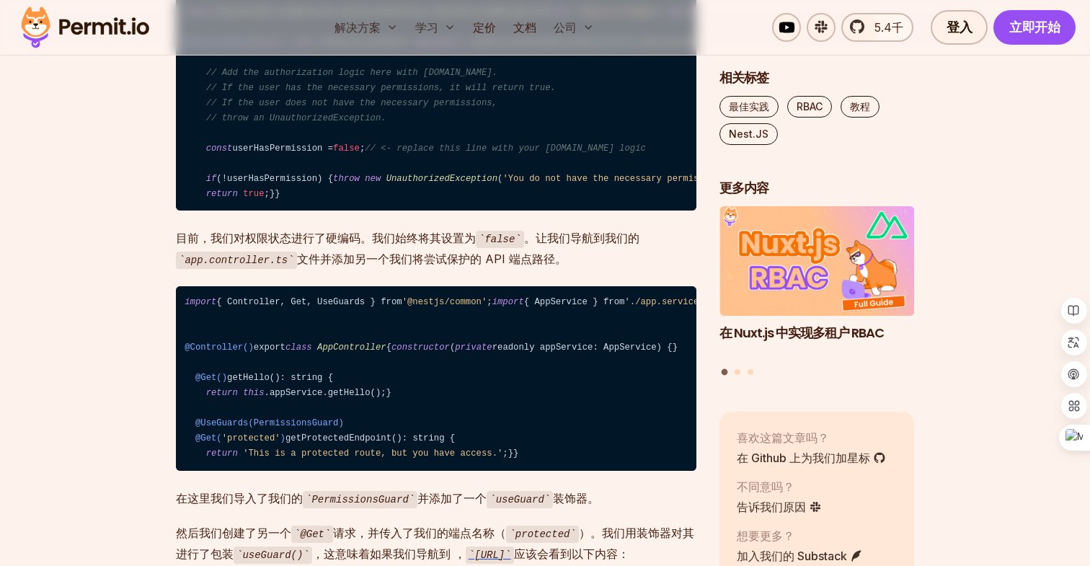
click at [378, 266] on font "文件并添加另一个我们将尝试保护的 ​​API 端点路径。" at bounding box center [432, 259] width 270 height 14
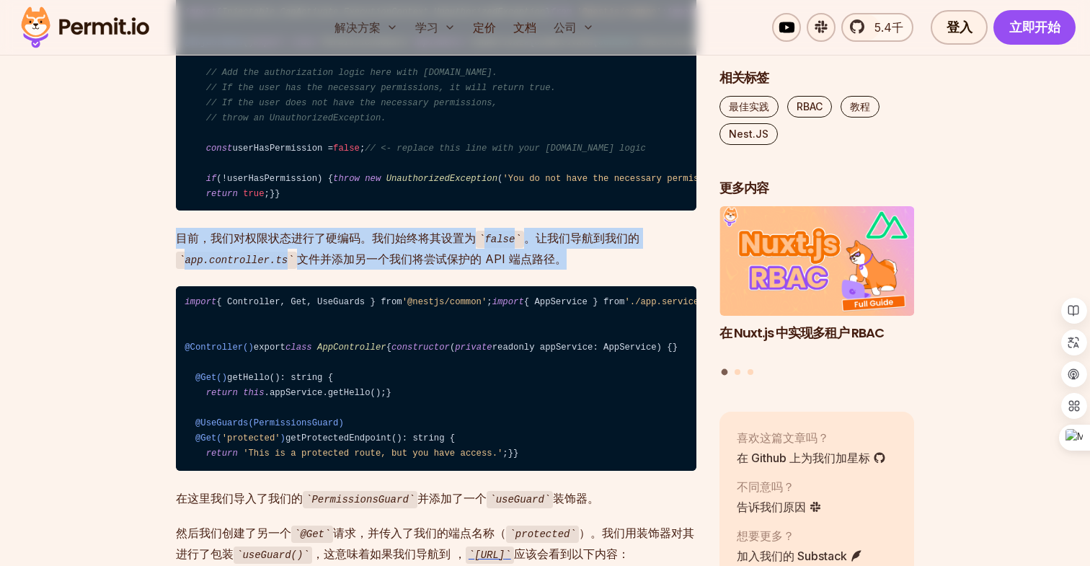
click at [418, 266] on font "文件并添加另一个我们将尝试保护的 ​​API 端点路径。" at bounding box center [432, 259] width 270 height 14
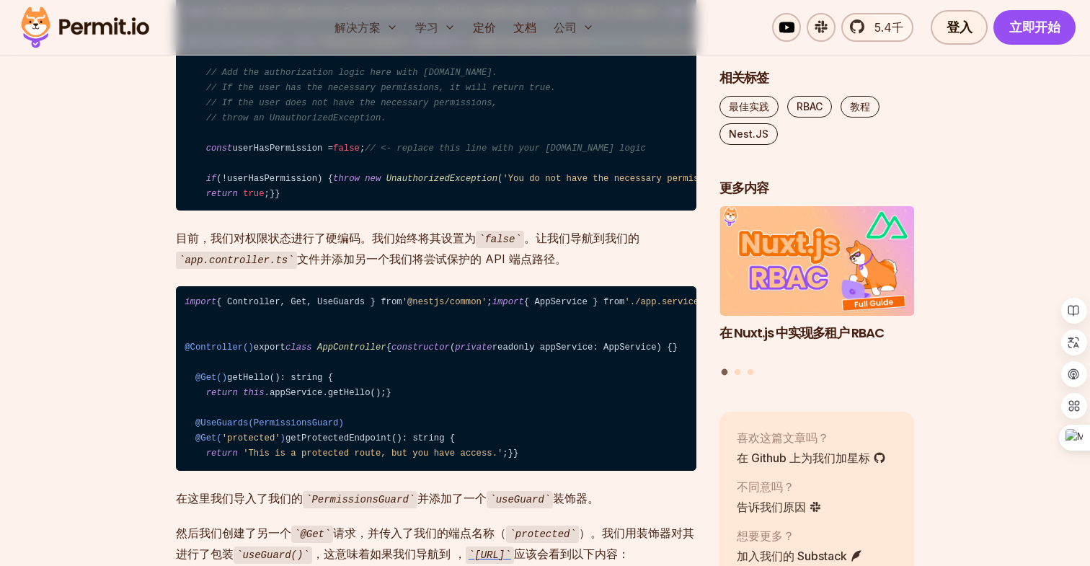
click at [418, 266] on font "文件并添加另一个我们将尝试保护的 ​​API 端点路径。" at bounding box center [432, 259] width 270 height 14
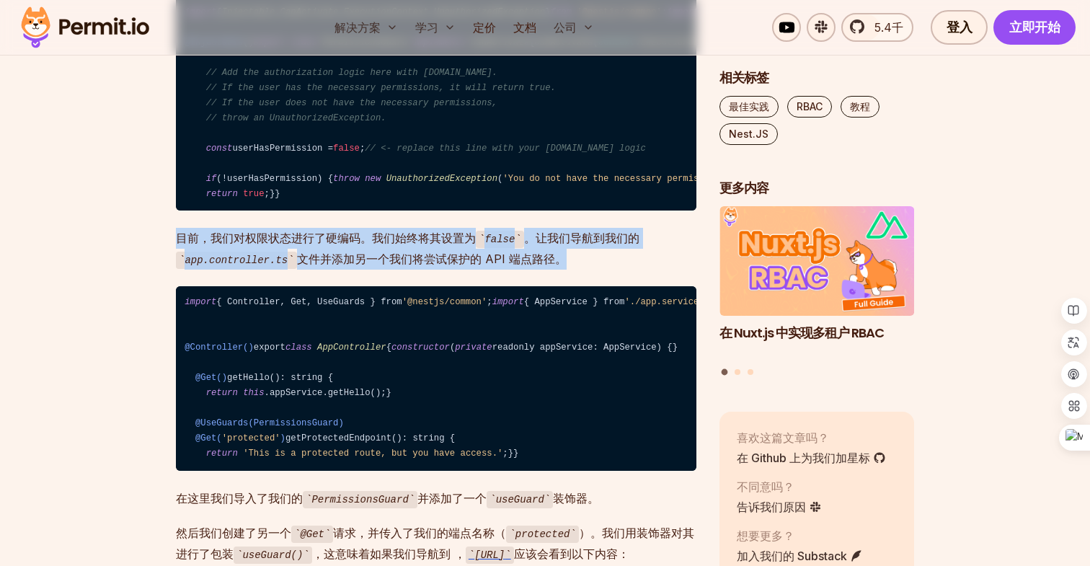
click at [615, 269] on p "目前，我们对权限状态进行了硬编码。我们始终将其设置为 false 。让我们导航到我们的 app.controller.ts 文件并添加另一个我们将尝试保护的 …" at bounding box center [436, 248] width 521 height 41
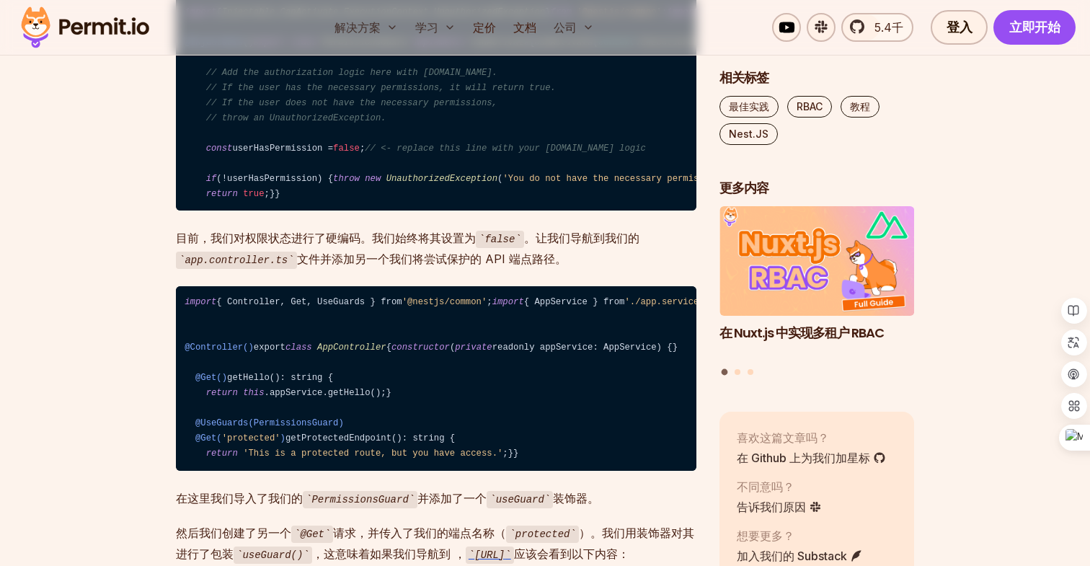
click at [615, 269] on p "目前，我们对权限状态进行了硬编码。我们始终将其设置为 false 。让我们导航到我们的 app.controller.ts 文件并添加另一个我们将尝试保护的 …" at bounding box center [436, 248] width 521 height 41
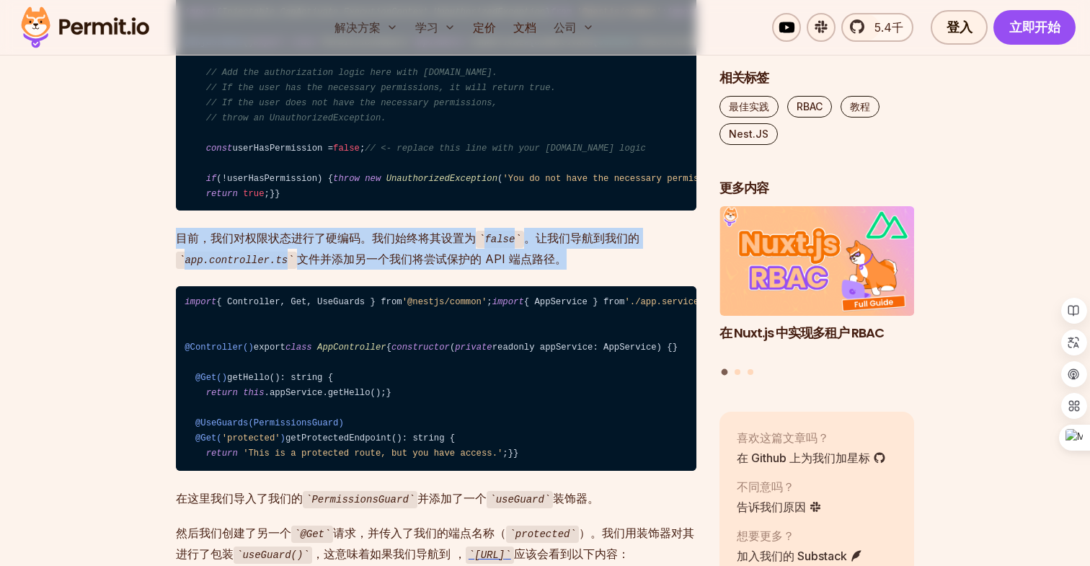
click at [634, 269] on p "目前，我们对权限状态进行了硬编码。我们始终将其设置为 false 。让我们导航到我们的 app.controller.ts 文件并添加另一个我们将尝试保护的 …" at bounding box center [436, 248] width 521 height 41
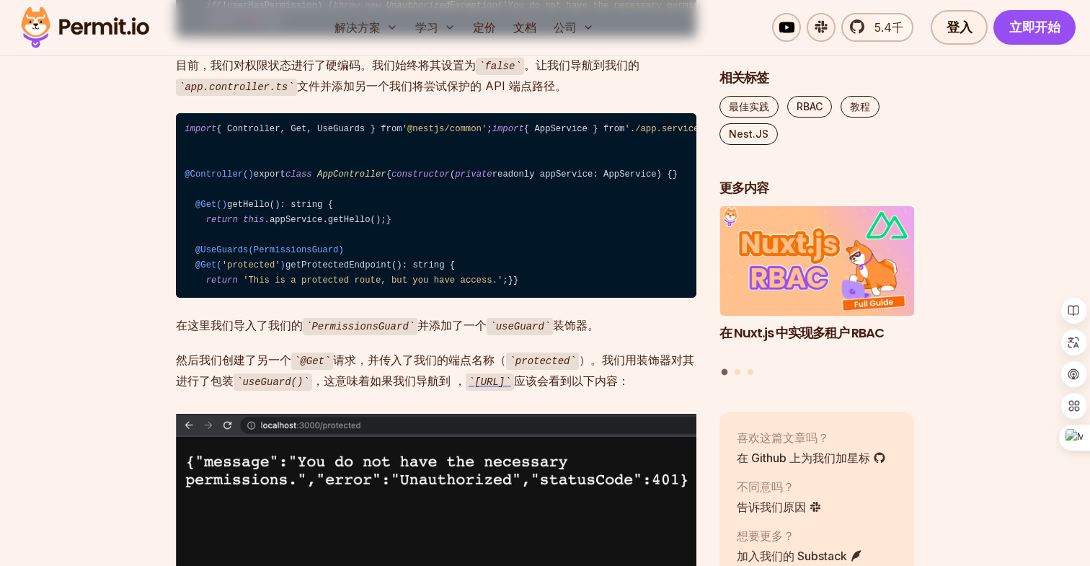
scroll to position [3323, 0]
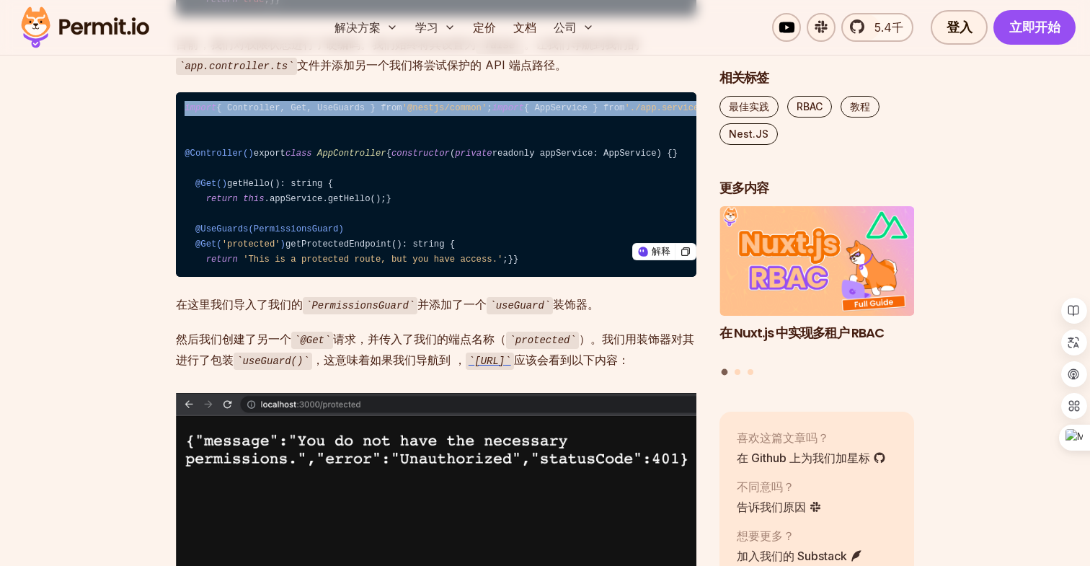
drag, startPoint x: 533, startPoint y: 312, endPoint x: 134, endPoint y: 252, distance: 403.4
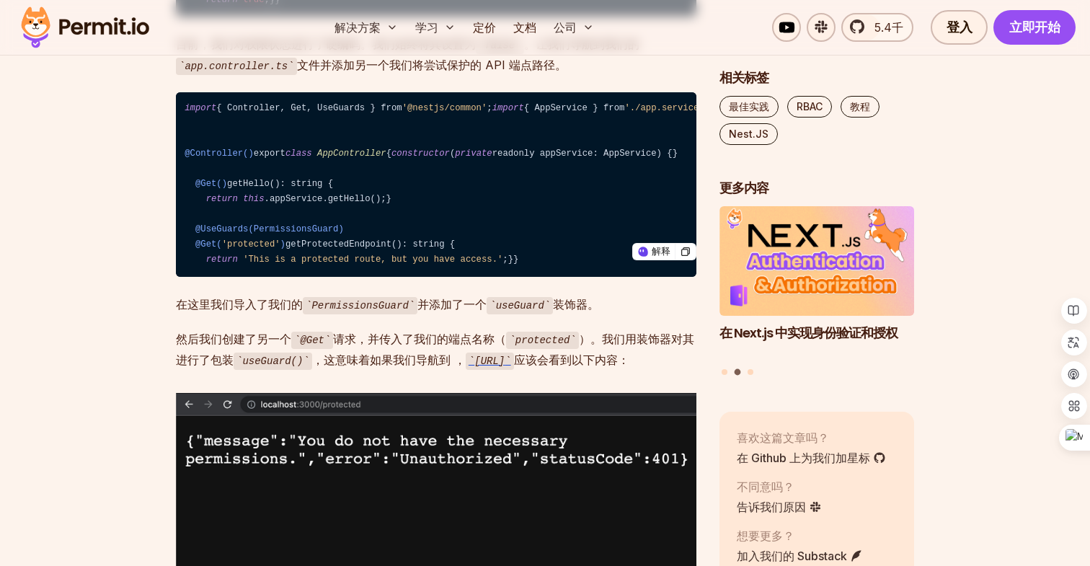
click at [208, 159] on span "@Controller()" at bounding box center [219, 154] width 69 height 10
click at [312, 277] on code "import { Controller, Get, UseGuards } from '@nestjs/common' ; import { AppServi…" at bounding box center [436, 184] width 521 height 185
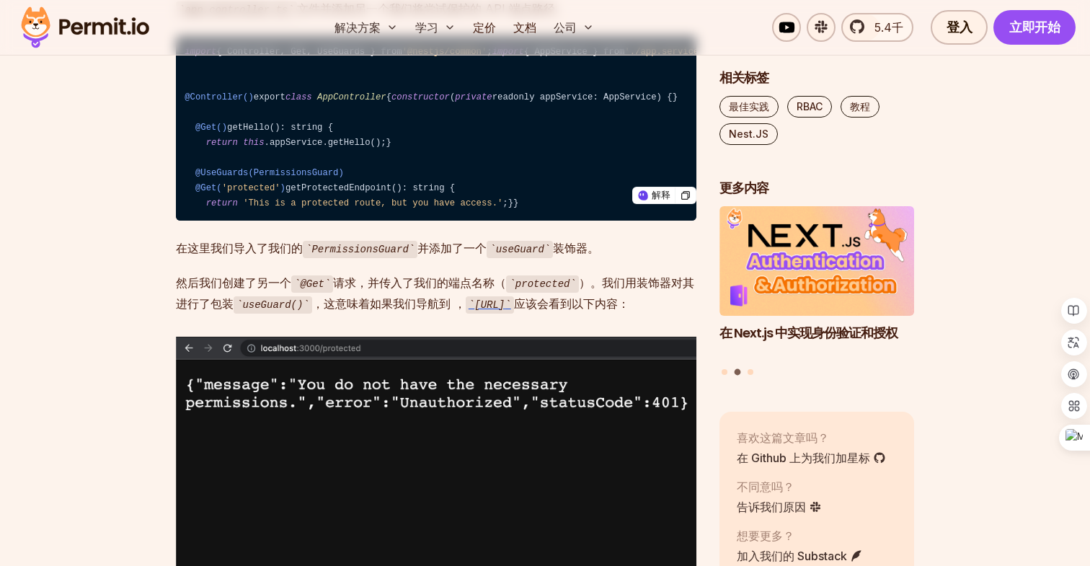
click at [285, 178] on span "@UseGuards(PermissionsGuard)" at bounding box center [269, 173] width 149 height 10
click at [304, 178] on span "@UseGuards(PermissionsGuard)" at bounding box center [269, 173] width 149 height 10
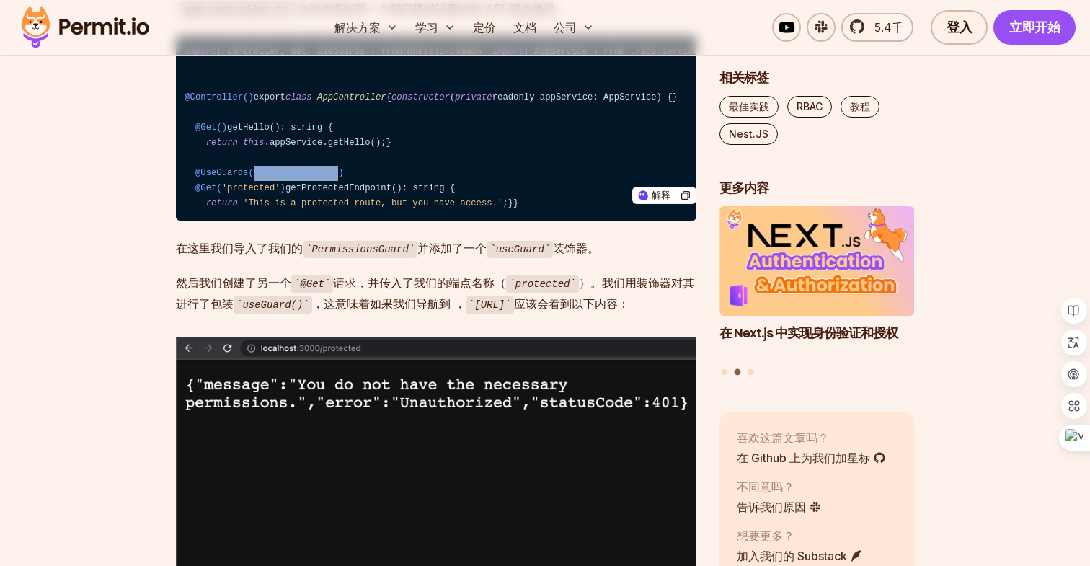
click at [304, 178] on span "@UseGuards(PermissionsGuard)" at bounding box center [269, 173] width 149 height 10
click at [335, 178] on span "@UseGuards(PermissionsGuard)" at bounding box center [269, 173] width 149 height 10
click at [366, 221] on code "import { Controller, Get, UseGuards } from '@nestjs/common' ; import { AppServi…" at bounding box center [436, 128] width 521 height 185
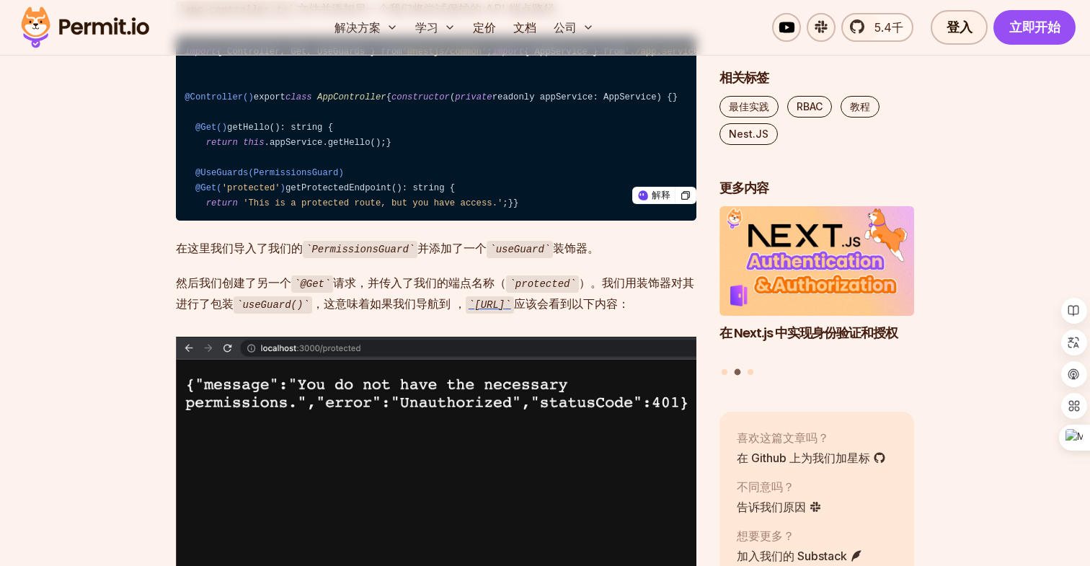
click at [440, 16] on font "文件并添加另一个我们将尝试保护的 ​​API 端点路径。" at bounding box center [432, 8] width 270 height 14
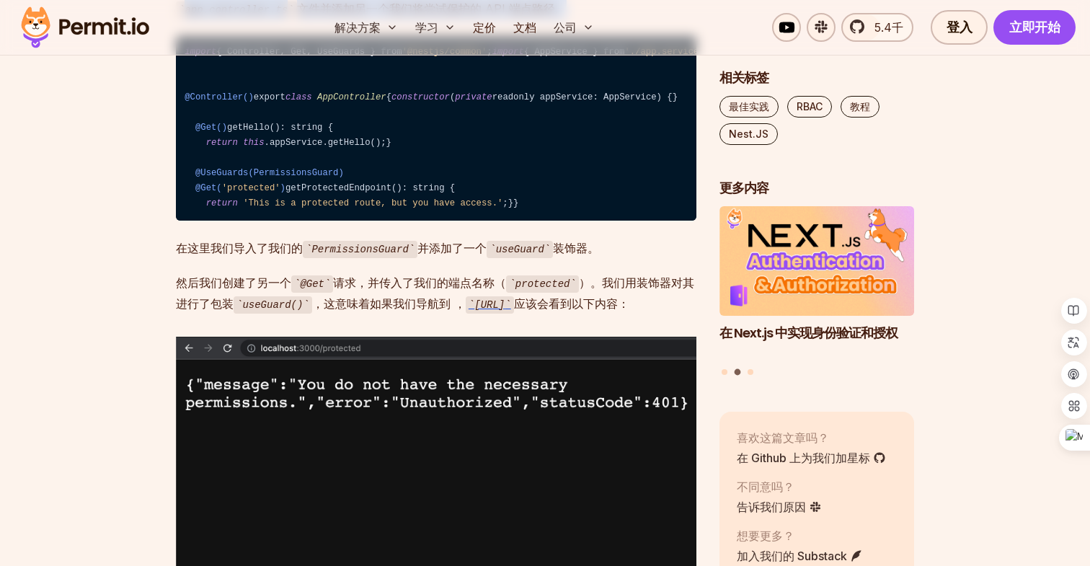
click at [385, 16] on font "文件并添加另一个我们将尝试保护的 ​​API 端点路径。" at bounding box center [432, 8] width 270 height 14
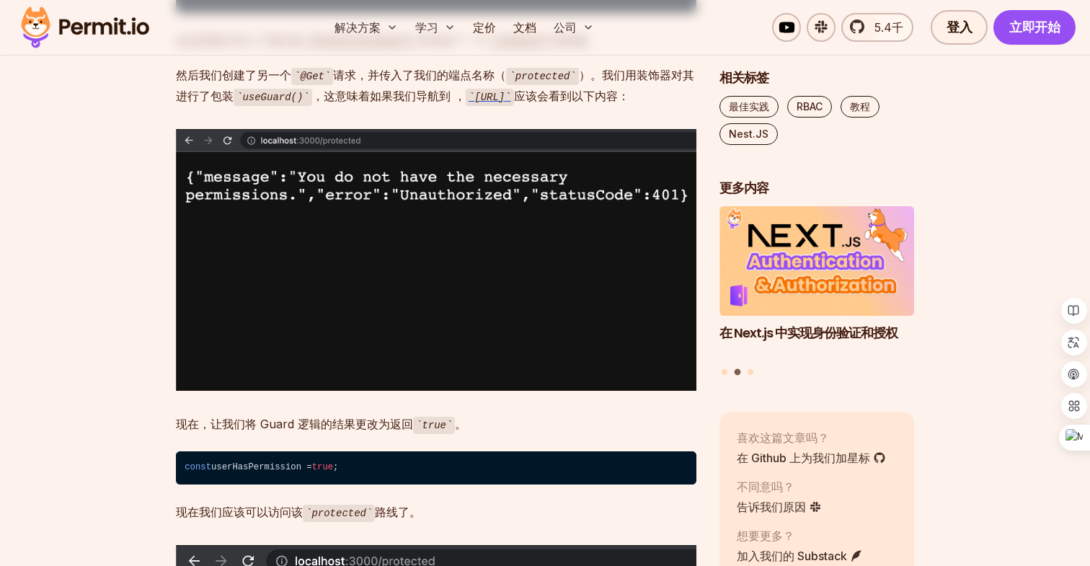
scroll to position [3600, 0]
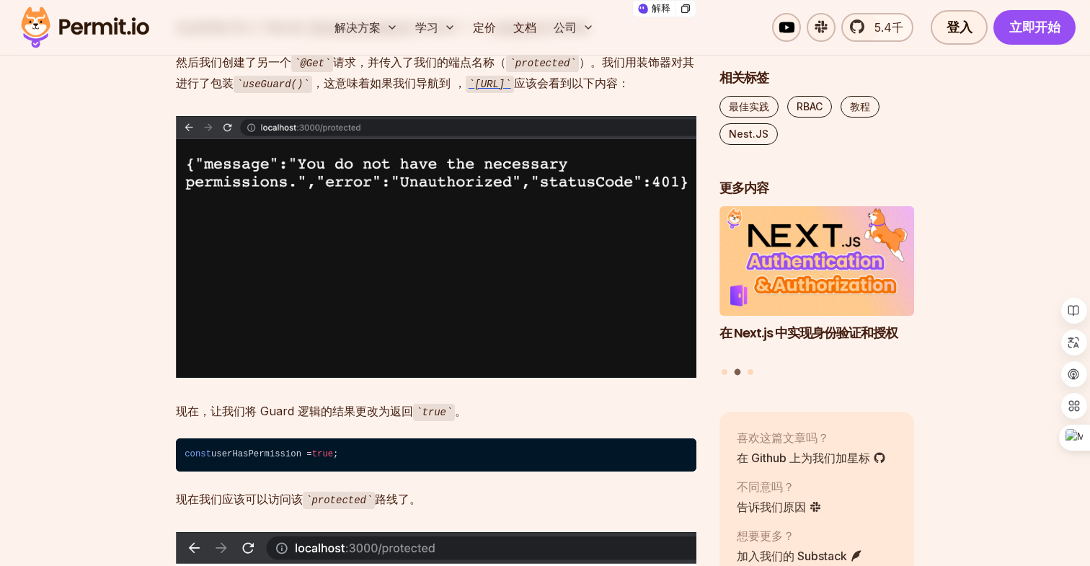
click at [319, 37] on code "PermissionsGuard" at bounding box center [360, 28] width 115 height 17
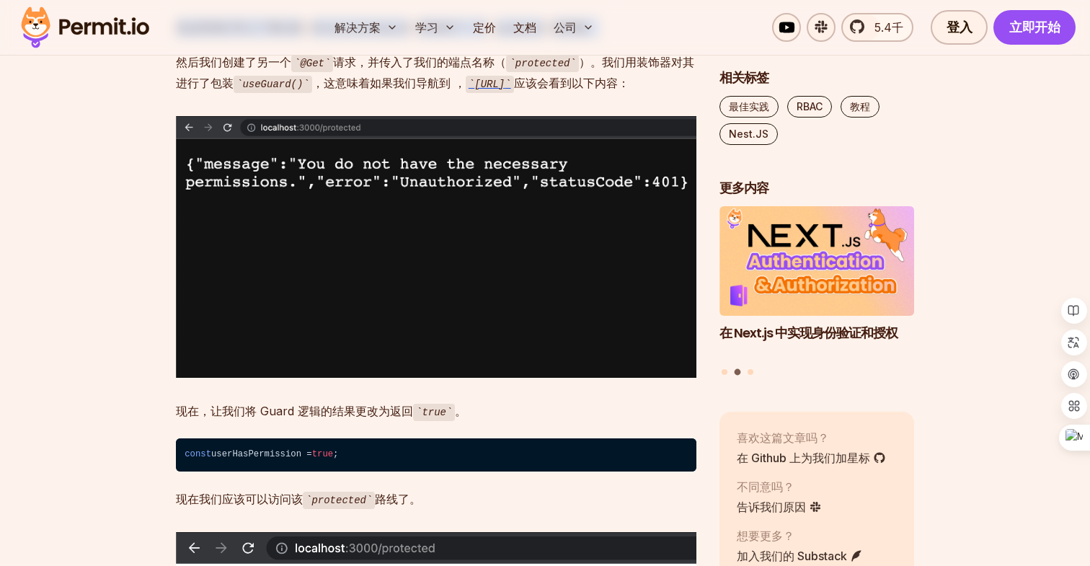
click at [341, 37] on code "PermissionsGuard" at bounding box center [360, 28] width 115 height 17
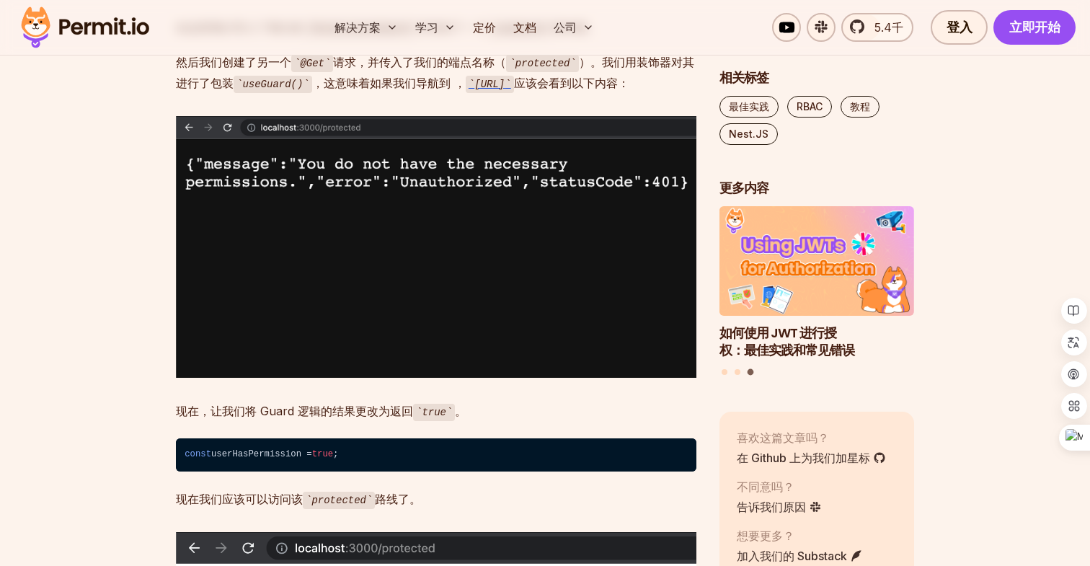
click at [354, 90] on font "，这意味着如果我们导航到 ，" at bounding box center [389, 83] width 154 height 14
click at [329, 90] on font "，这意味着如果我们导航到 ，" at bounding box center [389, 83] width 154 height 14
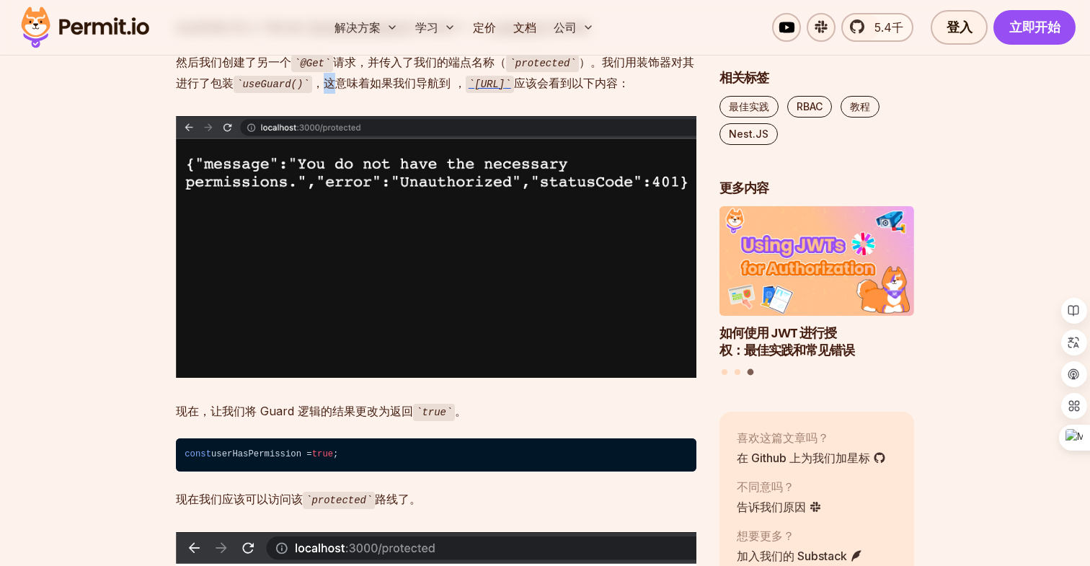
click at [329, 90] on font "，这意味着如果我们导航到 ，" at bounding box center [389, 83] width 154 height 14
click at [360, 90] on font "，这意味着如果我们导航到 ，" at bounding box center [389, 83] width 154 height 14
click at [346, 90] on font "，这意味着如果我们导航到 ，" at bounding box center [389, 83] width 154 height 14
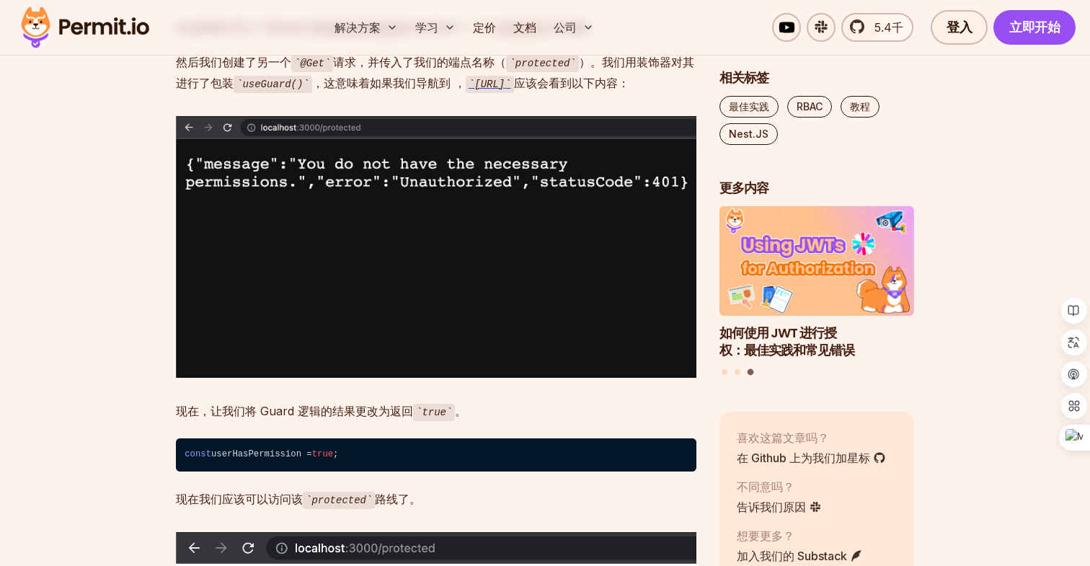
click at [346, 90] on font "，这意味着如果我们导航到 ，" at bounding box center [389, 83] width 154 height 14
click at [367, 90] on font "，这意味着如果我们导航到 ，" at bounding box center [389, 83] width 154 height 14
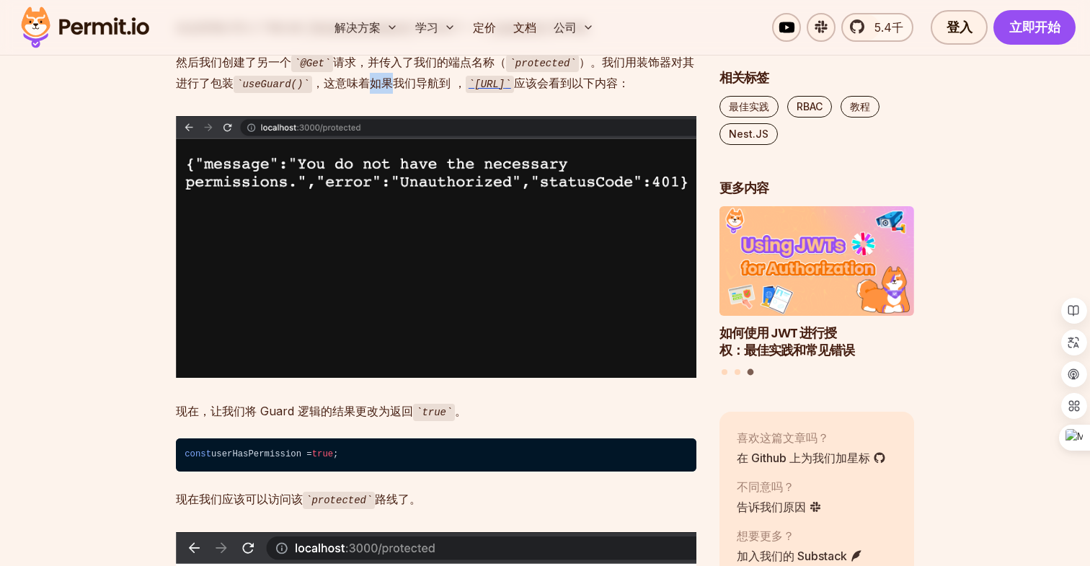
click at [367, 90] on font "，这意味着如果我们导航到 ，" at bounding box center [389, 83] width 154 height 14
click at [341, 90] on font "，这意味着如果我们导航到 ，" at bounding box center [389, 83] width 154 height 14
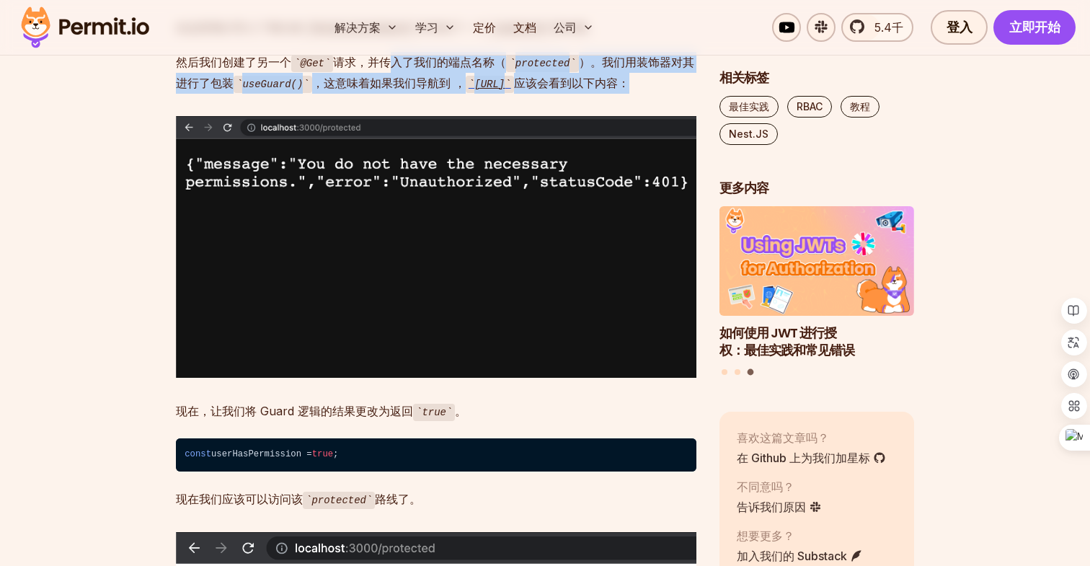
drag, startPoint x: 363, startPoint y: 413, endPoint x: 386, endPoint y: 361, distance: 56.8
click at [312, 93] on p "然后我们创建了另一个 @Get 请求，并传入了我们的端点名称（ protected ）。我们用装饰器对其进行了包装 useGuard() ，这意味着如果我们导…" at bounding box center [436, 72] width 521 height 41
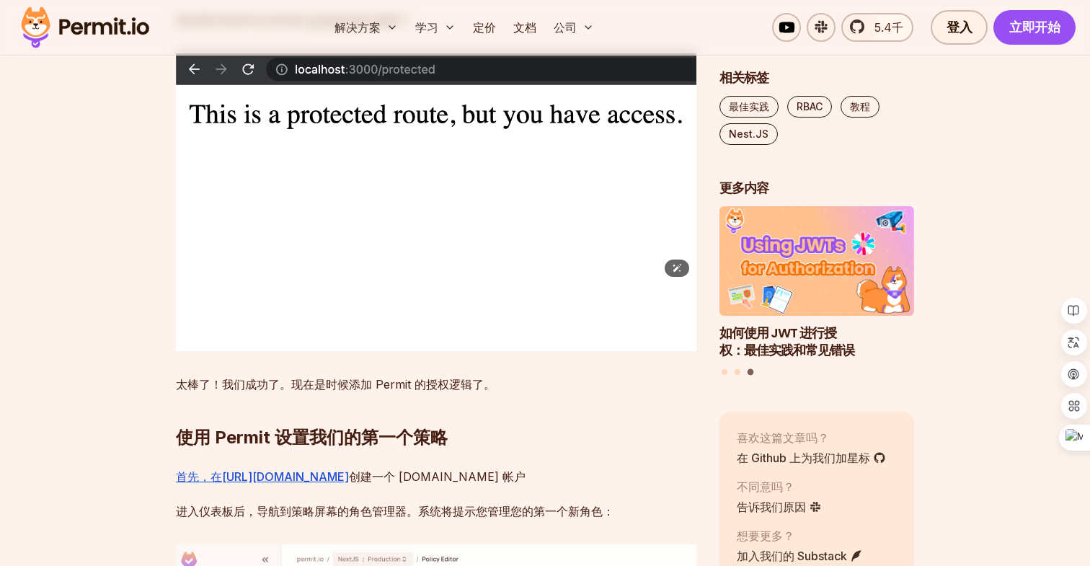
scroll to position [4133, 0]
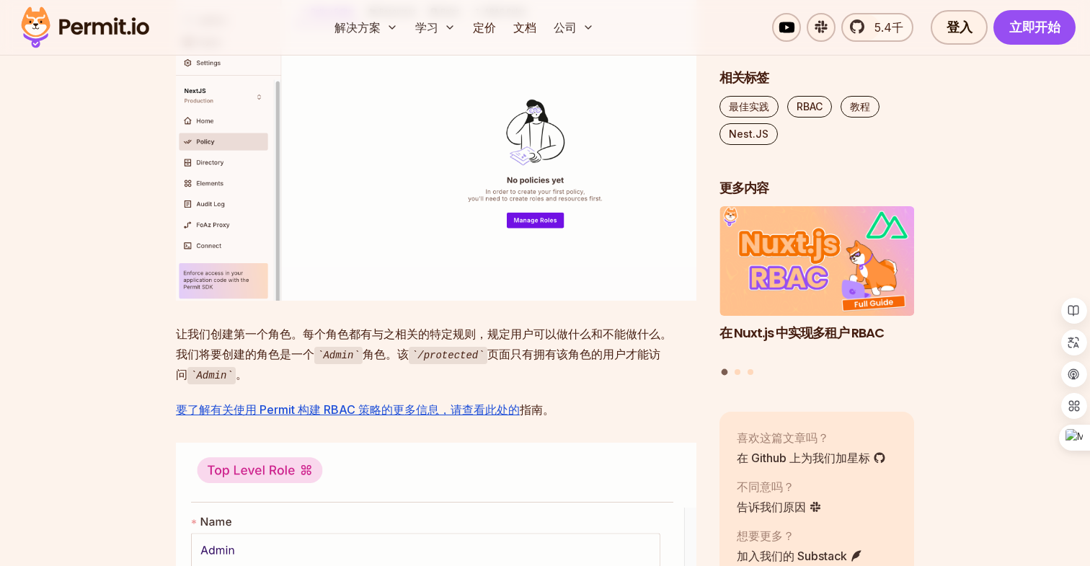
scroll to position [4660, 0]
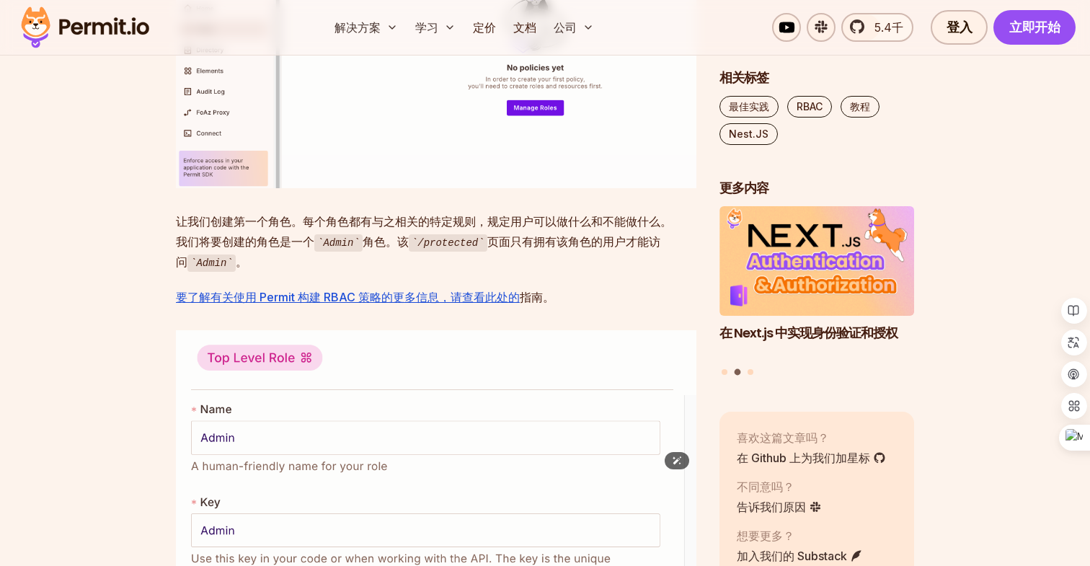
scroll to position [4848, 0]
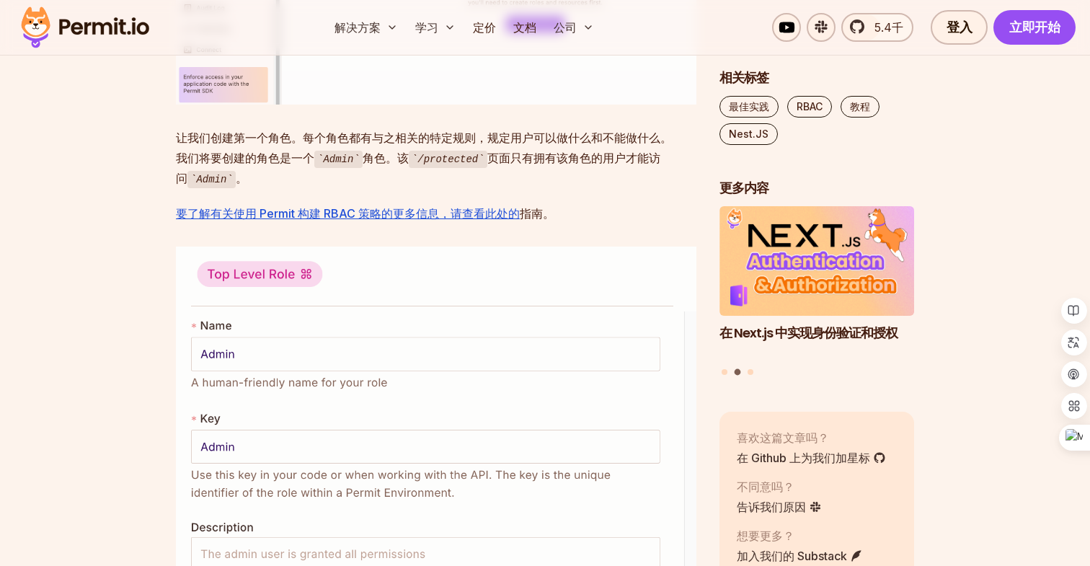
click at [430, 165] on font "让我们创建第一个角色。每个角色都有与之相关的特定规则，规定用户可以做什么和不能做什么。我们将要创建的角色是一个" at bounding box center [424, 148] width 496 height 35
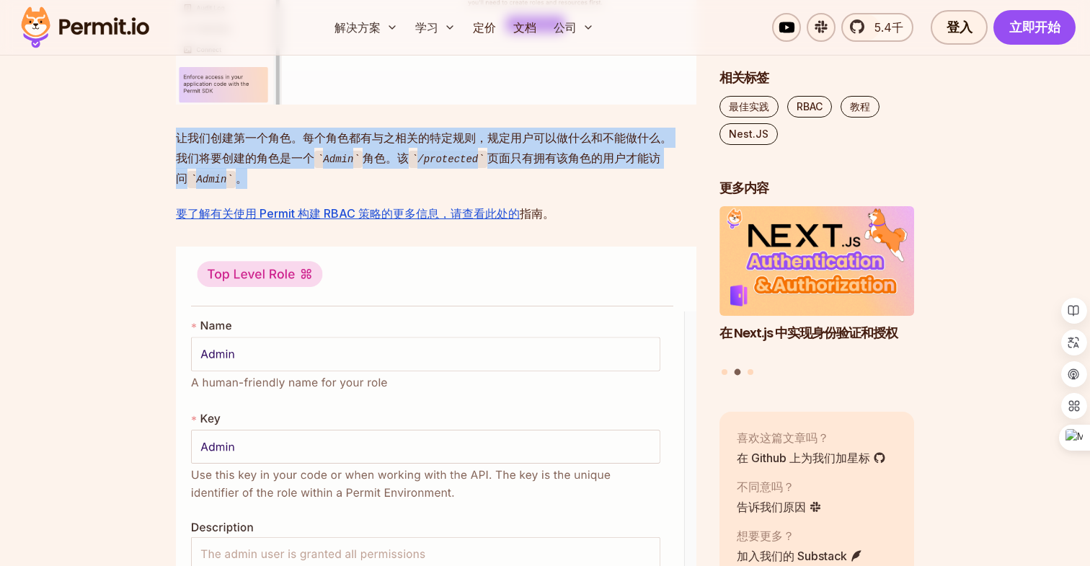
click at [382, 189] on p "让我们创建第一个角色。每个角色都有与之相关的特定规则，规定用户可以做什么和不能做什么。我们将要创建的角色是一个 Admin 角色。该 /protected 页…" at bounding box center [436, 158] width 521 height 61
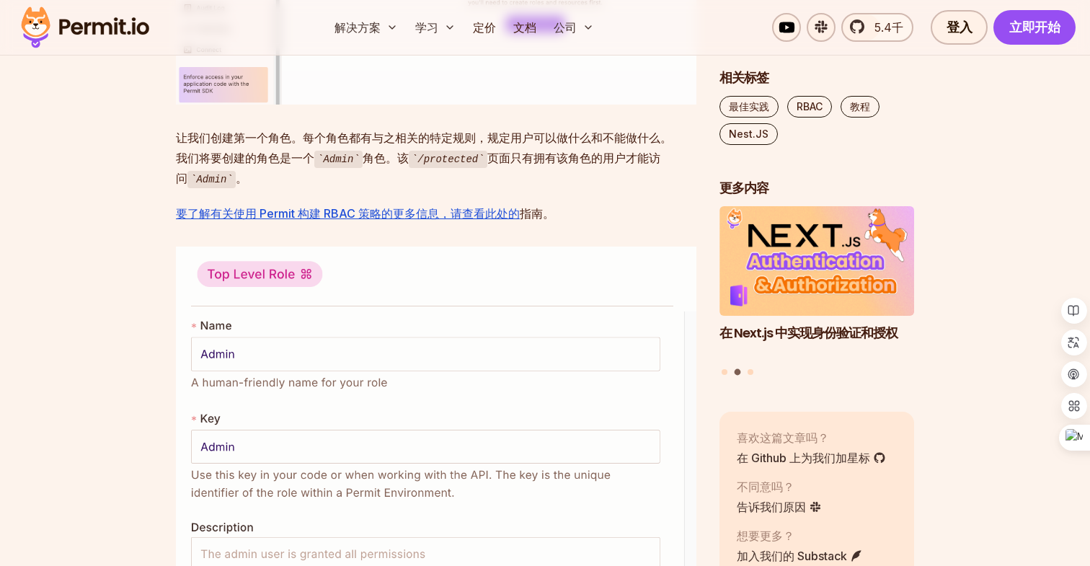
click at [382, 189] on p "让我们创建第一个角色。每个角色都有与之相关的特定规则，规定用户可以做什么和不能做什么。我们将要创建的角色是一个 Admin 角色。该 /protected 页…" at bounding box center [436, 158] width 521 height 61
click at [396, 165] on font "角色。该" at bounding box center [386, 158] width 46 height 14
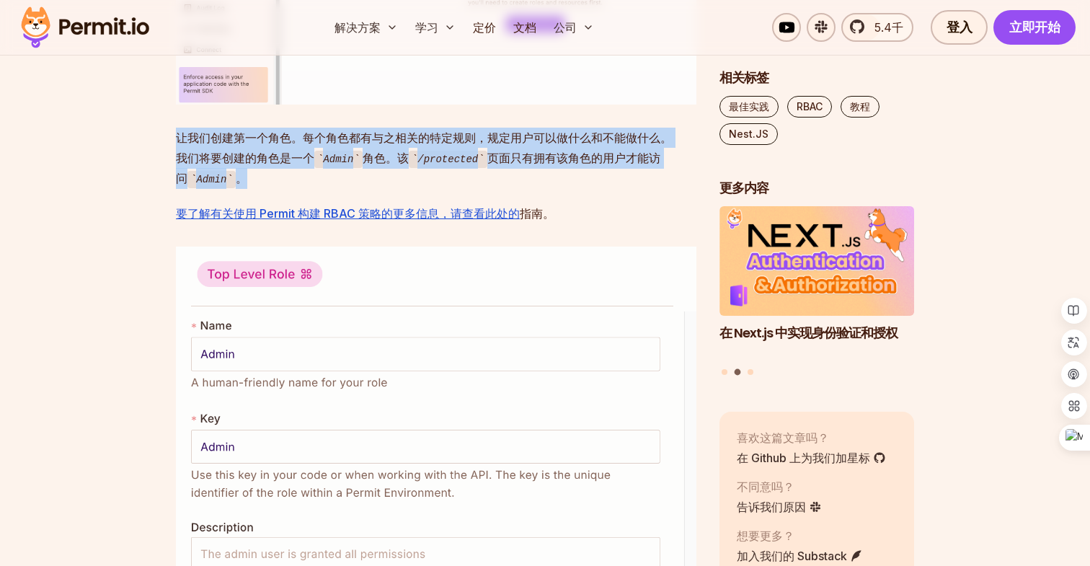
click at [383, 165] on font "角色。该" at bounding box center [386, 158] width 46 height 14
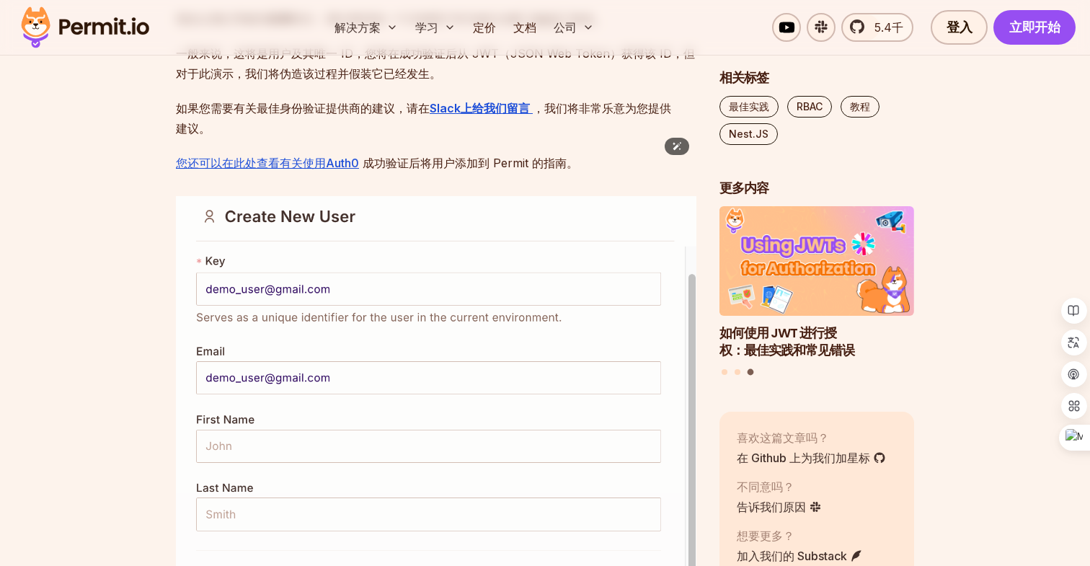
scroll to position [5879, 0]
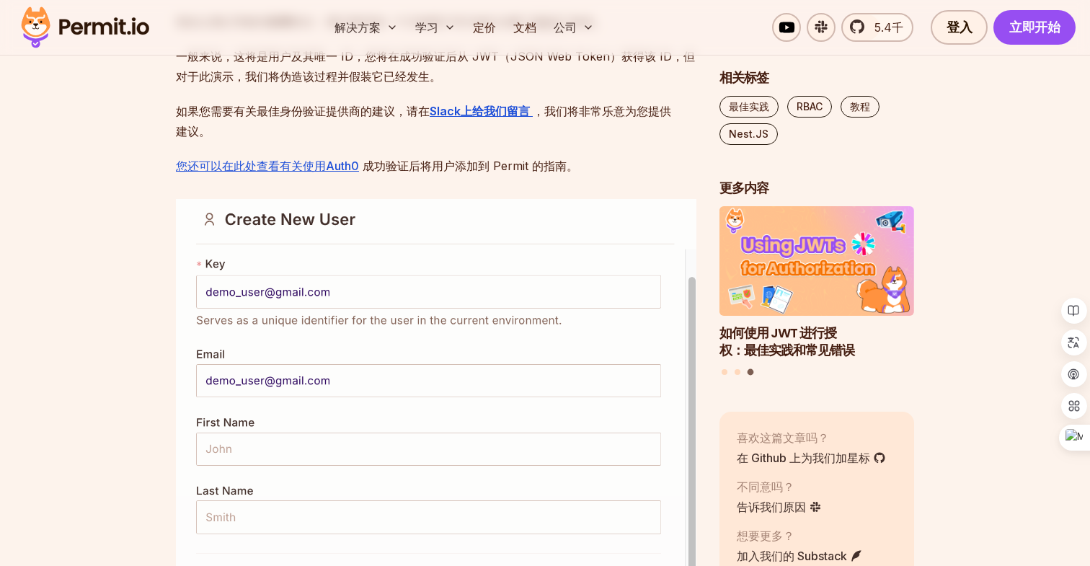
click at [365, 29] on font "部分 - 我们将添加一个示例用户并为他们分配" at bounding box center [406, 21] width 231 height 14
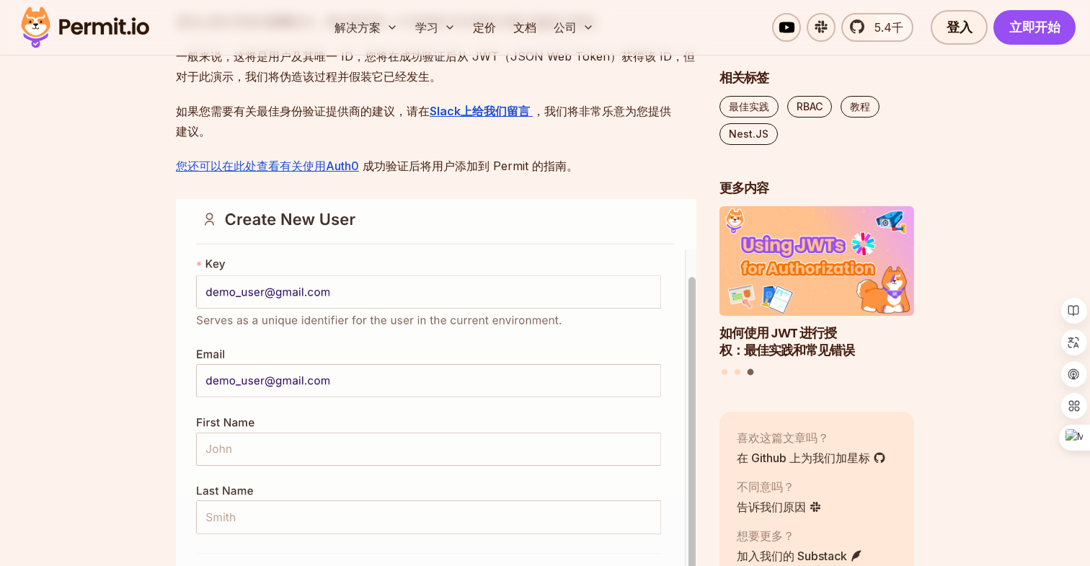
click at [322, 84] on font "一般来说，这将是用户及其唯一 ID，您将在成功验证后从 JWT（JSON Web Token）获得该 ID，但对于此演示，我们将伪造该过程并假装它已经发生。" at bounding box center [435, 66] width 519 height 35
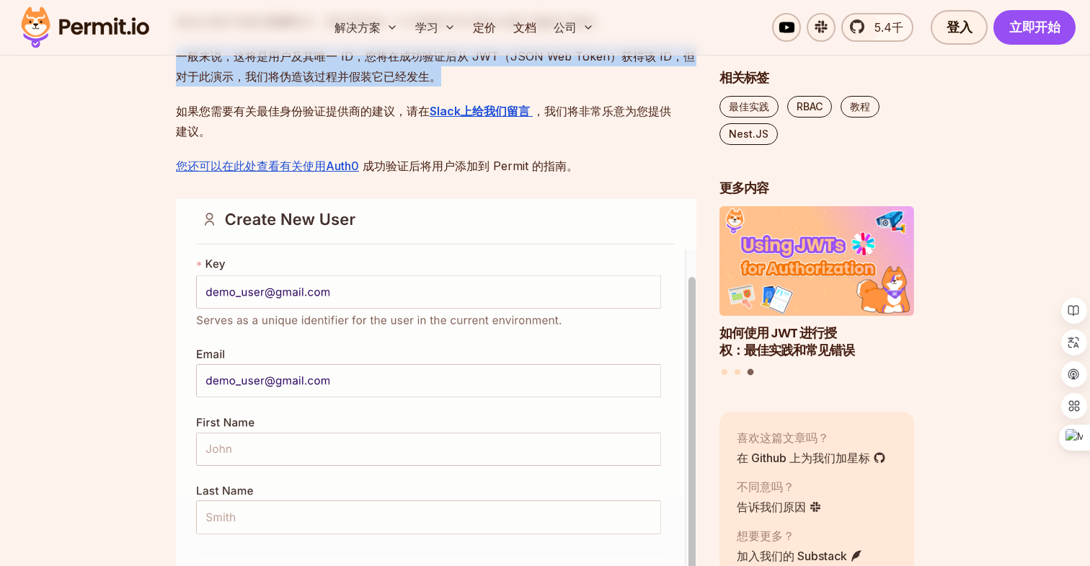
click at [353, 29] on font "部分 - 我们将添加一个示例用户并为他们分配" at bounding box center [406, 21] width 231 height 14
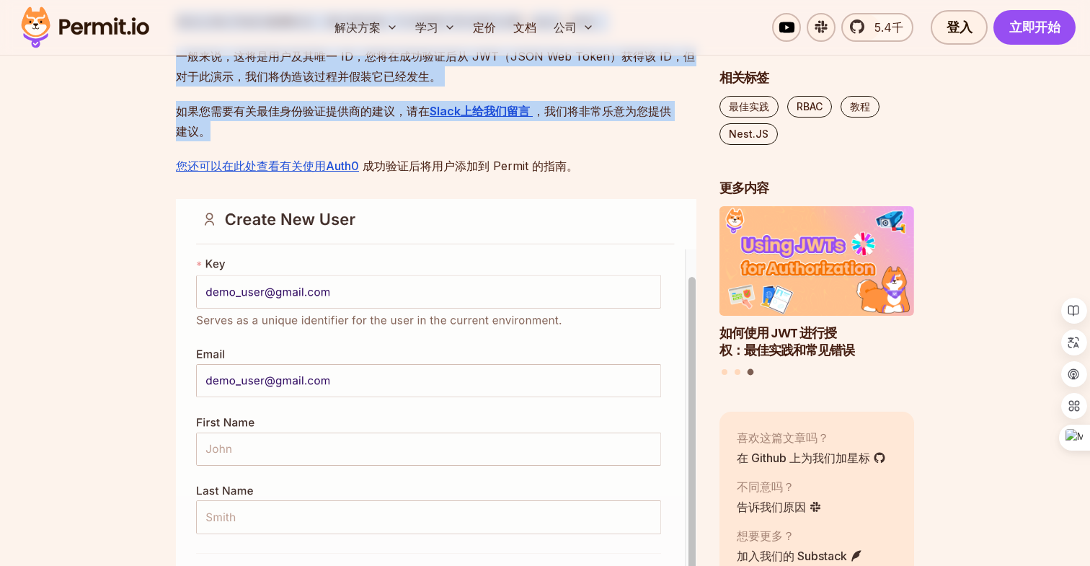
drag, startPoint x: 314, startPoint y: 448, endPoint x: 368, endPoint y: 328, distance: 131.4
click at [296, 84] on font "一般来说，这将是用户及其唯一 ID，您将在成功验证后从 JWT（JSON Web Token）获得该 ID，但对于此演示，我们将伪造该过程并假装它已经发生。" at bounding box center [435, 66] width 519 height 35
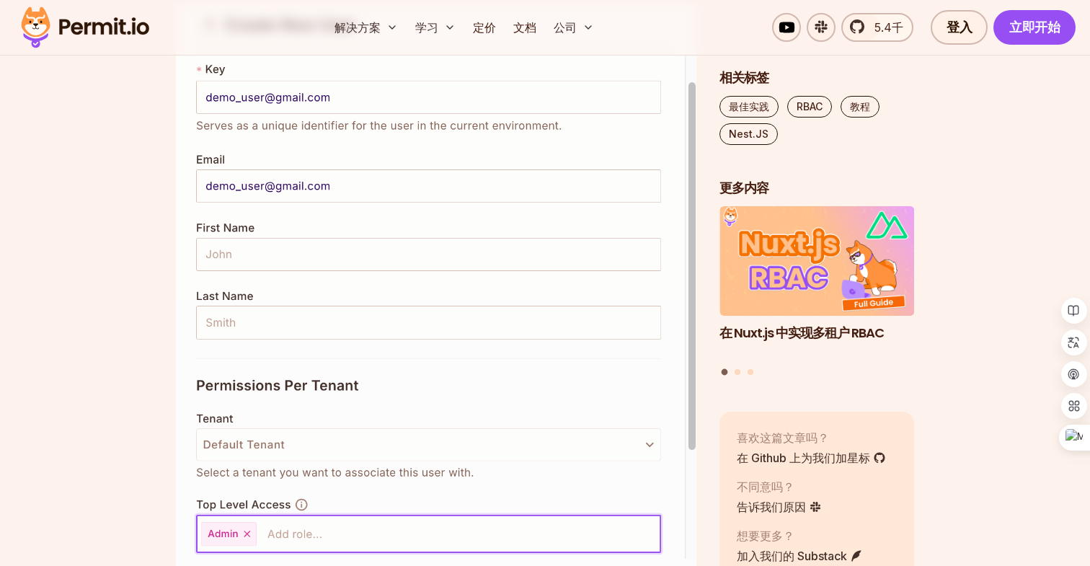
scroll to position [6130, 0]
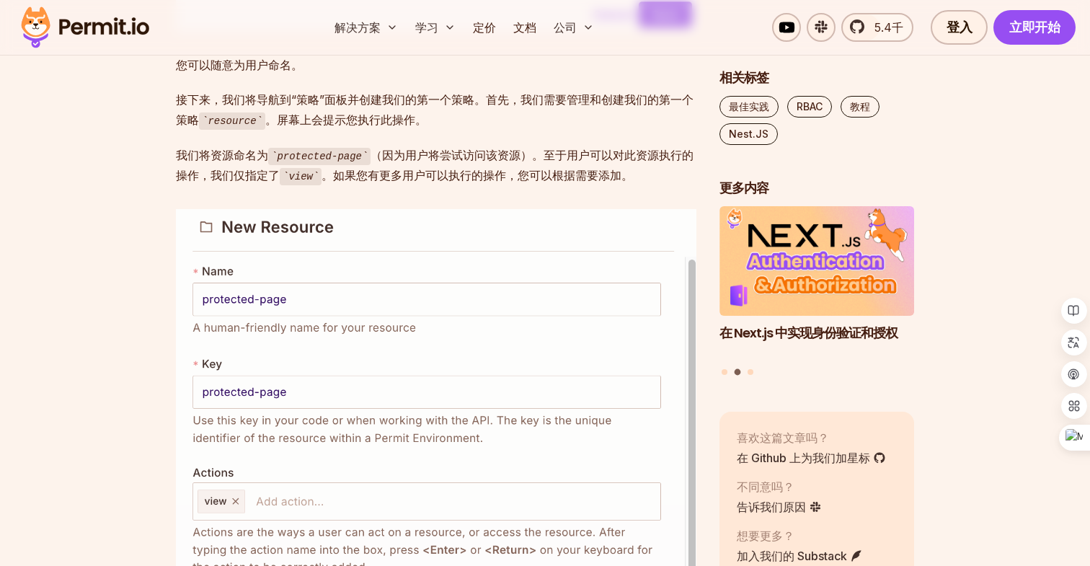
scroll to position [6652, 0]
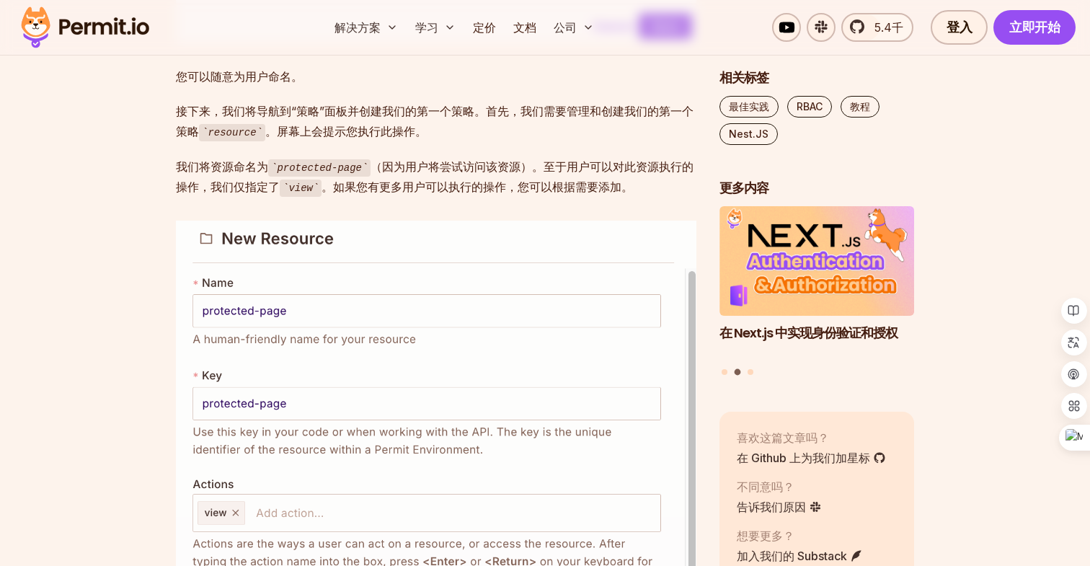
click at [274, 138] on font "接下来，我们将导航到“策略”面板并创建我们的第一个策略。首先，我们需要管理和创建我们的第一个策略" at bounding box center [435, 121] width 518 height 35
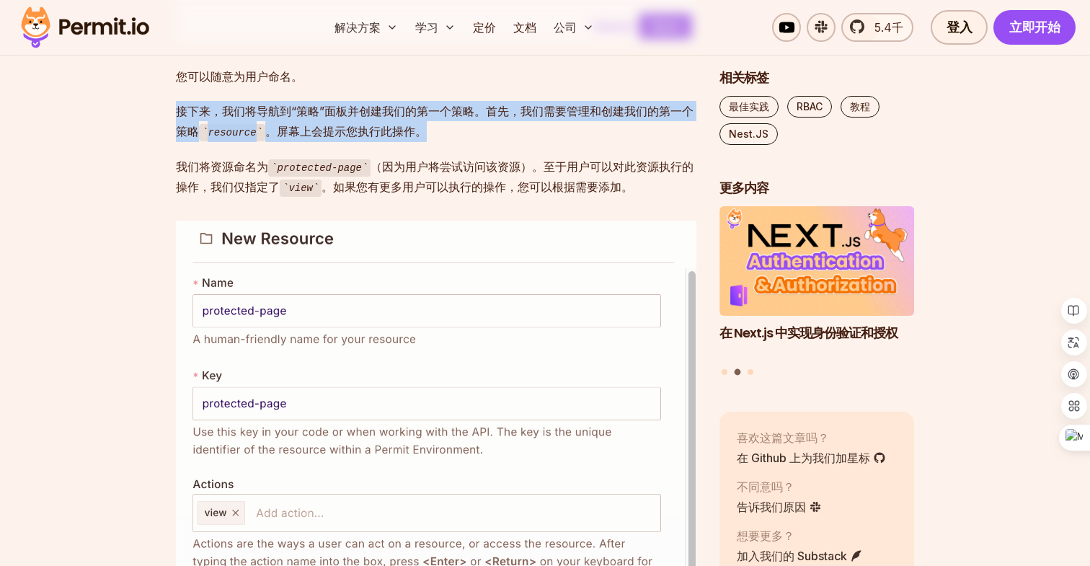
click at [251, 138] on font "接下来，我们将导航到“策略”面板并创建我们的第一个策略。首先，我们需要管理和创建我们的第一个策略" at bounding box center [435, 121] width 518 height 35
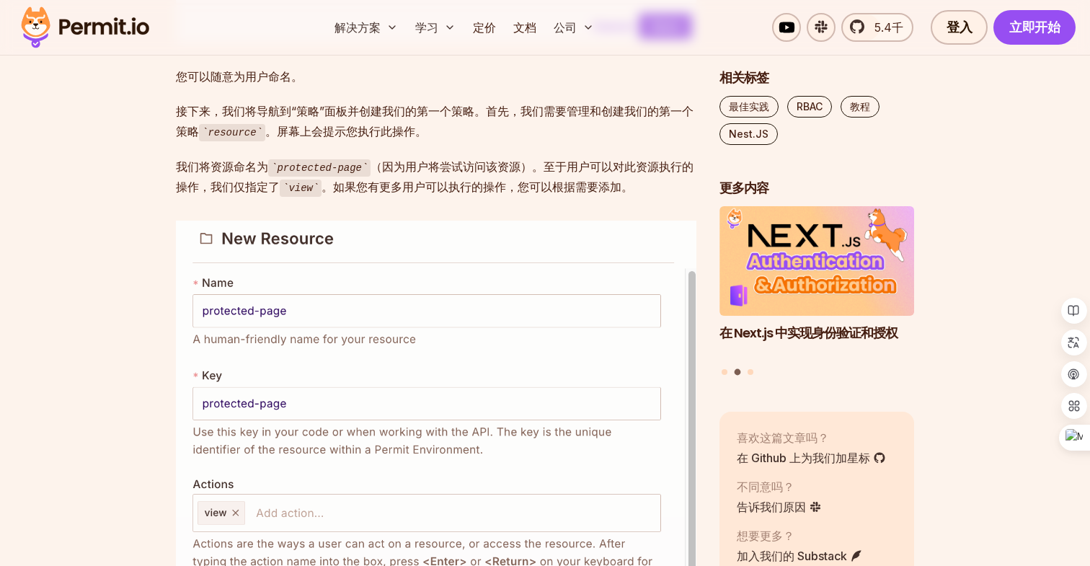
click at [251, 138] on font "接下来，我们将导航到“策略”面板并创建我们的第一个策略。首先，我们需要管理和创建我们的第一个策略" at bounding box center [435, 121] width 518 height 35
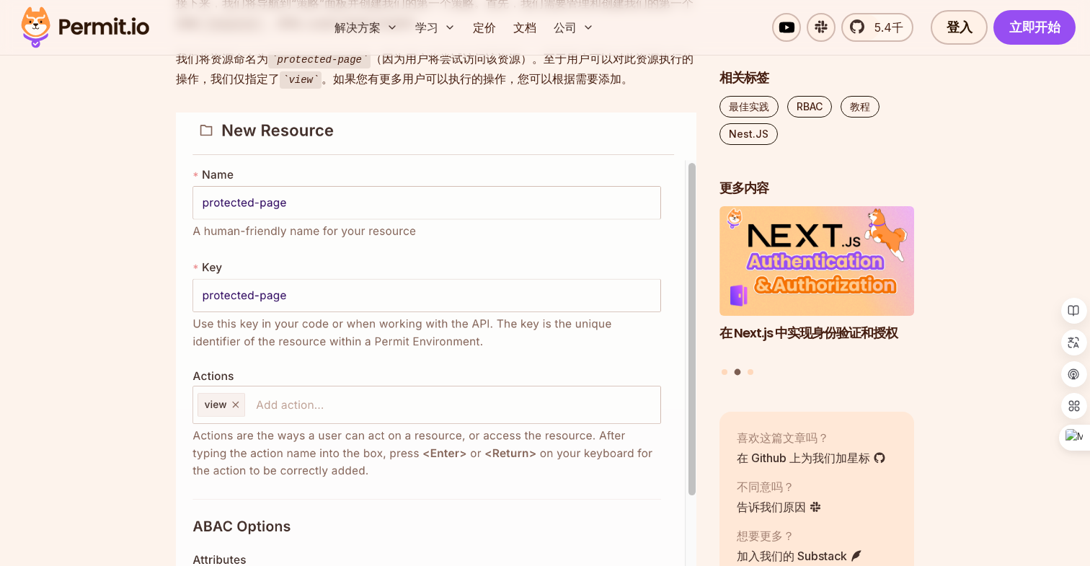
click at [327, 86] on font "。如果您有更多用户可以执行的操作，您可以根据需要添加。" at bounding box center [478, 78] width 312 height 14
click at [281, 89] on p "我们将资源命名为 protected-page （因为用户将尝试访问该资源）。至于用户可以对此资源执行的操作，我们仅指定了 view 。如果您有更多用户可以执…" at bounding box center [436, 68] width 521 height 41
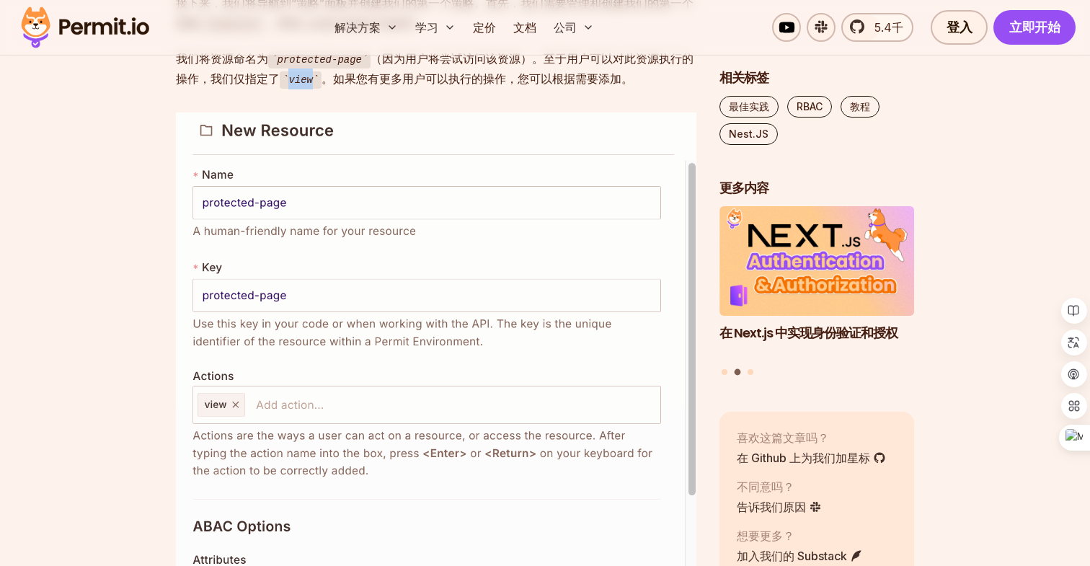
click at [281, 89] on p "我们将资源命名为 protected-page （因为用户将尝试访问该资源）。至于用户可以对此资源执行的操作，我们仅指定了 view 。如果您有更多用户可以执…" at bounding box center [436, 68] width 521 height 41
click at [298, 69] on code "protected-page" at bounding box center [319, 59] width 102 height 17
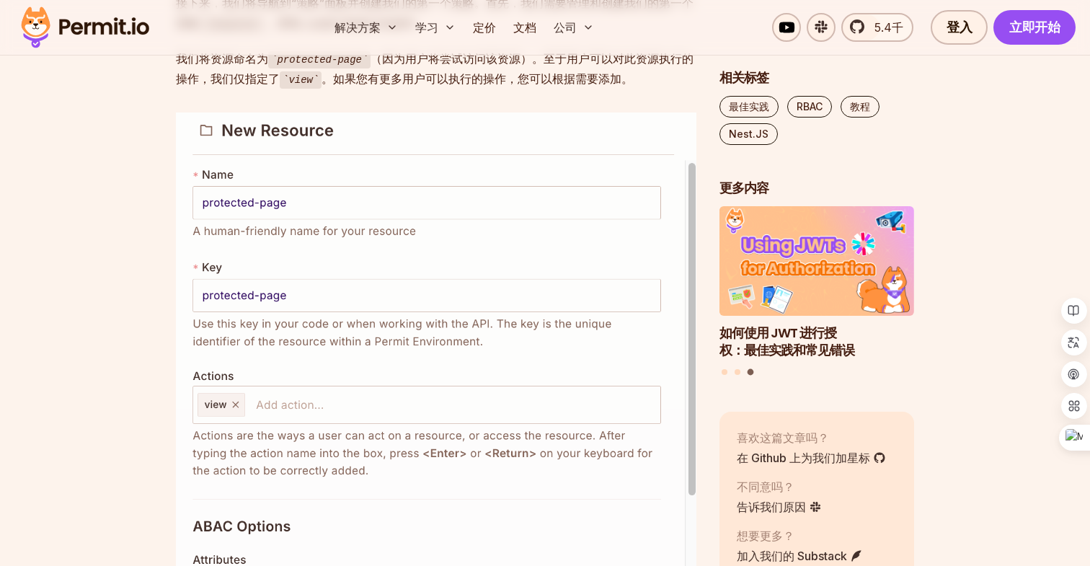
click at [603, 86] on font "。如果您有更多用户可以执行的操作，您可以根据需要添加。" at bounding box center [478, 78] width 312 height 14
click at [521, 86] on font "。如果您有更多用户可以执行的操作，您可以根据需要添加。" at bounding box center [478, 78] width 312 height 14
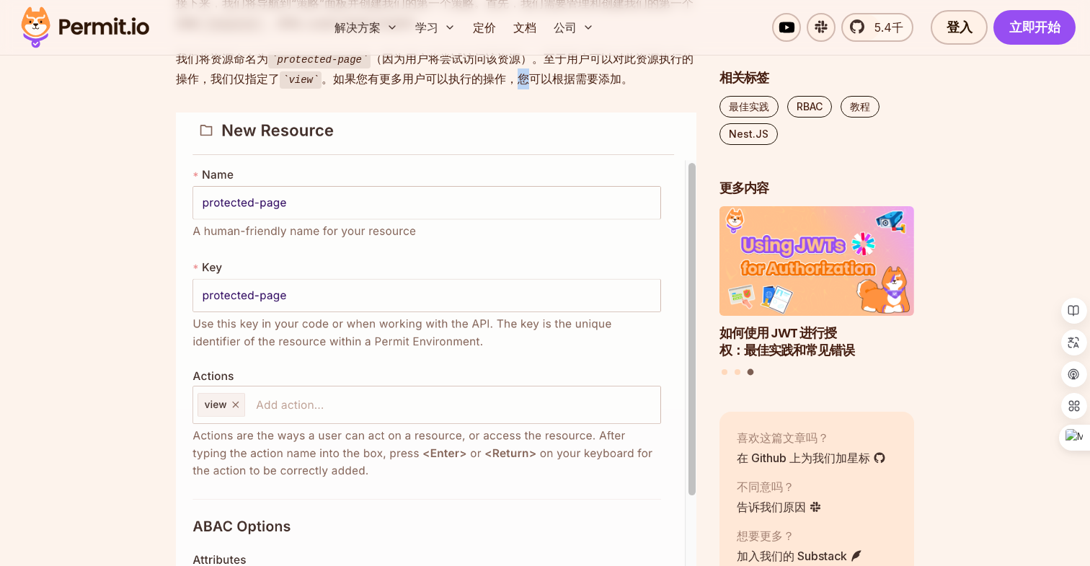
click at [521, 86] on font "。如果您有更多用户可以执行的操作，您可以根据需要添加。" at bounding box center [478, 78] width 312 height 14
click at [440, 86] on font "。如果您有更多用户可以执行的操作，您可以根据需要添加。" at bounding box center [478, 78] width 312 height 14
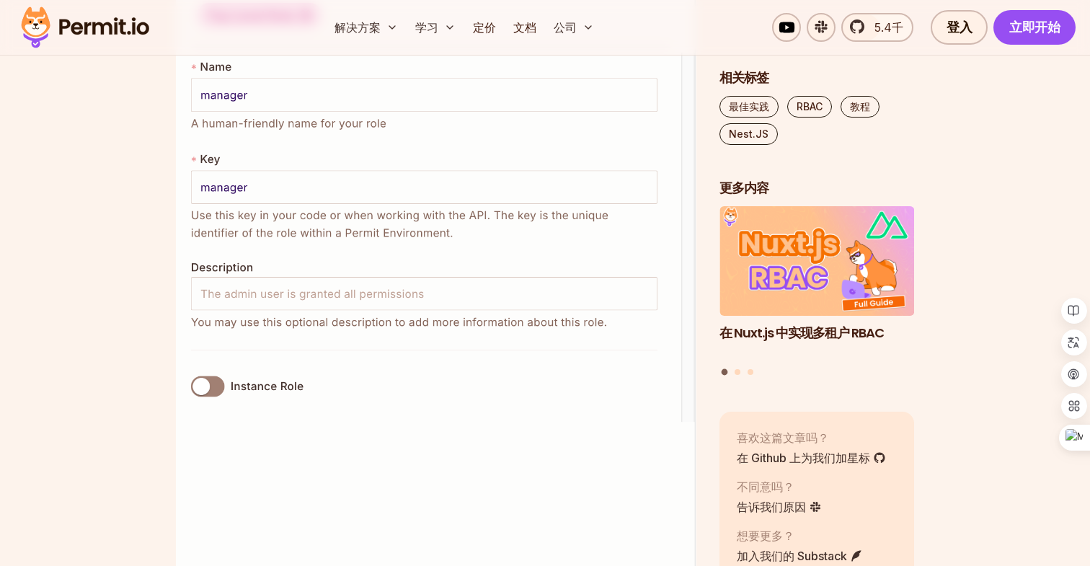
scroll to position [7954, 0]
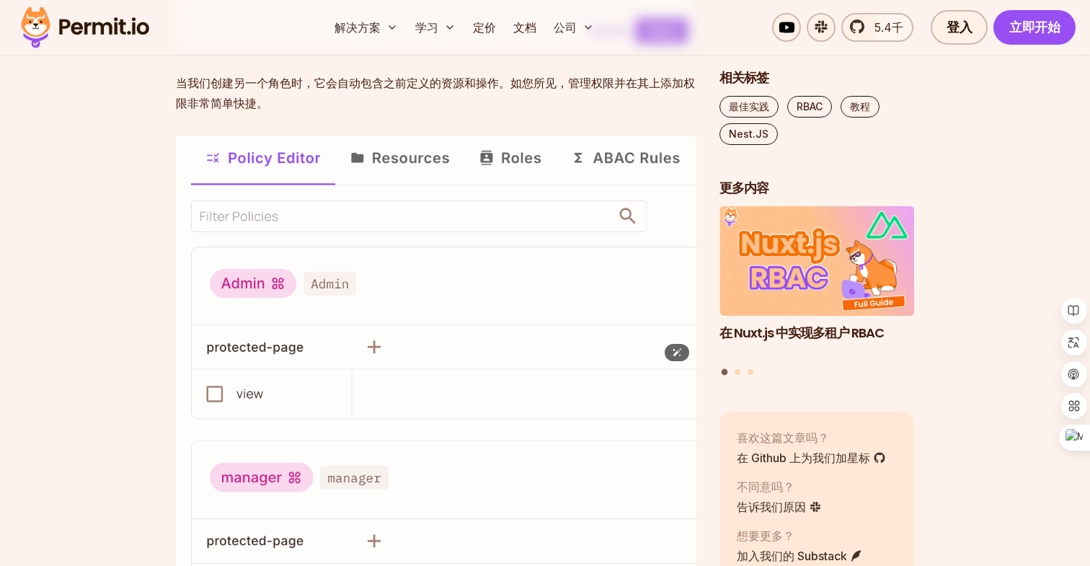
scroll to position [8570, 0]
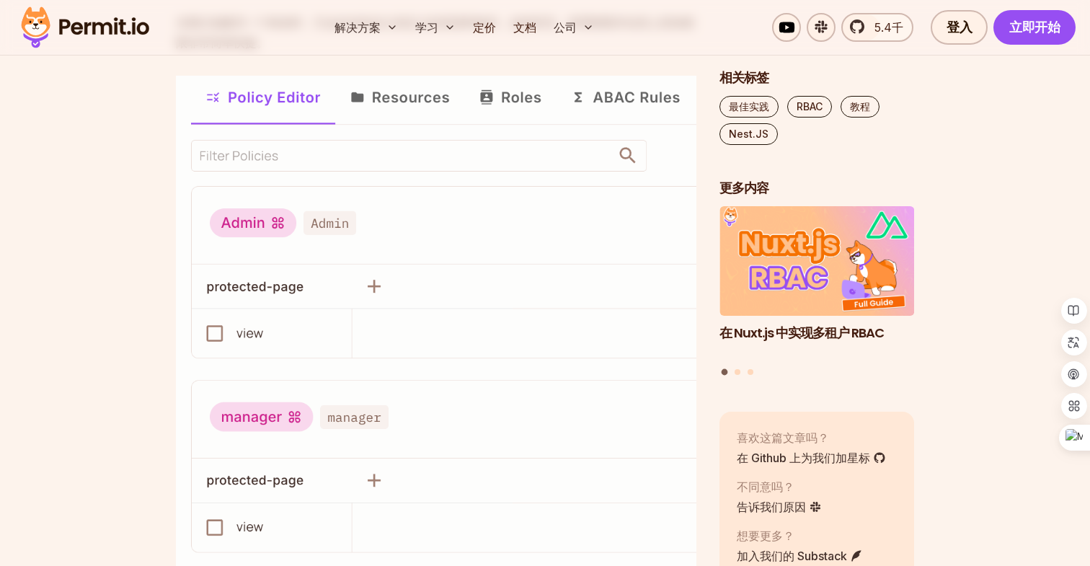
click at [481, 50] on font "当我们创建另一个角色时，它会自动包含之前定义的资源和操作。如您所见，管理权限并在其上添加权限非常简单快捷。" at bounding box center [435, 32] width 519 height 35
click at [455, 50] on font "当我们创建另一个角色时，它会自动包含之前定义的资源和操作。如您所见，管理权限并在其上添加权限非常简单快捷。" at bounding box center [435, 32] width 519 height 35
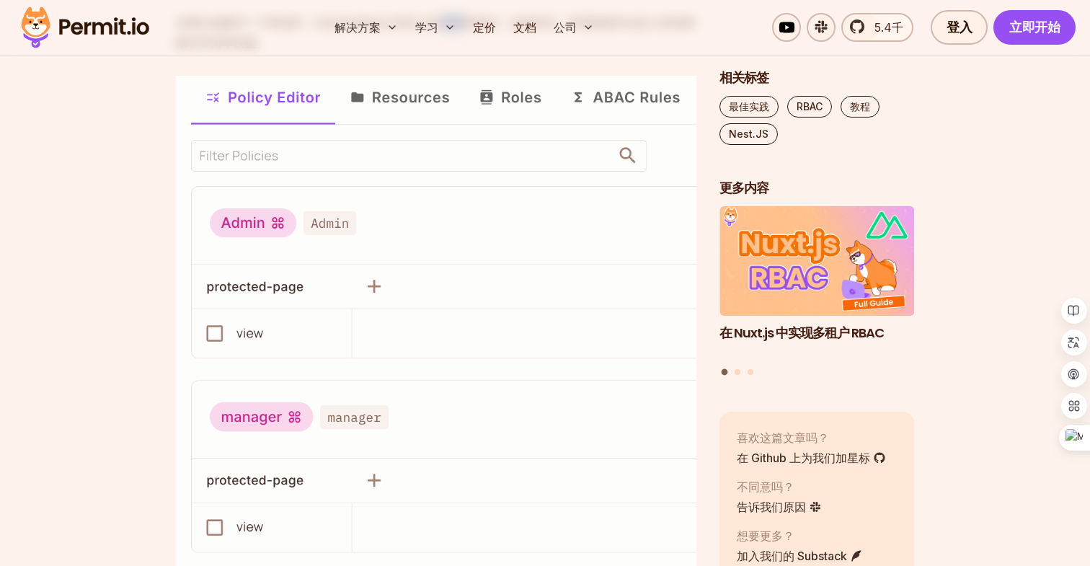
click at [455, 50] on font "当我们创建另一个角色时，它会自动包含之前定义的资源和操作。如您所见，管理权限并在其上添加权限非常简单快捷。" at bounding box center [435, 32] width 519 height 35
click at [418, 53] on p "当我们创建另一个角色时，它会自动包含之前定义的资源和操作。如您所见，管理权限并在其上添加权限非常简单快捷。" at bounding box center [436, 32] width 521 height 40
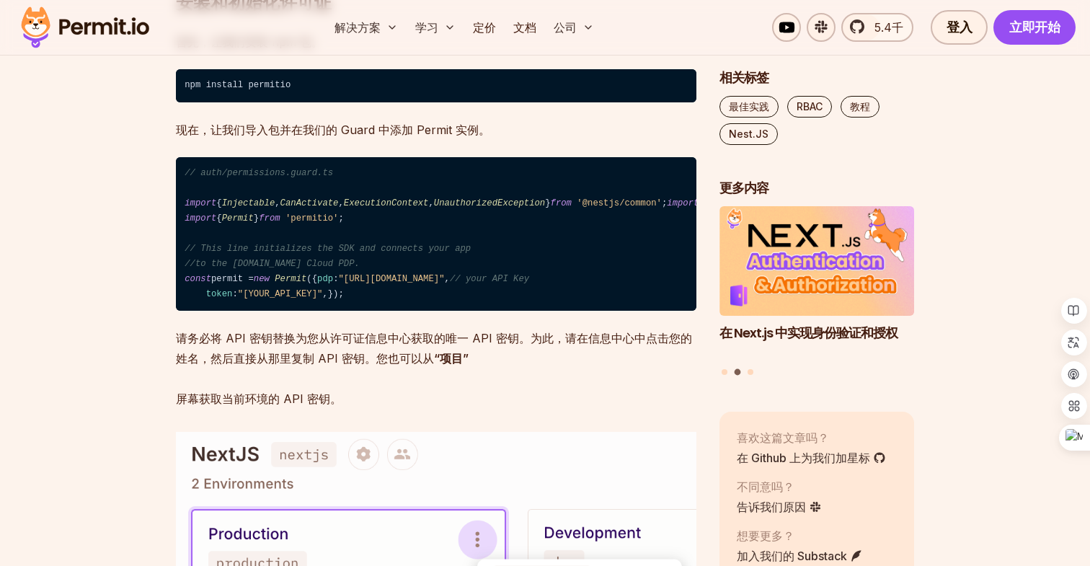
scroll to position [9565, 0]
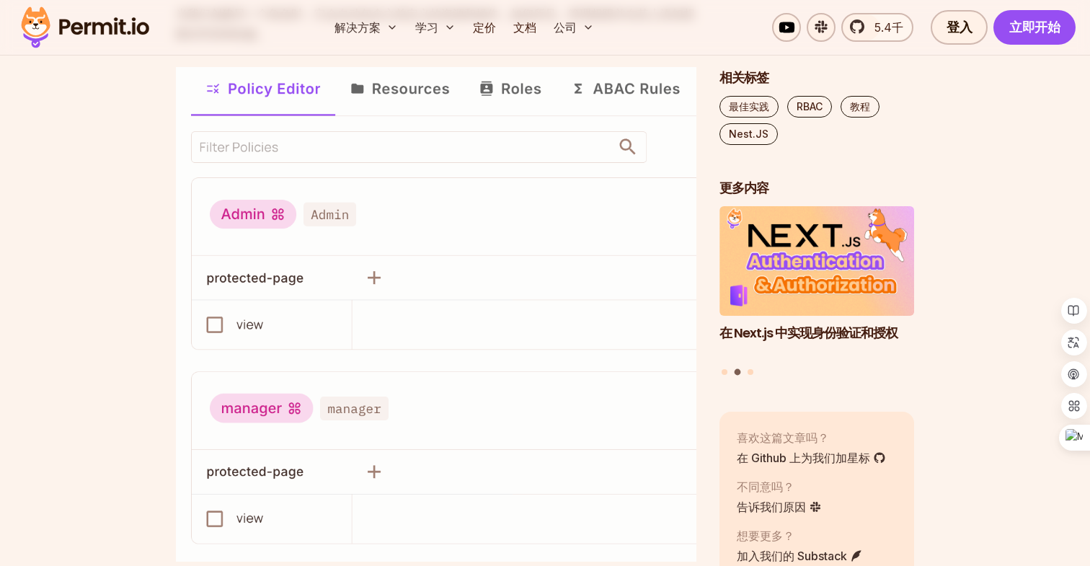
scroll to position [8566, 0]
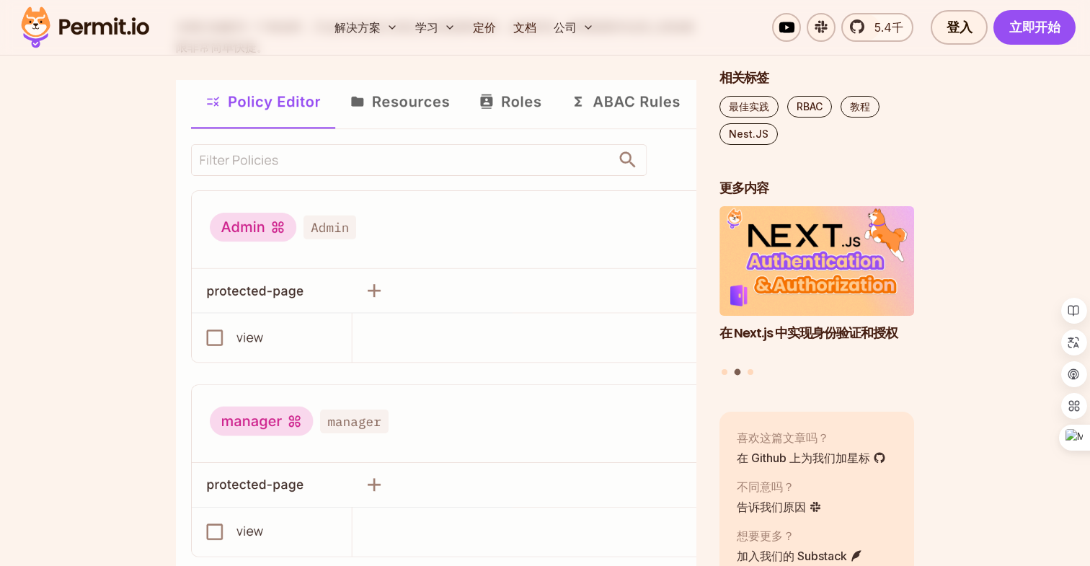
click at [361, 54] on font "当我们创建另一个角色时，它会自动包含之前定义的资源和操作。如您所见，管理权限并在其上添加权限非常简单快捷。" at bounding box center [435, 36] width 519 height 35
click at [339, 54] on font "当我们创建另一个角色时，它会自动包含之前定义的资源和操作。如您所见，管理权限并在其上添加权限非常简单快捷。" at bounding box center [435, 36] width 519 height 35
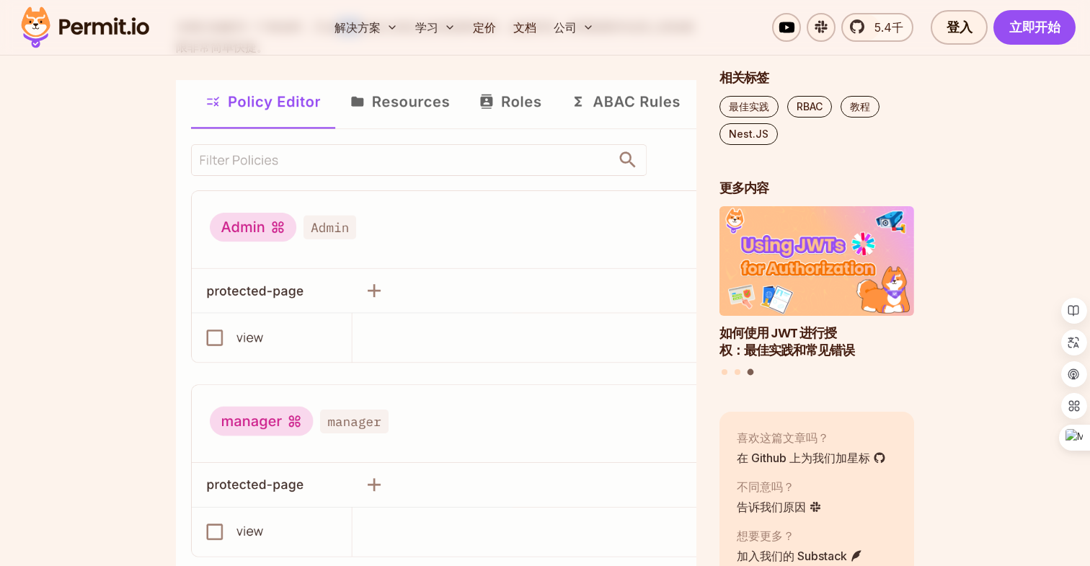
click at [339, 54] on font "当我们创建另一个角色时，它会自动包含之前定义的资源和操作。如您所见，管理权限并在其上添加权限非常简单快捷。" at bounding box center [435, 36] width 519 height 35
click at [324, 54] on font "当我们创建另一个角色时，它会自动包含之前定义的资源和操作。如您所见，管理权限并在其上添加权限非常简单快捷。" at bounding box center [435, 36] width 519 height 35
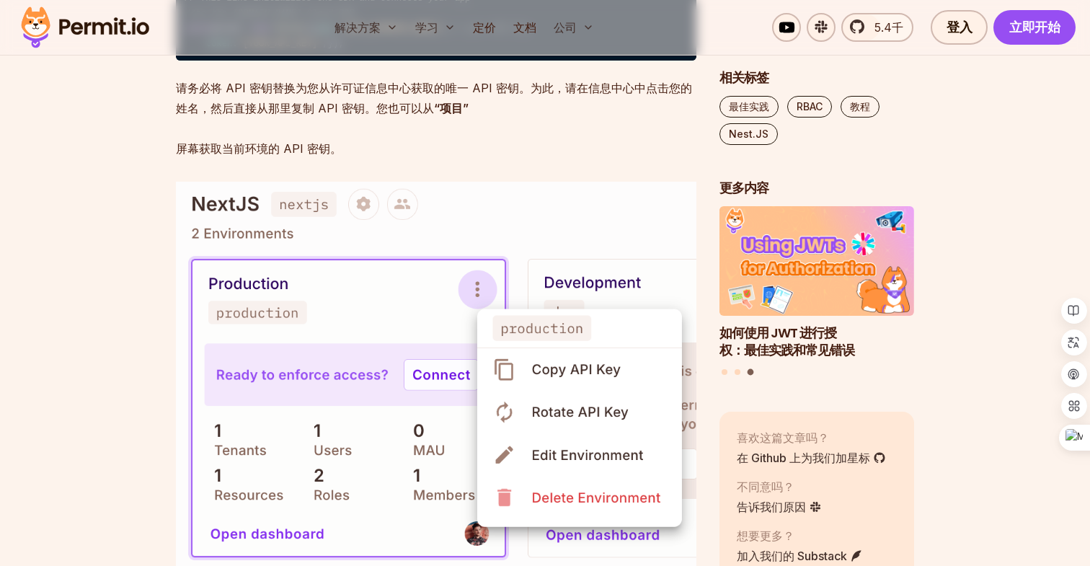
scroll to position [9826, 0]
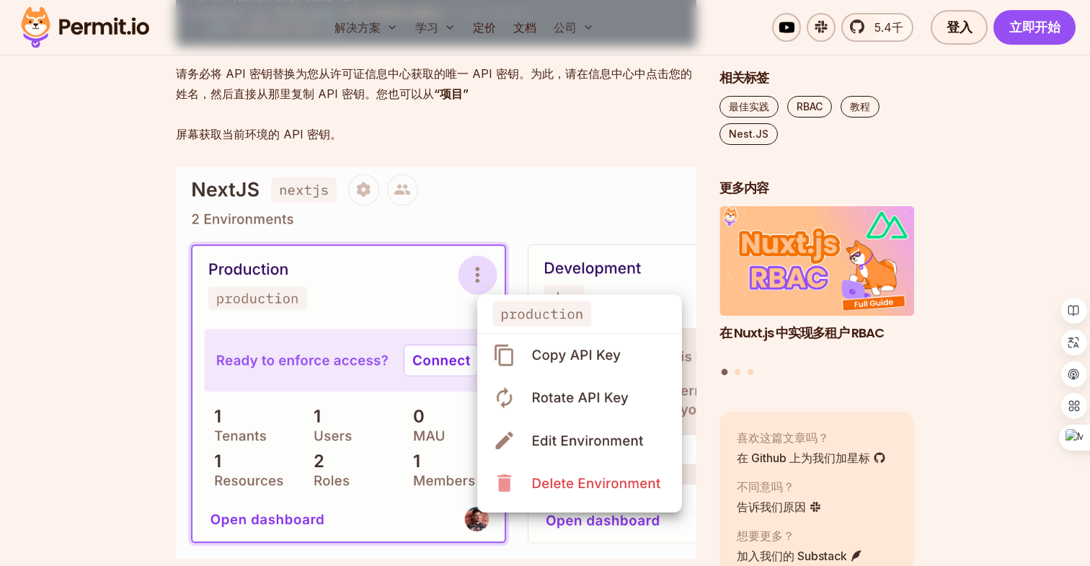
drag, startPoint x: 267, startPoint y: 434, endPoint x: 327, endPoint y: 198, distance: 243.3
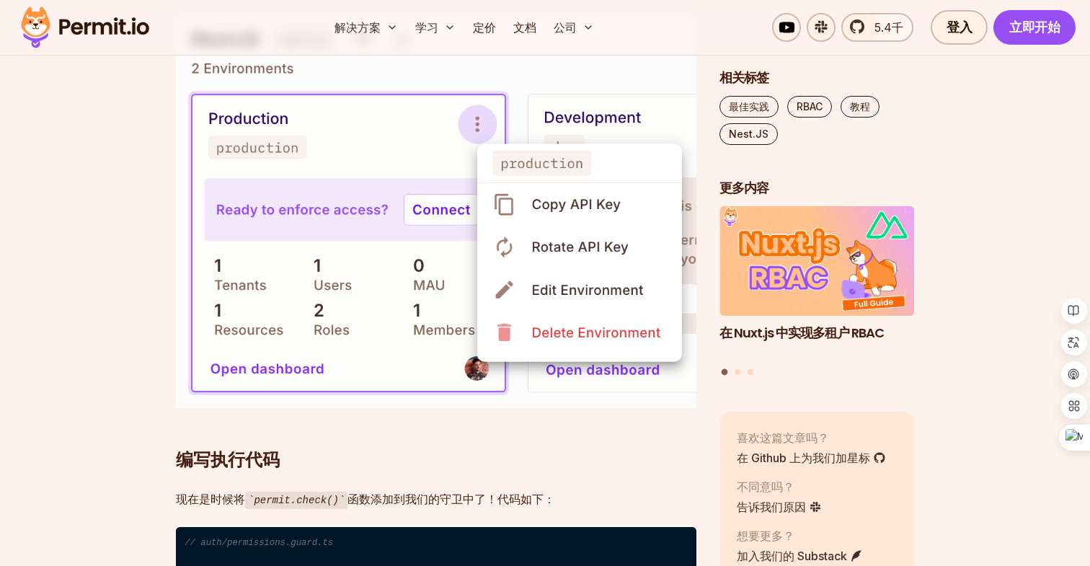
scroll to position [10006, 0]
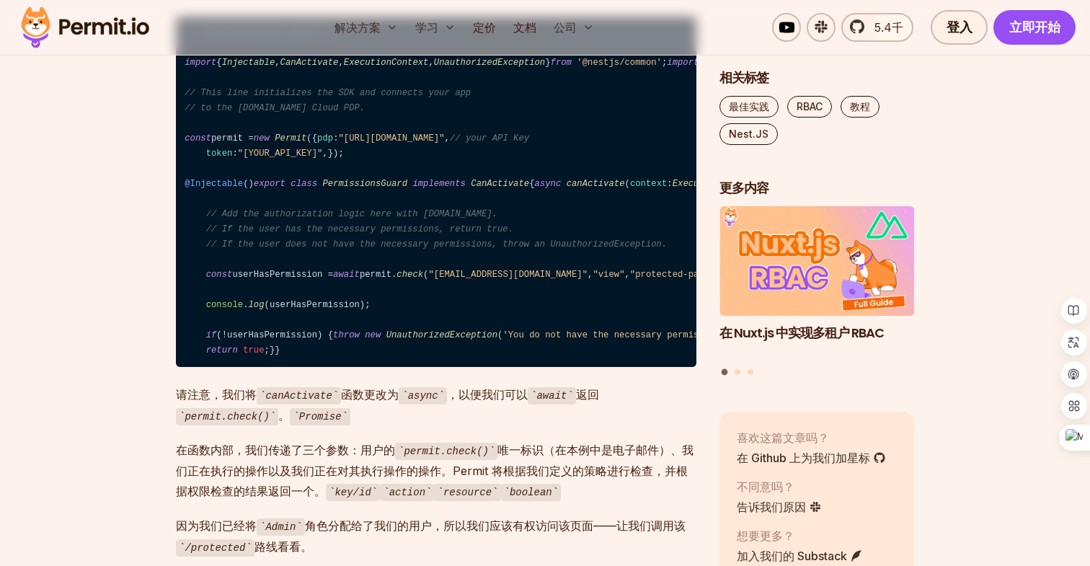
scroll to position [10599, 0]
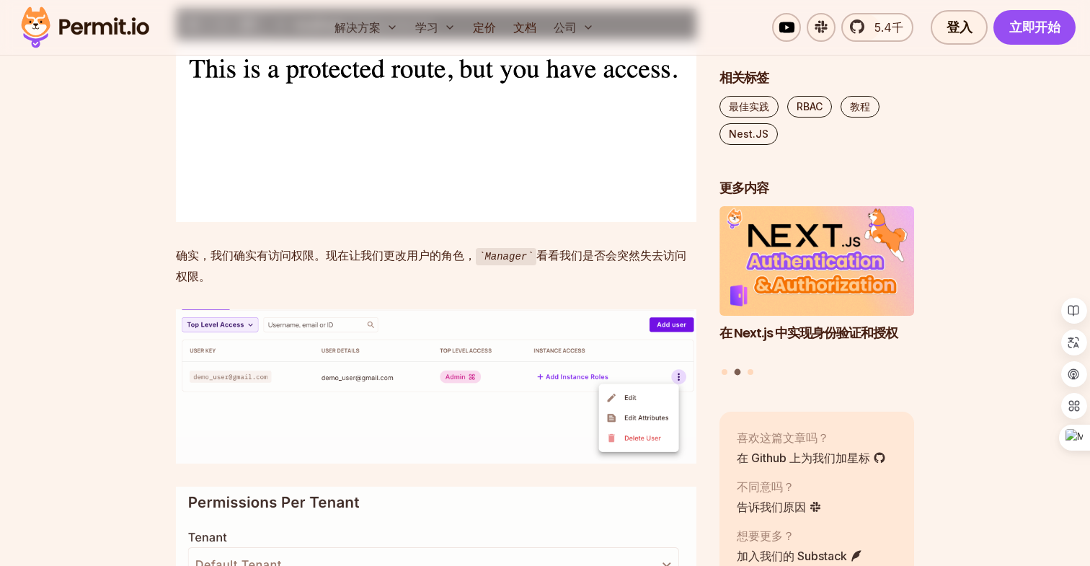
scroll to position [11060, 0]
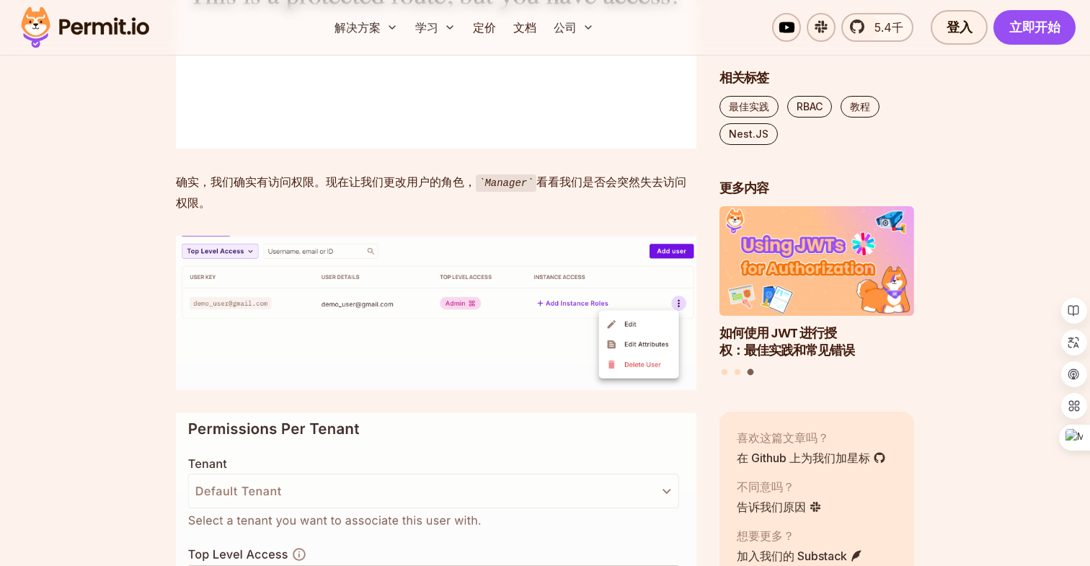
scroll to position [11172, 0]
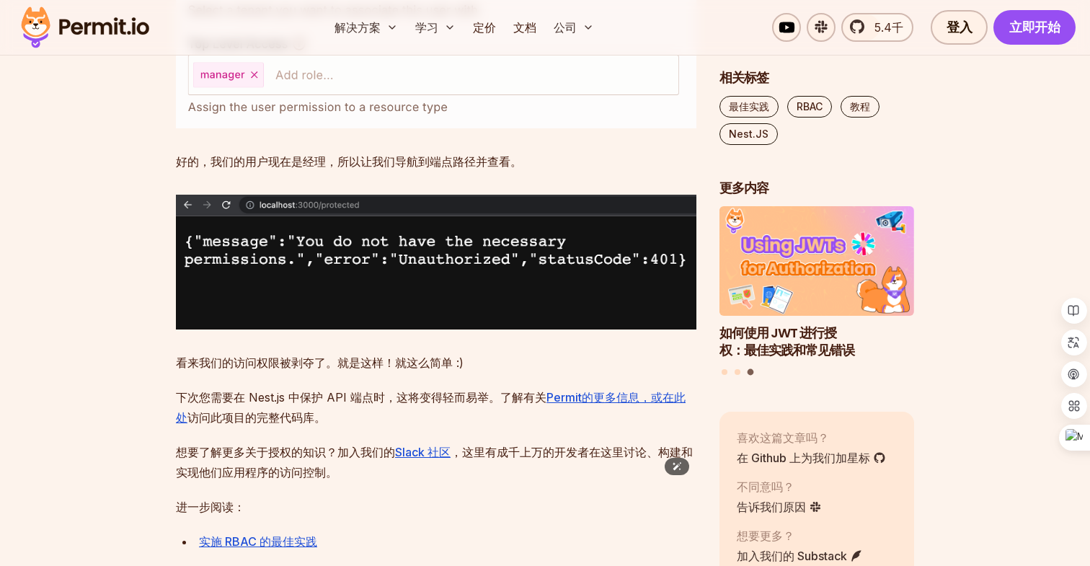
scroll to position [11785, 0]
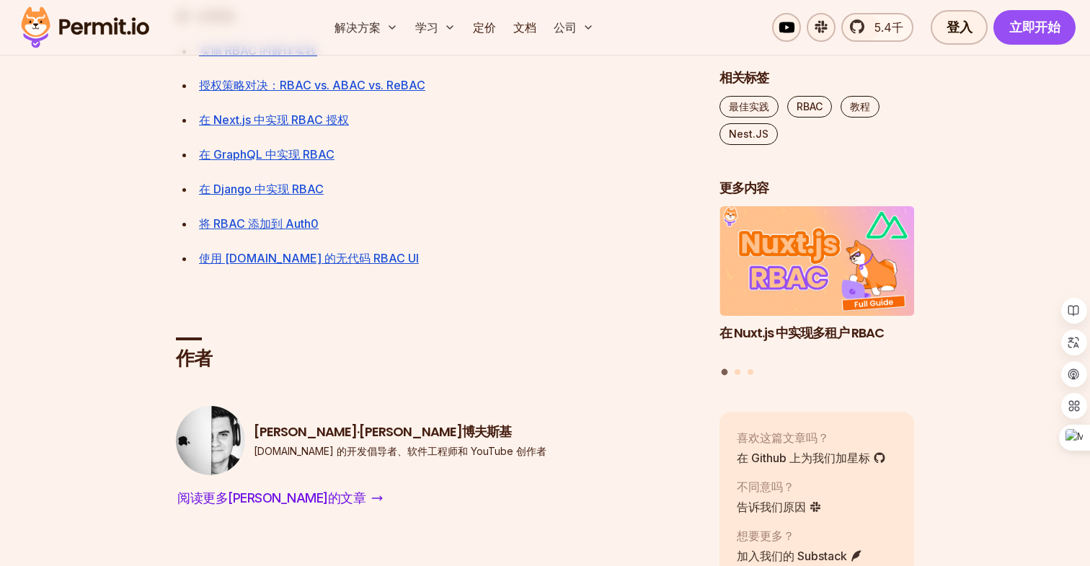
scroll to position [12349, 0]
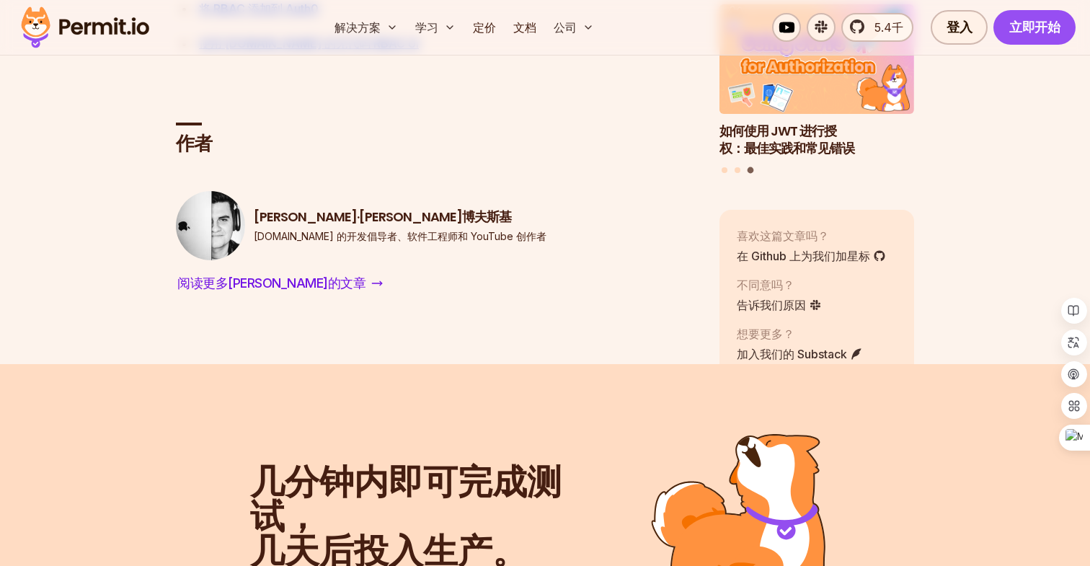
drag, startPoint x: 357, startPoint y: 381, endPoint x: 173, endPoint y: 255, distance: 223.4
drag, startPoint x: 161, startPoint y: 255, endPoint x: 380, endPoint y: 377, distance: 250.8
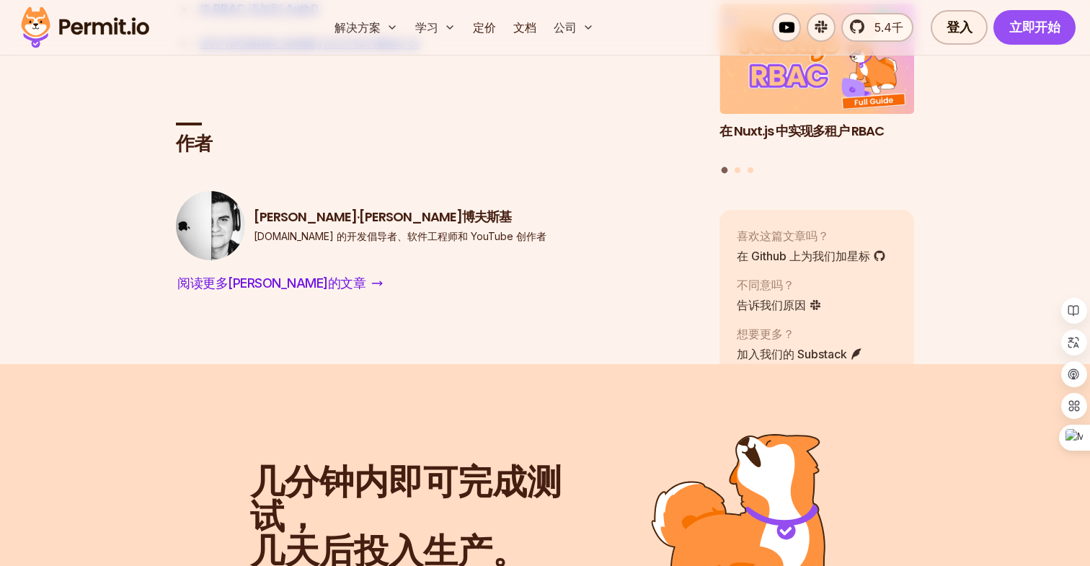
drag, startPoint x: 482, startPoint y: 379, endPoint x: 490, endPoint y: 241, distance: 138.6
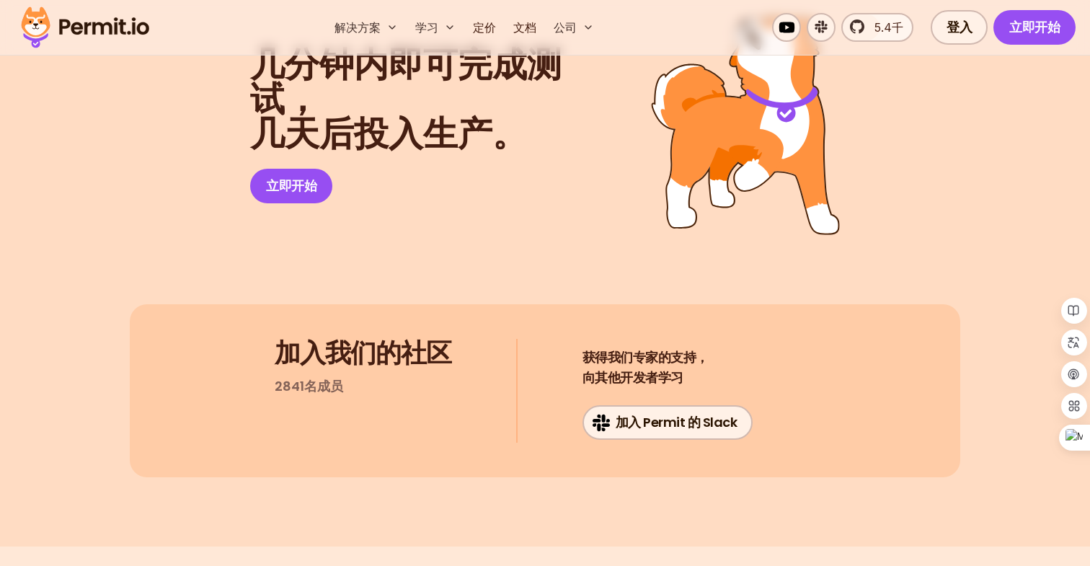
scroll to position [12781, 0]
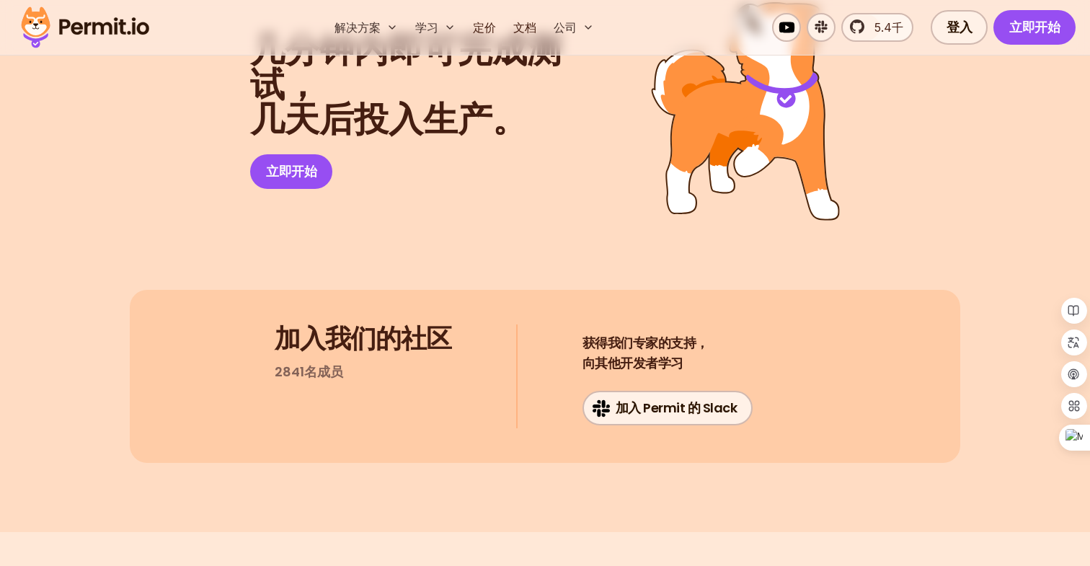
drag, startPoint x: 540, startPoint y: 425, endPoint x: 540, endPoint y: 282, distance: 143.5
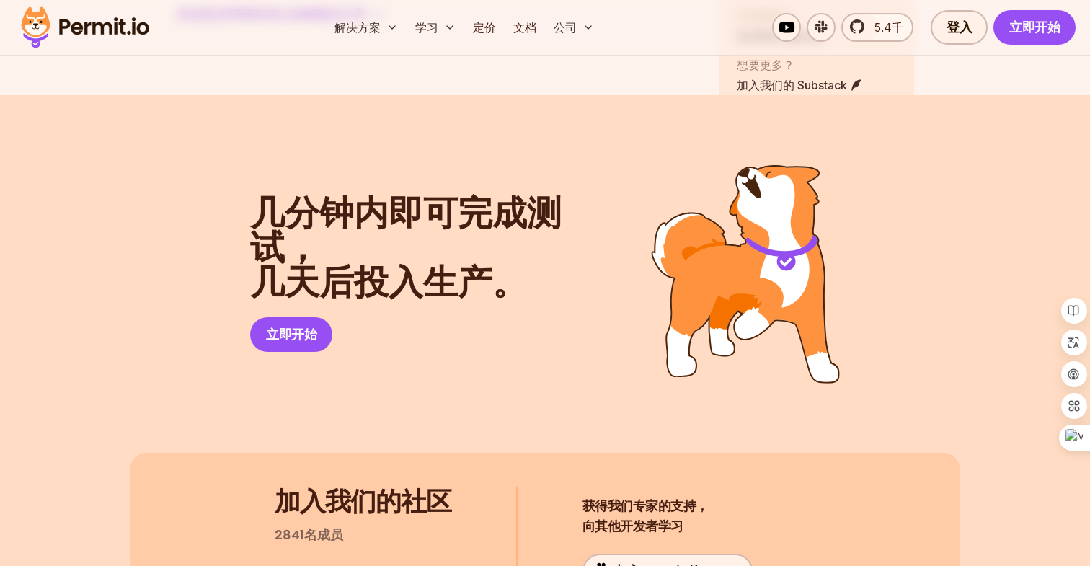
scroll to position [12616, 0]
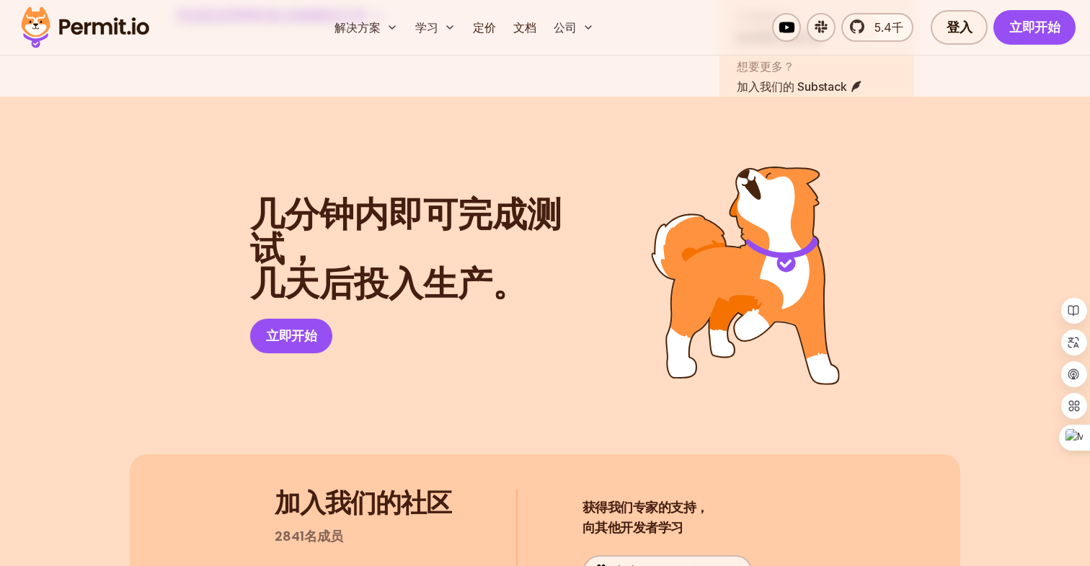
drag, startPoint x: 480, startPoint y: 394, endPoint x: 498, endPoint y: 89, distance: 305.6
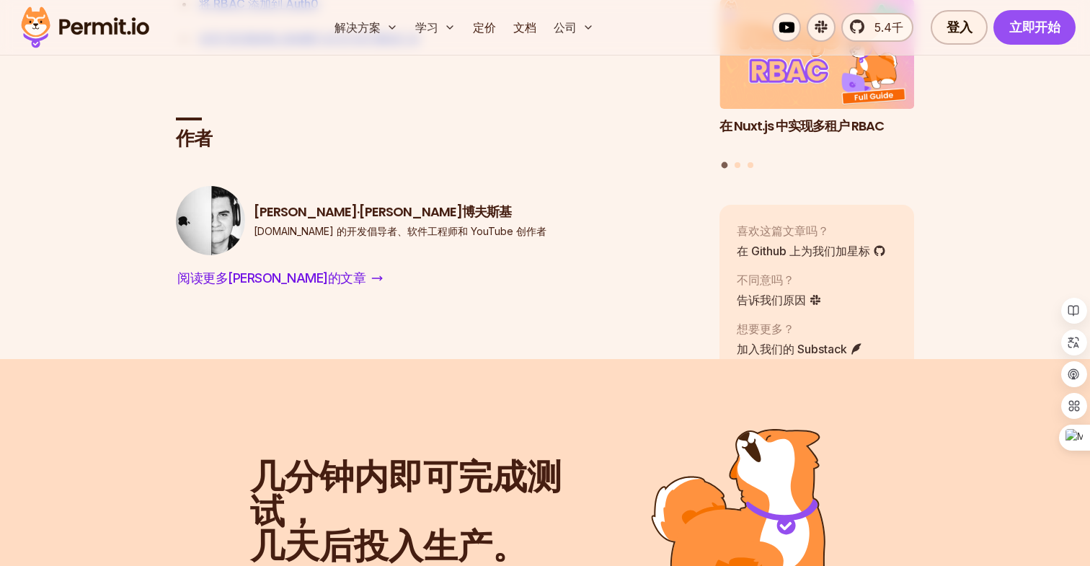
drag, startPoint x: 513, startPoint y: 383, endPoint x: 523, endPoint y: 206, distance: 177.0
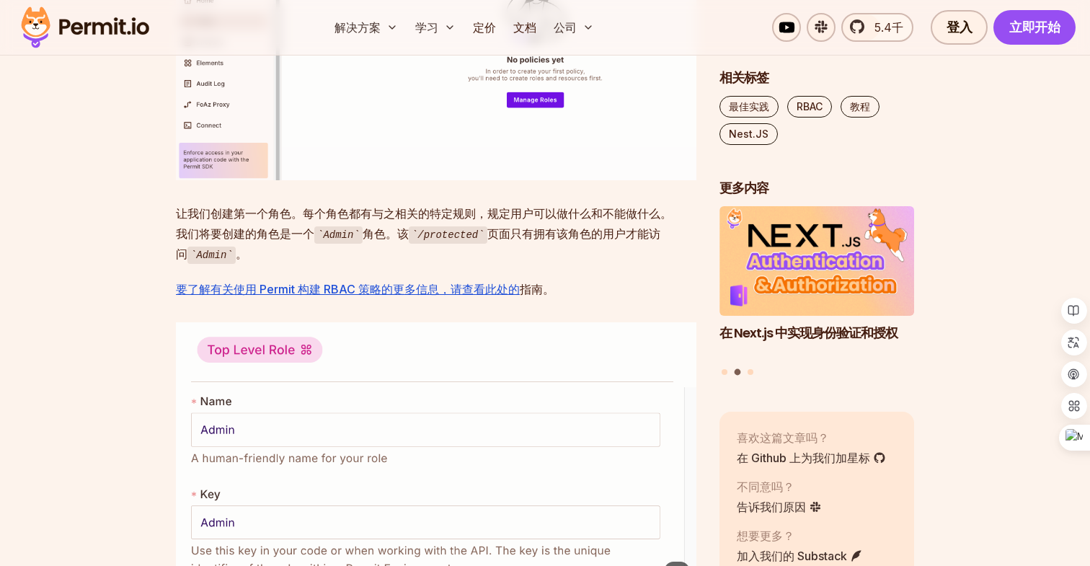
scroll to position [4798, 0]
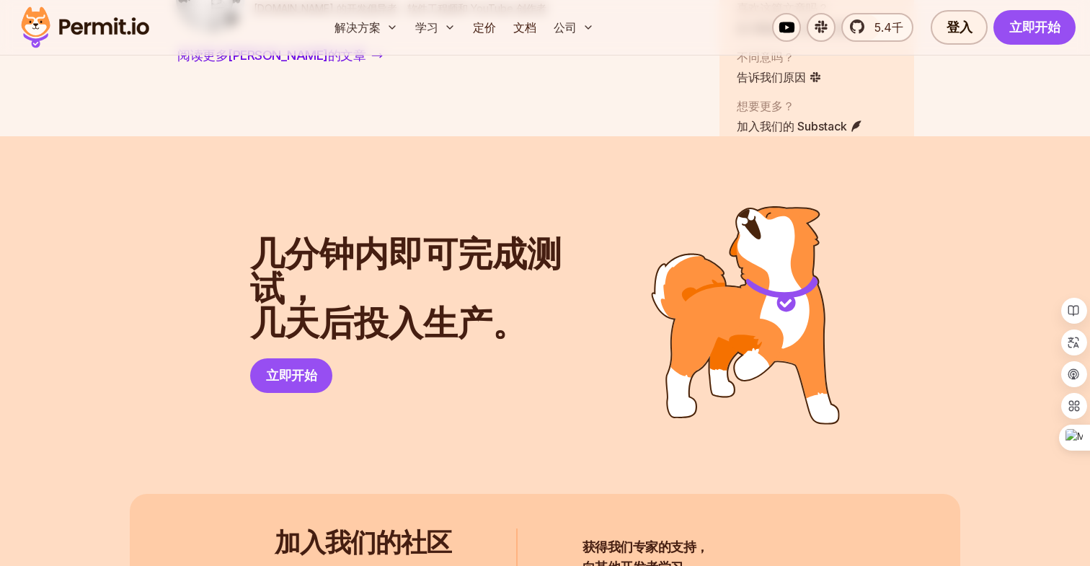
scroll to position [12579, 0]
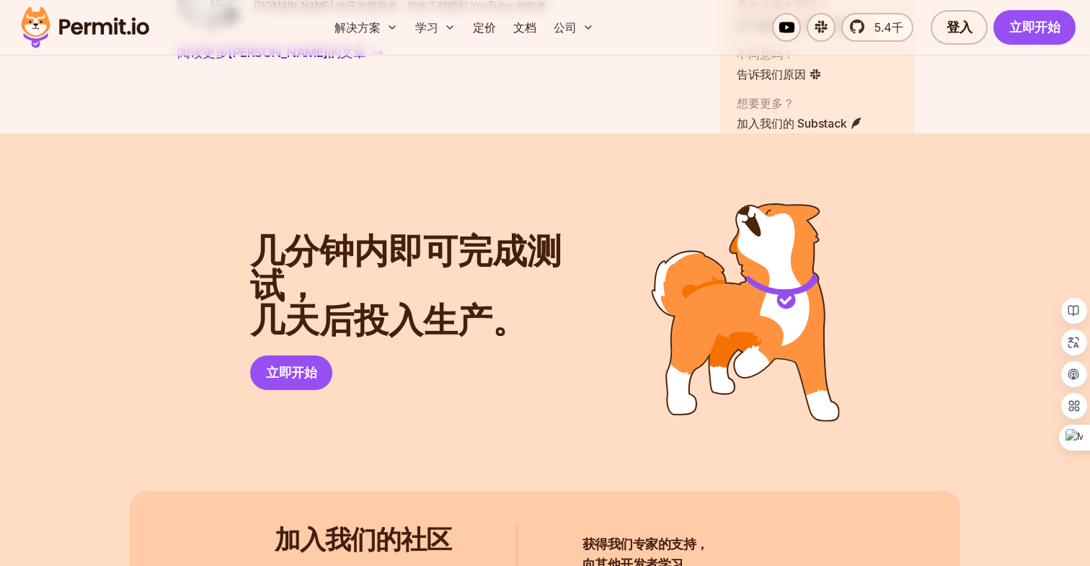
drag, startPoint x: 404, startPoint y: 454, endPoint x: 442, endPoint y: 152, distance: 304.6
drag, startPoint x: 421, startPoint y: 425, endPoint x: 429, endPoint y: 183, distance: 242.4
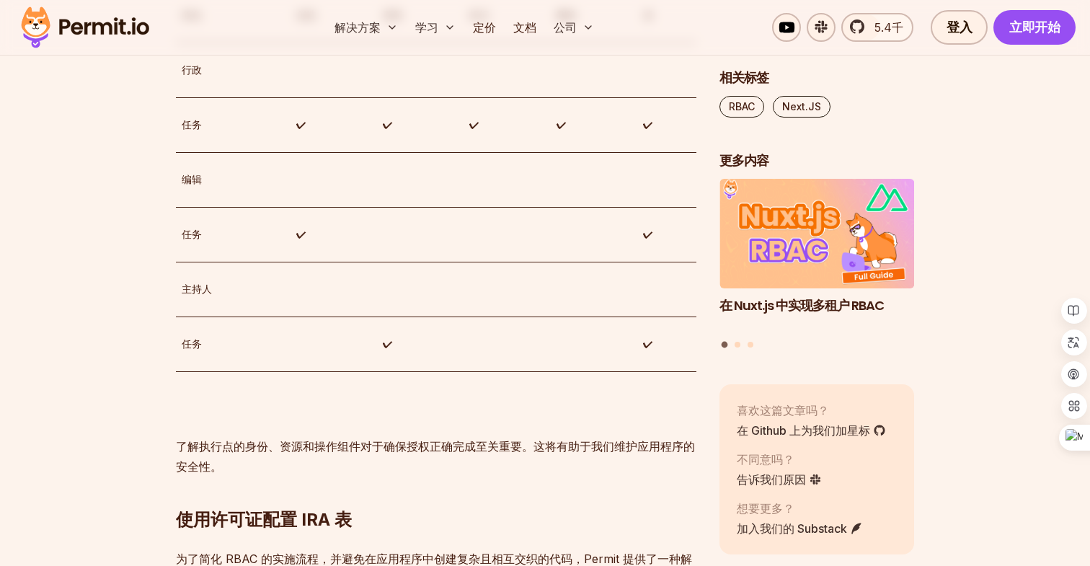
scroll to position [3486, 0]
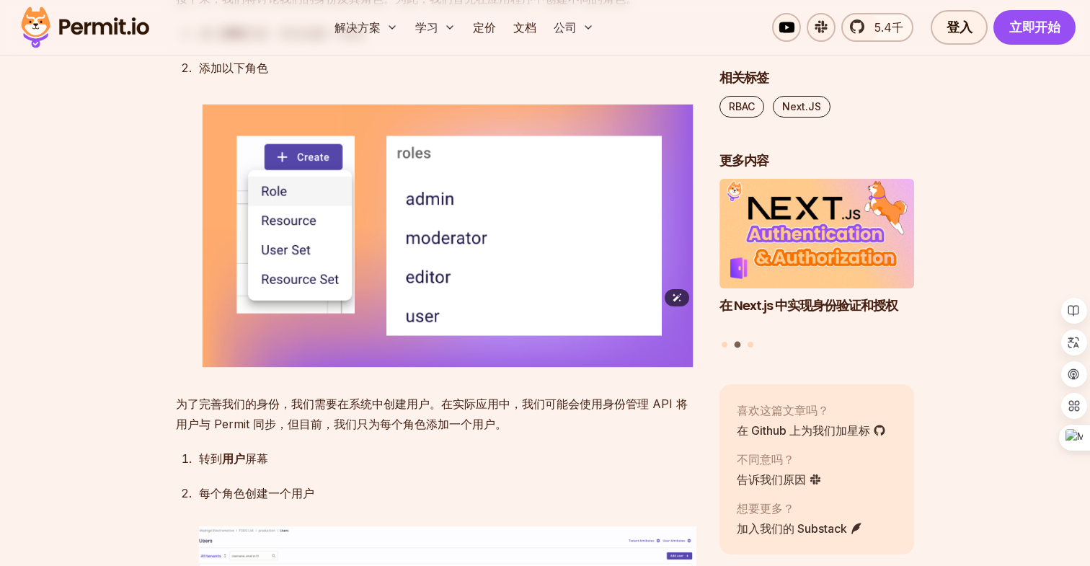
scroll to position [4522, 0]
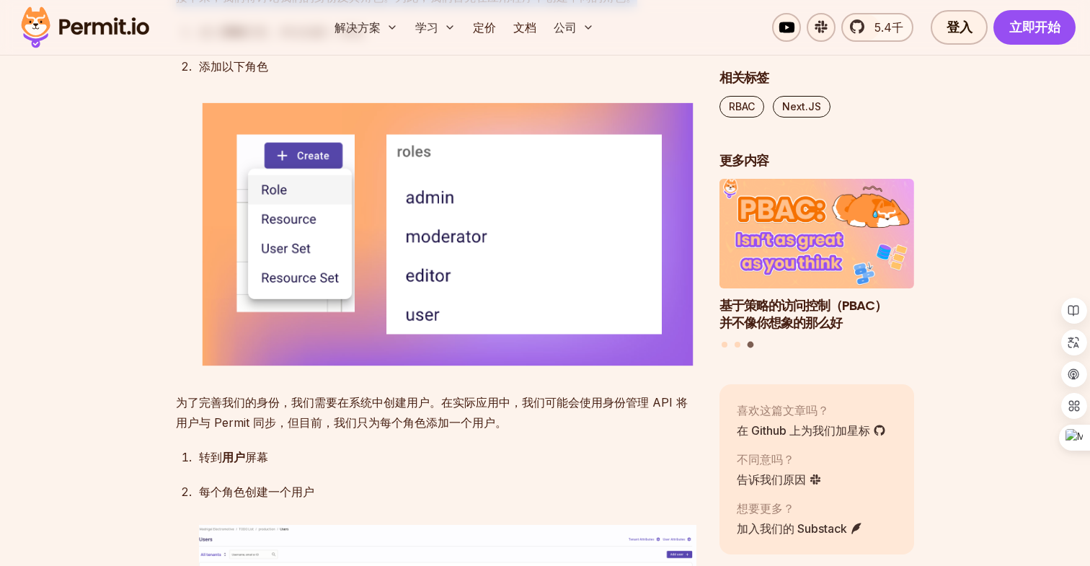
drag, startPoint x: 304, startPoint y: 400, endPoint x: 304, endPoint y: 309, distance: 90.9
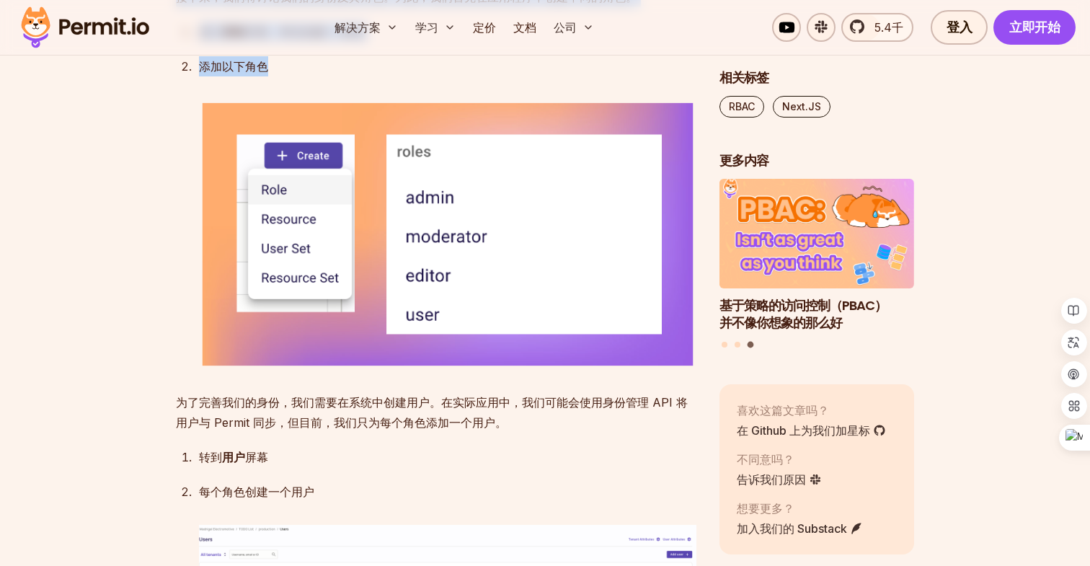
drag, startPoint x: 292, startPoint y: 399, endPoint x: 293, endPoint y: 283, distance: 116.1
click at [286, 39] on font "页面，单击创建 > 角色" at bounding box center [304, 32] width 119 height 14
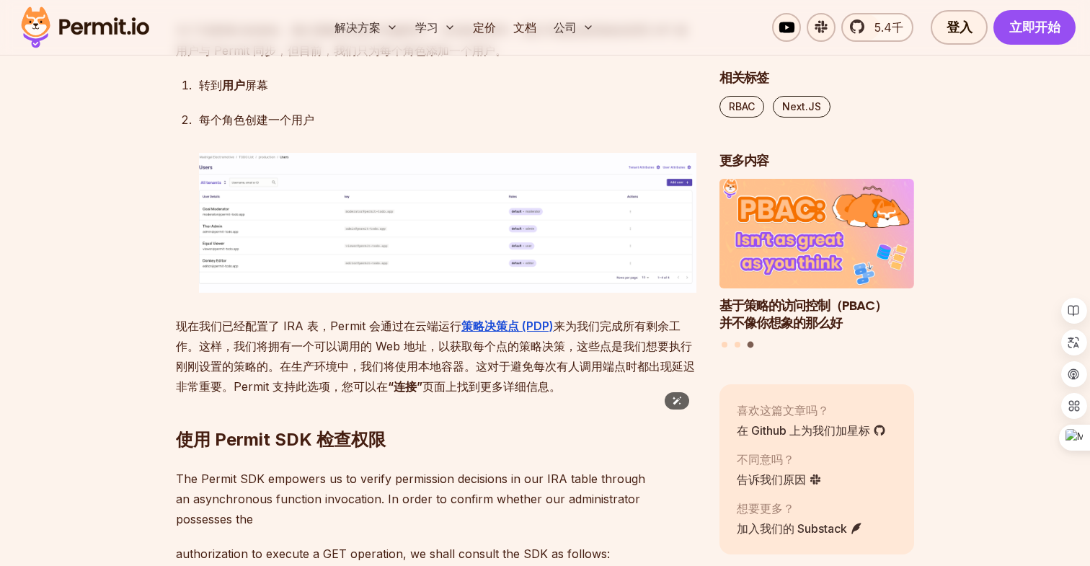
scroll to position [4923, 0]
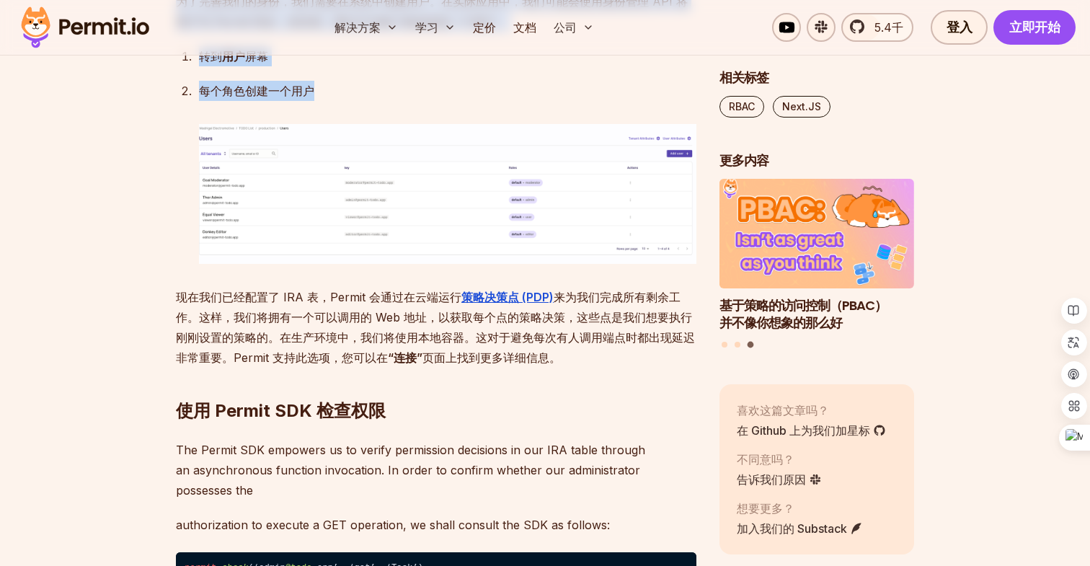
drag, startPoint x: 330, startPoint y: 425, endPoint x: 330, endPoint y: 319, distance: 106.0
click at [427, 29] on font "为了完善我们的身份，我们需要在系统中创建用户。在实际应用中，我们可能会使用身份管理 API 将用户与 Permit 同步，但目前，我们只为每个角色添加一个用户。" at bounding box center [432, 11] width 512 height 35
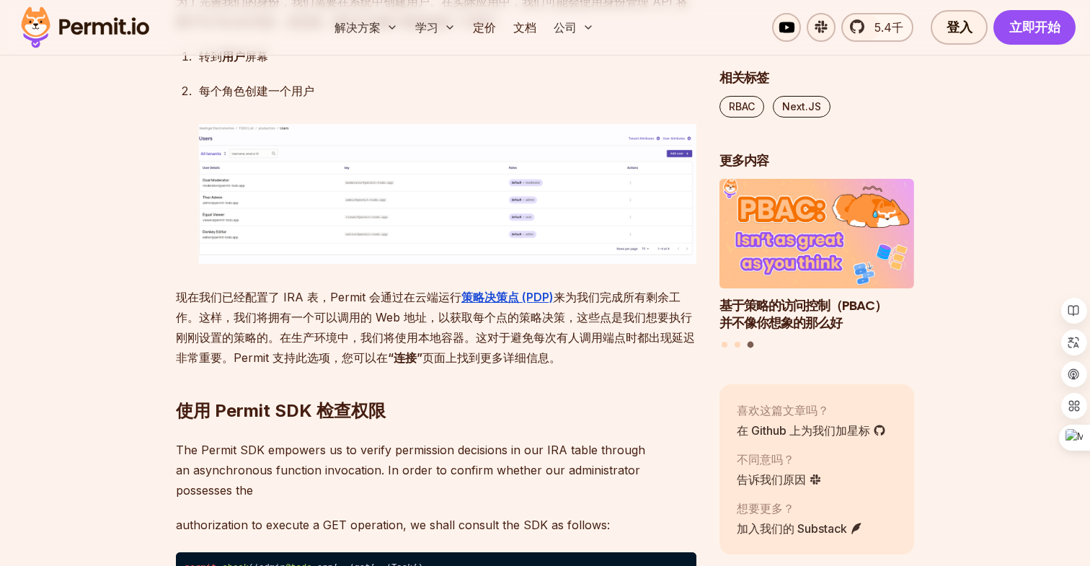
click at [427, 29] on font "为了完善我们的身份，我们需要在系统中创建用户。在实际应用中，我们可能会使用身份管理 API 将用户与 Permit 同步，但目前，我们只为每个角色添加一个用户。" at bounding box center [432, 11] width 512 height 35
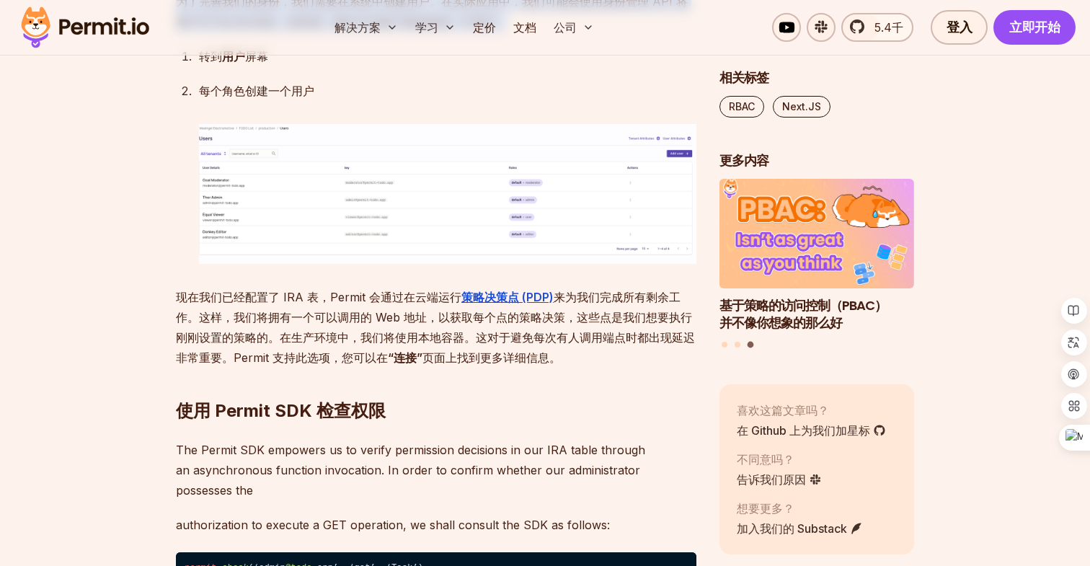
click at [522, 29] on font "为了完善我们的身份，我们需要在系统中创建用户。在实际应用中，我们可能会使用身份管理 API 将用户与 Permit 同步，但目前，我们只为每个角色添加一个用户。" at bounding box center [432, 11] width 512 height 35
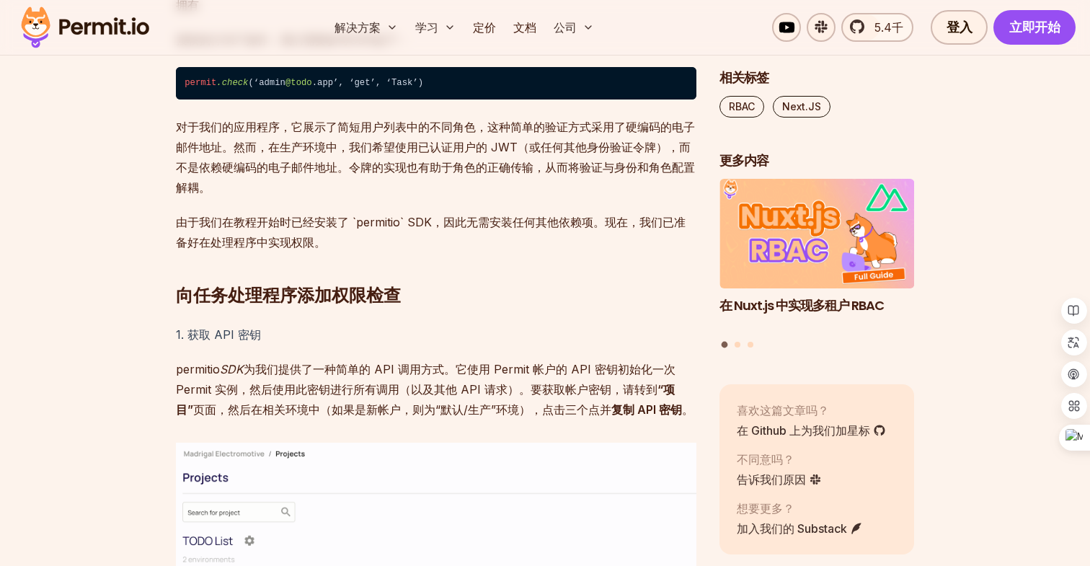
scroll to position [5380, 0]
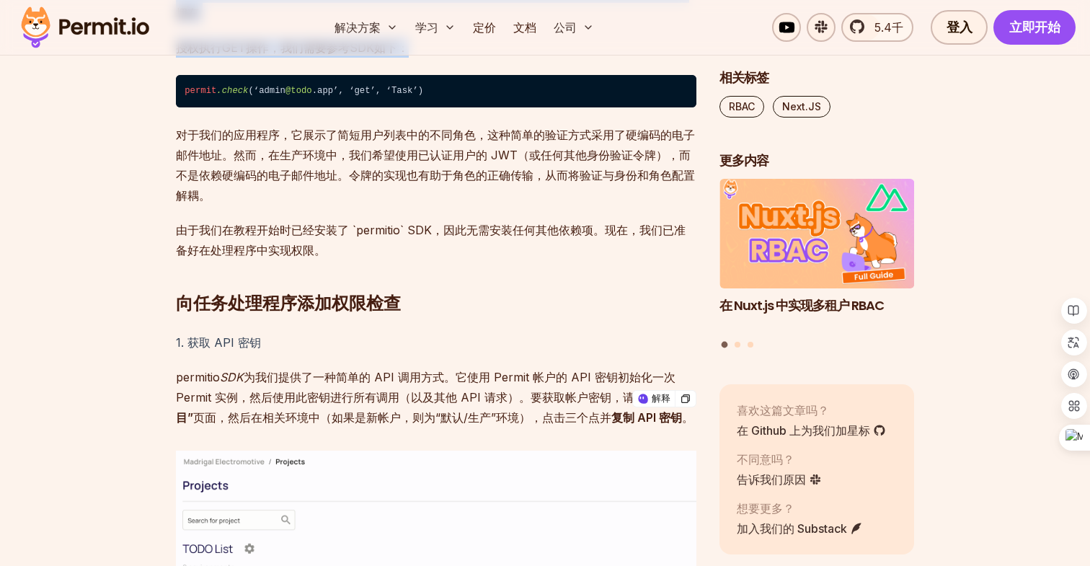
drag, startPoint x: 438, startPoint y: 383, endPoint x: 449, endPoint y: 281, distance: 102.2
click at [331, 23] on p "Permit SDK 使我们能够通过异步函数调用来验证 IRA 表中的权限决策。为了确认我们的管理员是否拥有" at bounding box center [436, 3] width 521 height 40
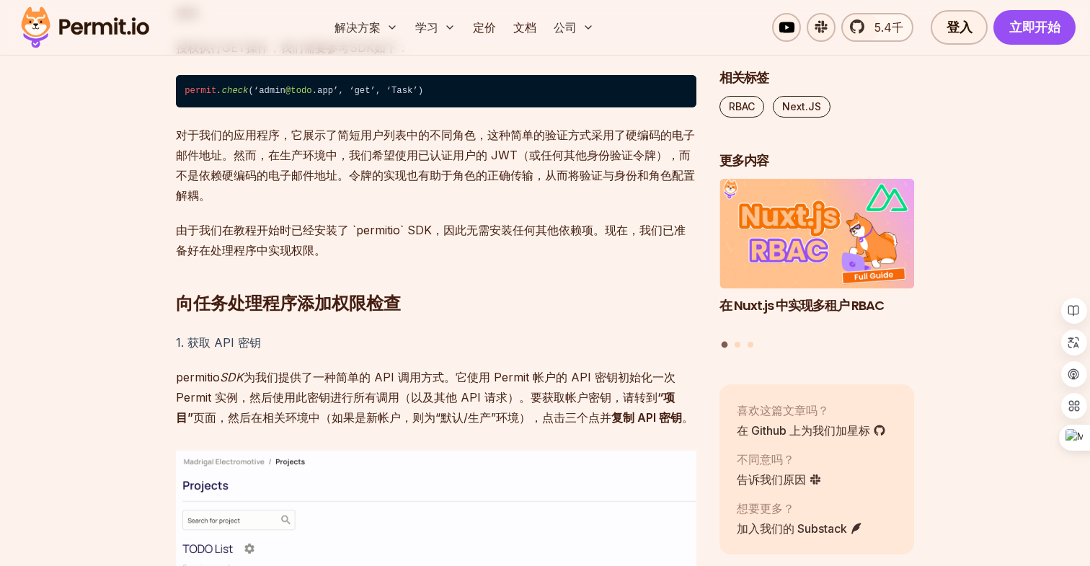
click at [331, 23] on p "Permit SDK 使我们能够通过异步函数调用来验证 IRA 表中的权限决策。为了确认我们的管理员是否拥有" at bounding box center [436, 3] width 521 height 40
click at [376, 20] on font "Permit SDK 使我们能够通过异步函数调用来验证 IRA 表中的权限决策。为了确认我们的管理员是否拥有" at bounding box center [431, 3] width 510 height 35
click at [296, 96] on span "@todo" at bounding box center [299, 91] width 27 height 10
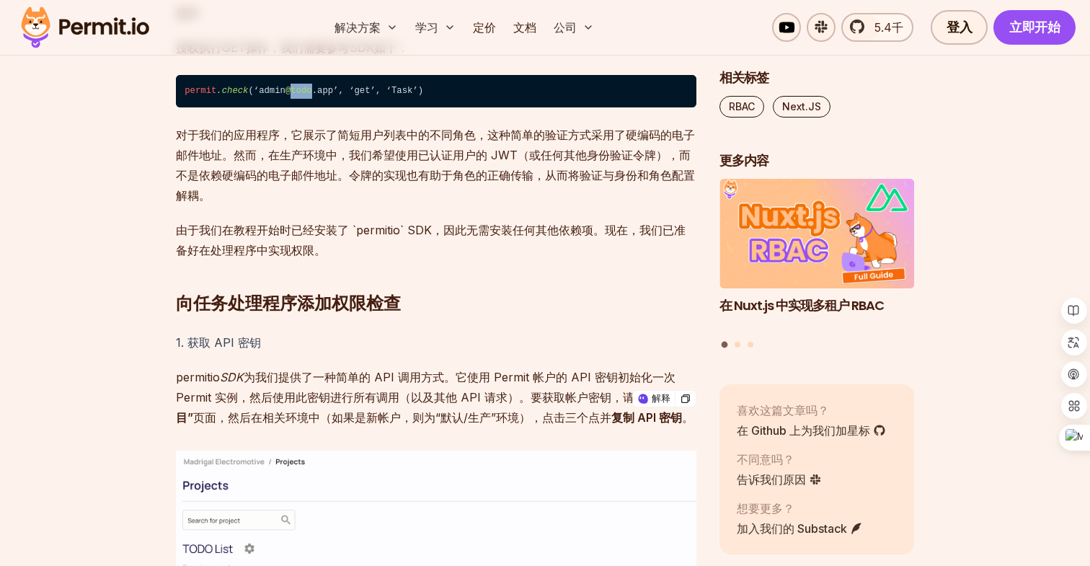
click at [296, 96] on span "@todo" at bounding box center [299, 91] width 27 height 10
click at [368, 58] on p "授权执行GET操作，我们需要参考SDK如下：" at bounding box center [436, 47] width 521 height 20
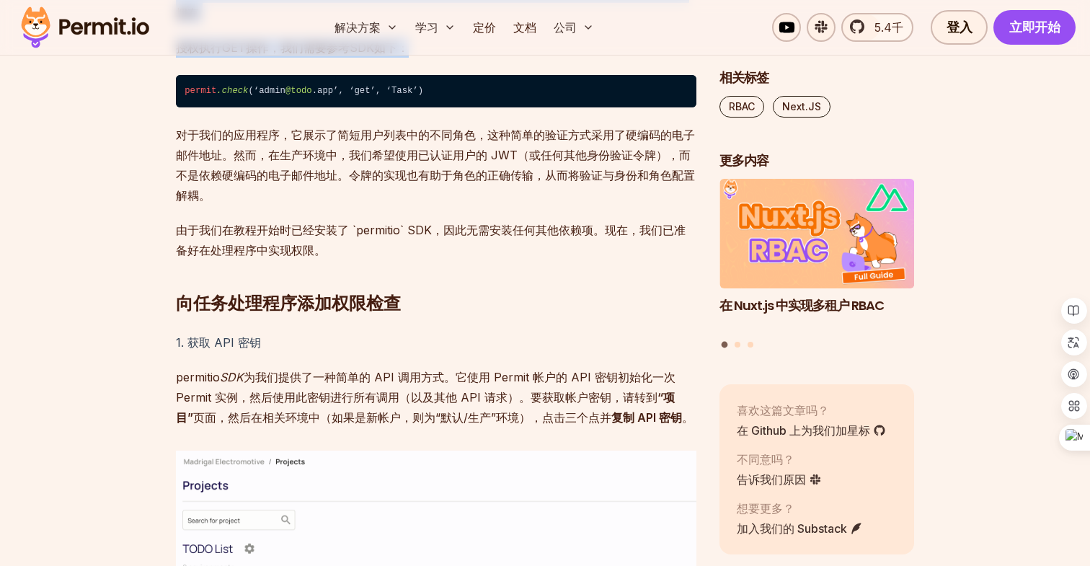
drag, startPoint x: 418, startPoint y: 389, endPoint x: 423, endPoint y: 314, distance: 75.9
click at [363, 55] on font "授权执行GET操作，我们需要参考SDK如下：" at bounding box center [292, 47] width 233 height 14
drag, startPoint x: 450, startPoint y: 244, endPoint x: 450, endPoint y: 216, distance: 28.1
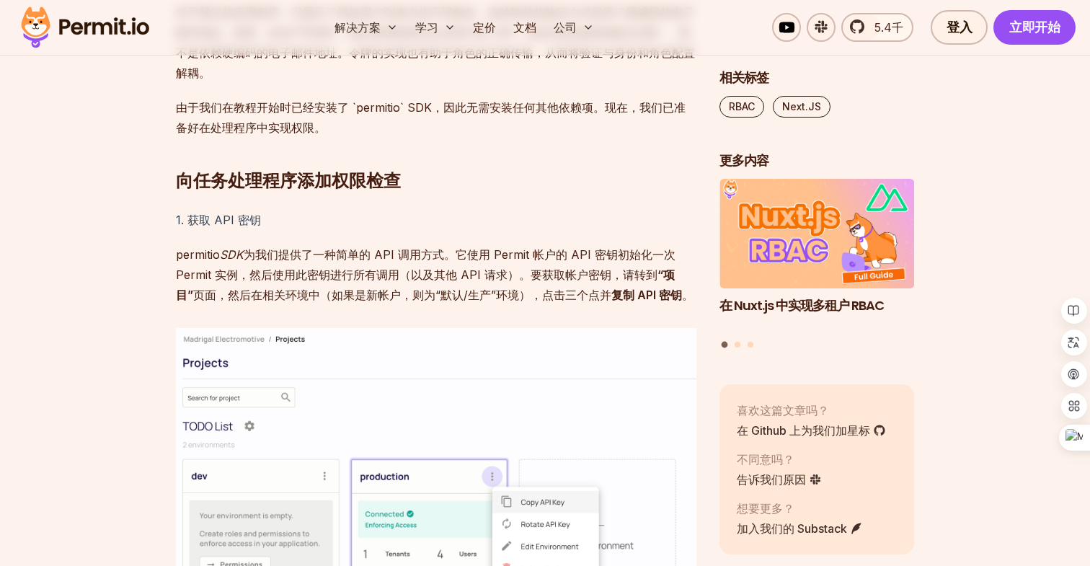
scroll to position [5501, 0]
drag, startPoint x: 420, startPoint y: 267, endPoint x: 444, endPoint y: 194, distance: 76.8
click at [370, 84] on p "对于我们的应用程序，它展示了简短用户列表中的不同角色，这种简单的验证方式采用了硬编码的电子邮件地址。然而，在生产环境中，我们希望使用已认证用户的 JWT（或任…" at bounding box center [436, 44] width 521 height 81
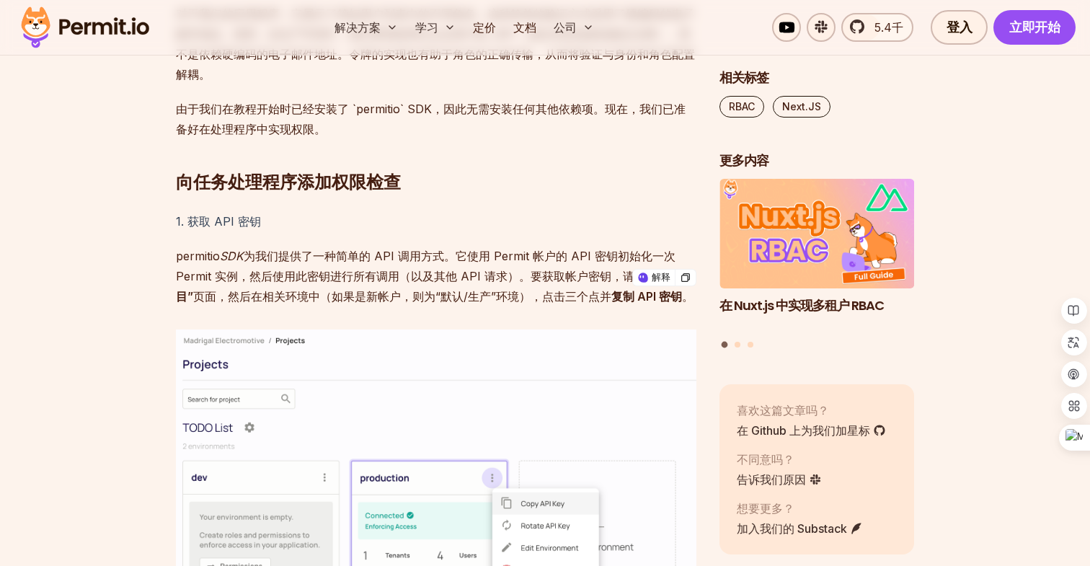
click at [370, 84] on p "对于我们的应用程序，它展示了简短用户列表中的不同角色，这种简单的验证方式采用了硬编码的电子邮件地址。然而，在生产环境中，我们希望使用已认证用户的 JWT（或任…" at bounding box center [436, 44] width 521 height 81
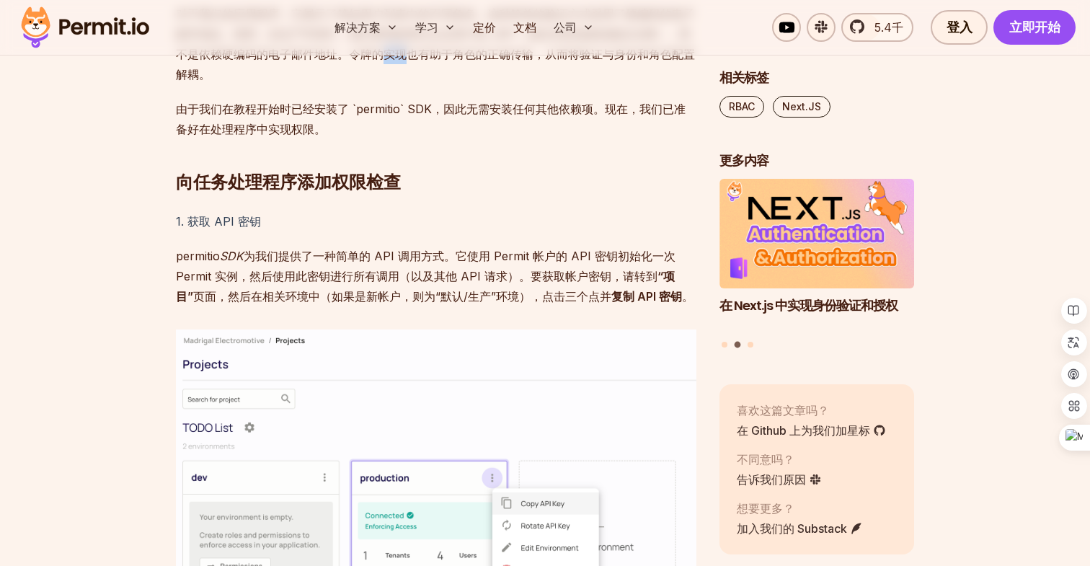
click at [370, 84] on p "对于我们的应用程序，它展示了简短用户列表中的不同角色，这种简单的验证方式采用了硬编码的电子邮件地址。然而，在生产环境中，我们希望使用已认证用户的 JWT（或任…" at bounding box center [436, 44] width 521 height 81
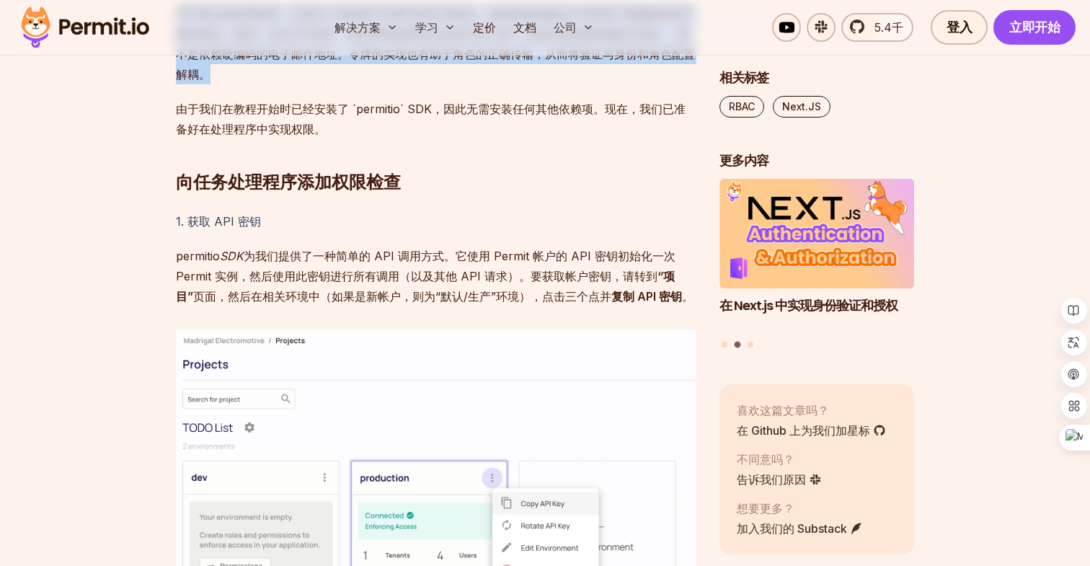
click at [392, 84] on p "对于我们的应用程序，它展示了简短用户列表中的不同角色，这种简单的验证方式采用了硬编码的电子邮件地址。然而，在生产环境中，我们希望使用已认证用户的 JWT（或任…" at bounding box center [436, 44] width 521 height 81
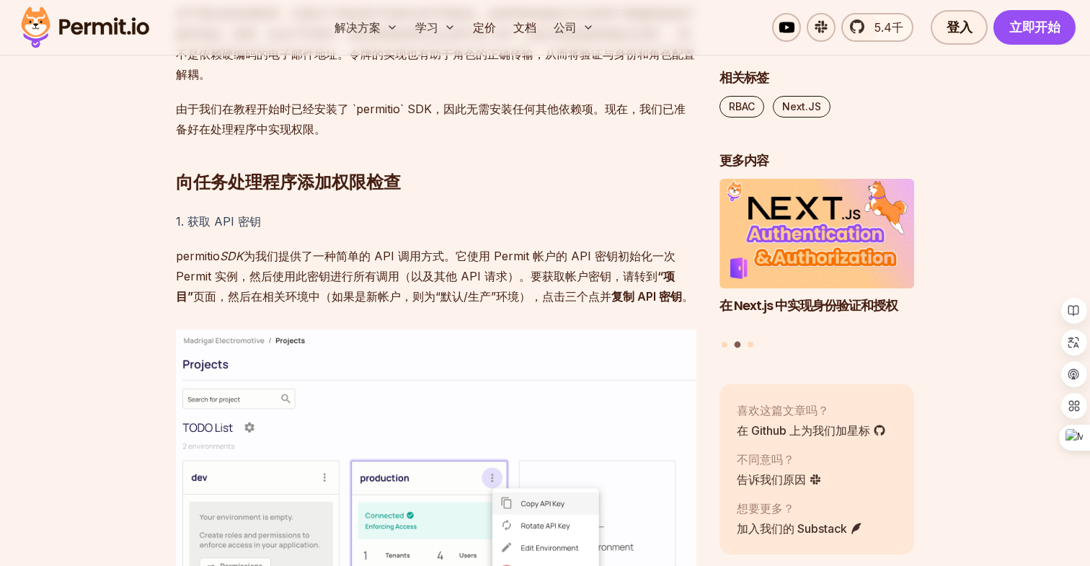
click at [392, 84] on p "对于我们的应用程序，它展示了简短用户列表中的不同角色，这种简单的验证方式采用了硬编码的电子邮件地址。然而，在生产环境中，我们希望使用已认证用户的 JWT（或任…" at bounding box center [436, 44] width 521 height 81
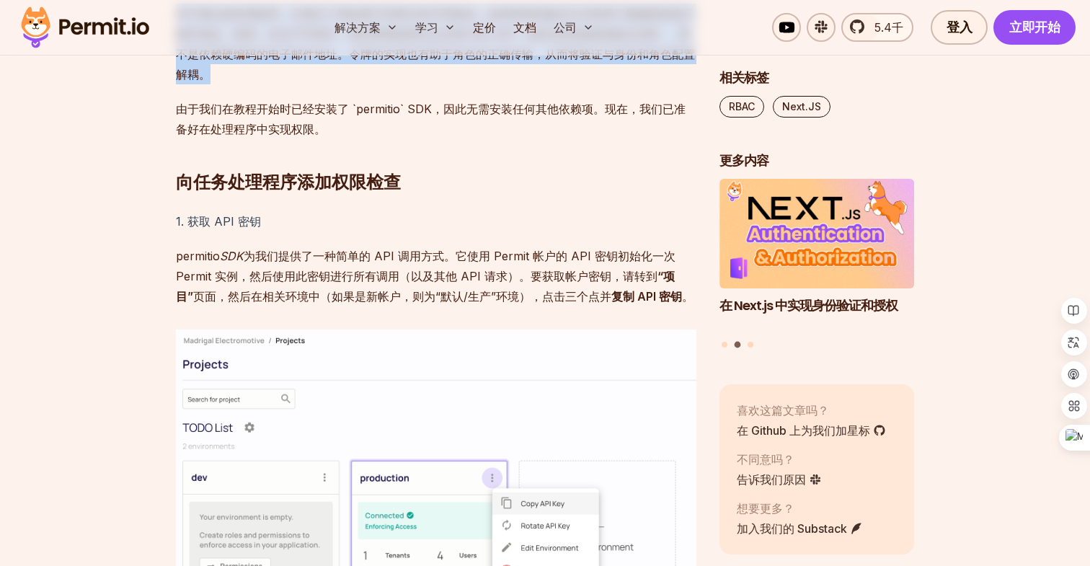
click at [377, 81] on font "对于我们的应用程序，它展示了简短用户列表中的不同角色，这种简单的验证方式采用了硬编码的电子邮件地址。然而，在生产环境中，我们希望使用已认证用户的 JWT（或任…" at bounding box center [435, 43] width 519 height 75
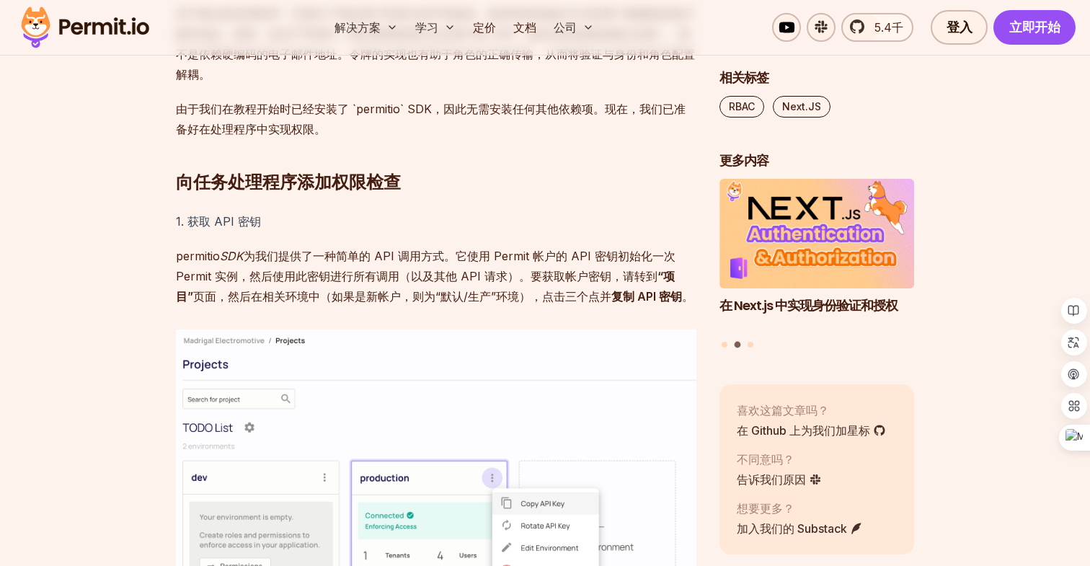
click at [377, 81] on font "对于我们的应用程序，它展示了简短用户列表中的不同角色，这种简单的验证方式采用了硬编码的电子邮件地址。然而，在生产环境中，我们希望使用已认证用户的 JWT（或任…" at bounding box center [435, 43] width 519 height 75
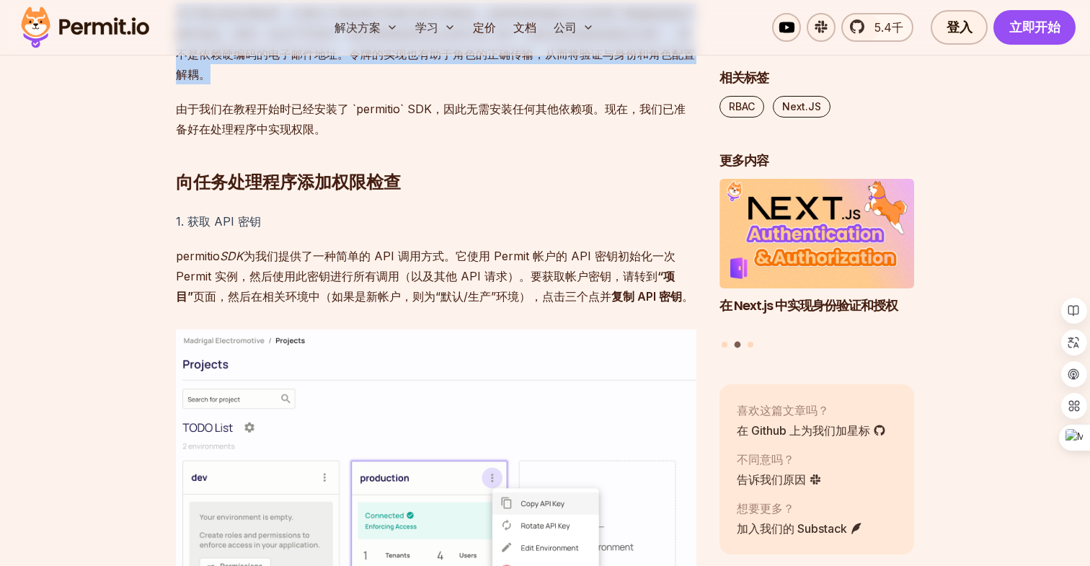
click at [353, 81] on font "对于我们的应用程序，它展示了简短用户列表中的不同角色，这种简单的验证方式采用了硬编码的电子邮件地址。然而，在生产环境中，我们希望使用已认证用户的 JWT（或任…" at bounding box center [435, 43] width 519 height 75
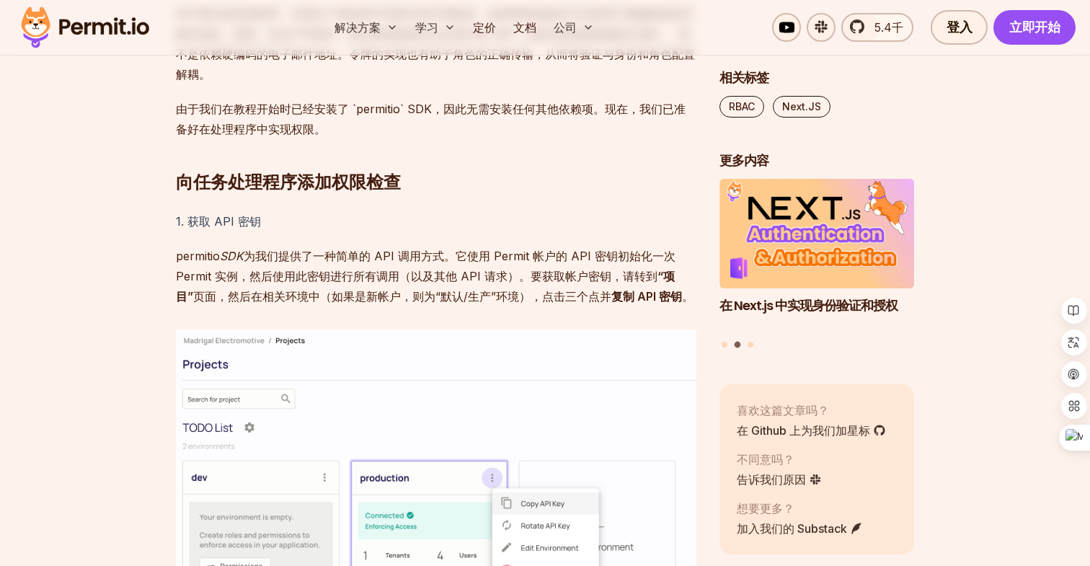
click at [353, 81] on font "对于我们的应用程序，它展示了简短用户列表中的不同角色，这种简单的验证方式采用了硬编码的电子邮件地址。然而，在生产环境中，我们希望使用已认证用户的 JWT（或任…" at bounding box center [435, 43] width 519 height 75
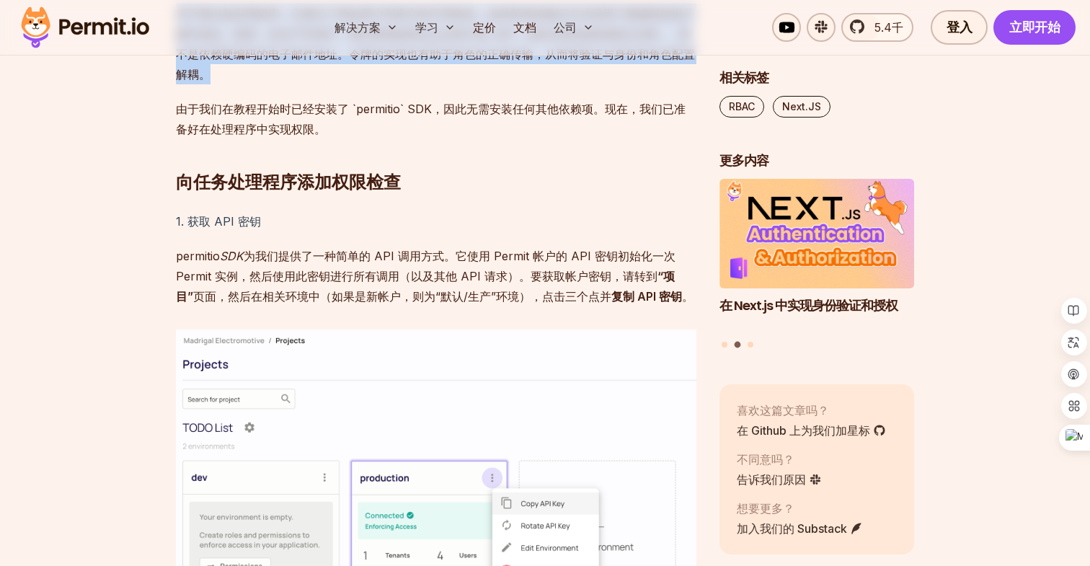
click at [365, 81] on font "对于我们的应用程序，它展示了简短用户列表中的不同角色，这种简单的验证方式采用了硬编码的电子邮件地址。然而，在生产环境中，我们希望使用已认证用户的 JWT（或任…" at bounding box center [435, 43] width 519 height 75
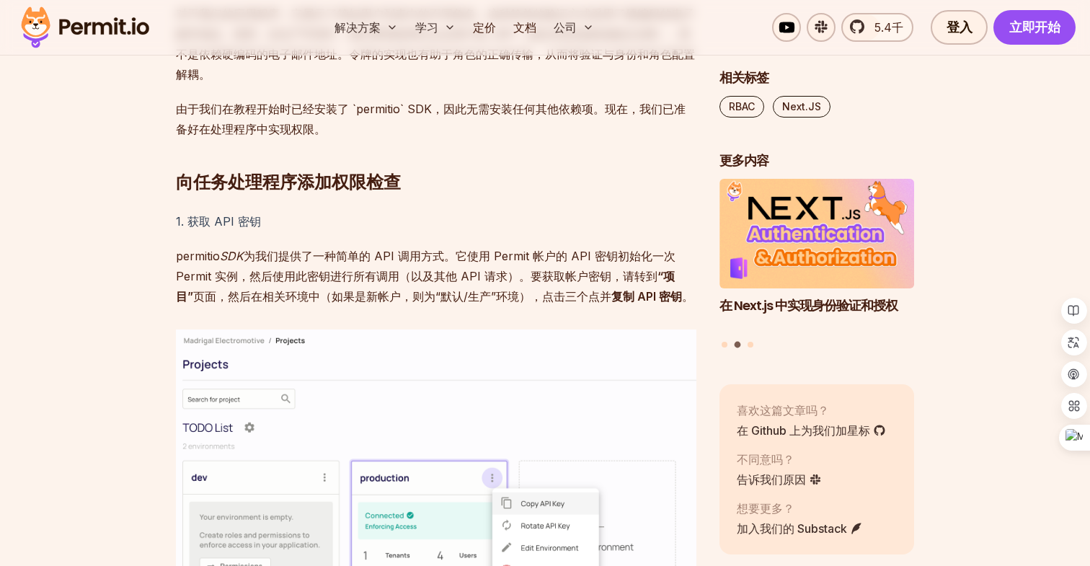
click at [365, 81] on font "对于我们的应用程序，它展示了简短用户列表中的不同角色，这种简单的验证方式采用了硬编码的电子邮件地址。然而，在生产环境中，我们希望使用已认证用户的 JWT（或任…" at bounding box center [435, 43] width 519 height 75
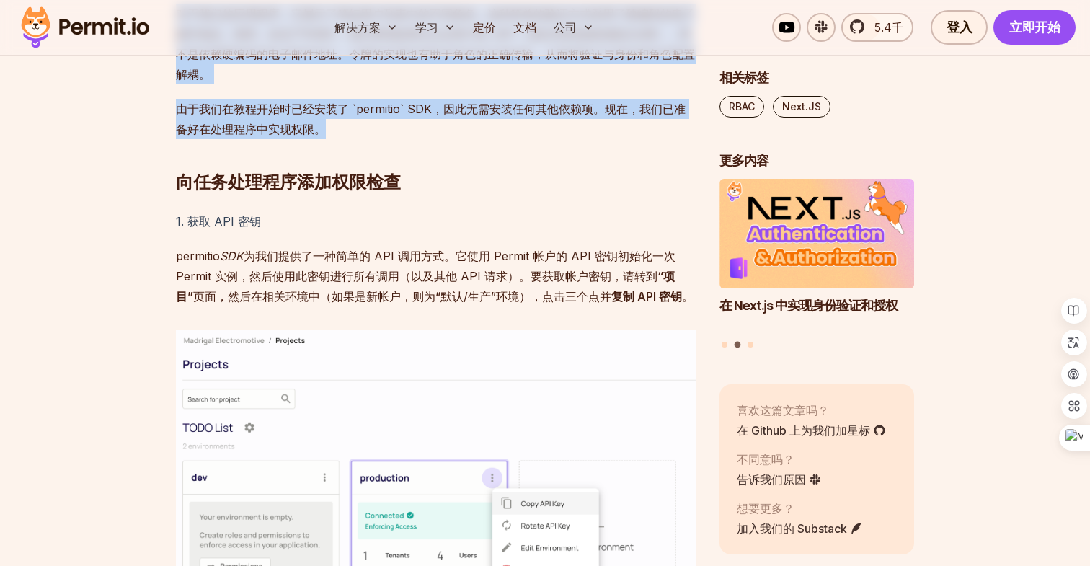
drag, startPoint x: 338, startPoint y: 468, endPoint x: 338, endPoint y: 286, distance: 181.7
click at [291, 81] on font "对于我们的应用程序，它展示了简短用户列表中的不同角色，这种简单的验证方式采用了硬编码的电子邮件地址。然而，在生产环境中，我们希望使用已认证用户的 JWT（或任…" at bounding box center [435, 43] width 519 height 75
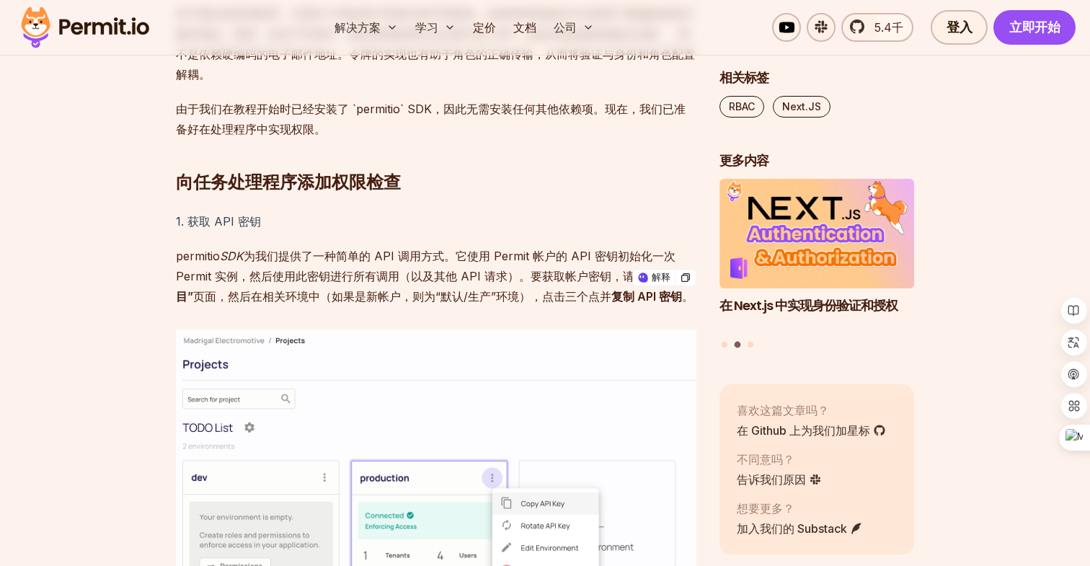
scroll to position [5607, 0]
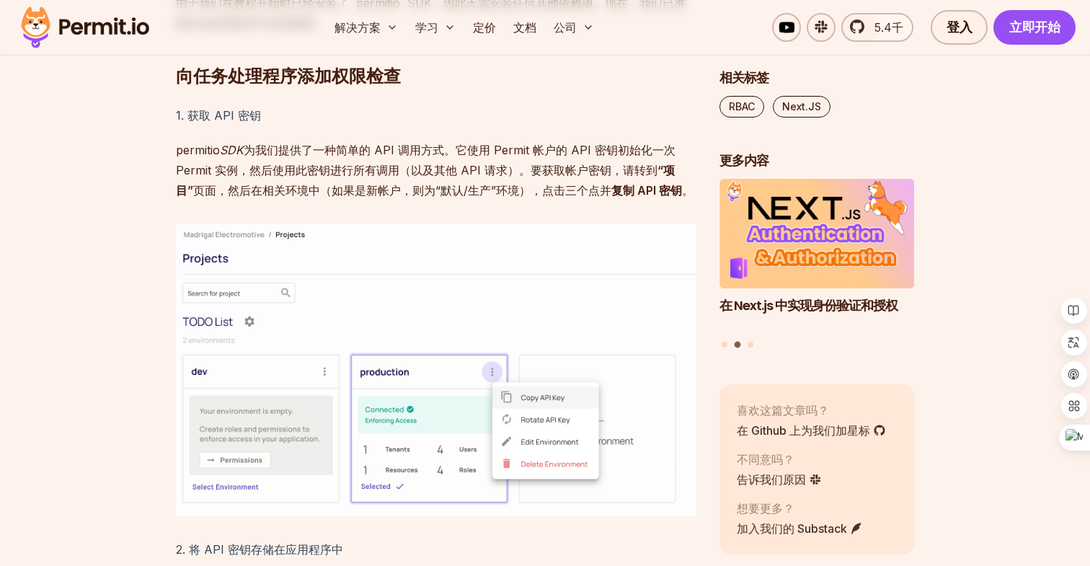
click at [299, 200] on p "permitio SDK 为我们提供了一种简单的 API 调用方式。它使用 Permit 帐户的 API 密钥初始化一次 Permit 实例，然后使用此密钥进…" at bounding box center [436, 170] width 521 height 61
click at [523, 88] on h2 "向任务处理程序添加权限检查" at bounding box center [436, 47] width 521 height 81
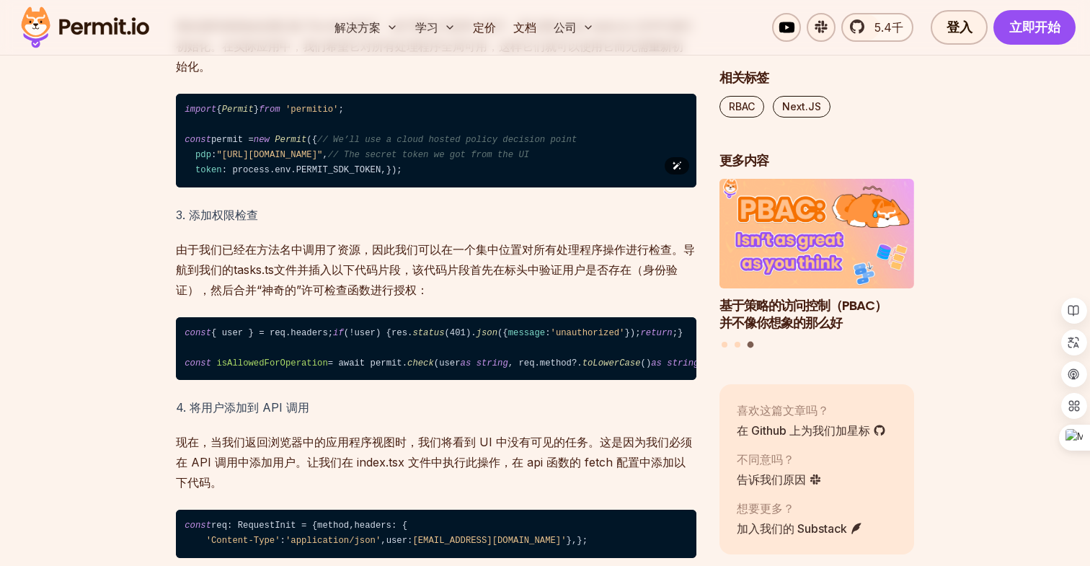
scroll to position [6296, 0]
